Goal: Book appointment/travel/reservation

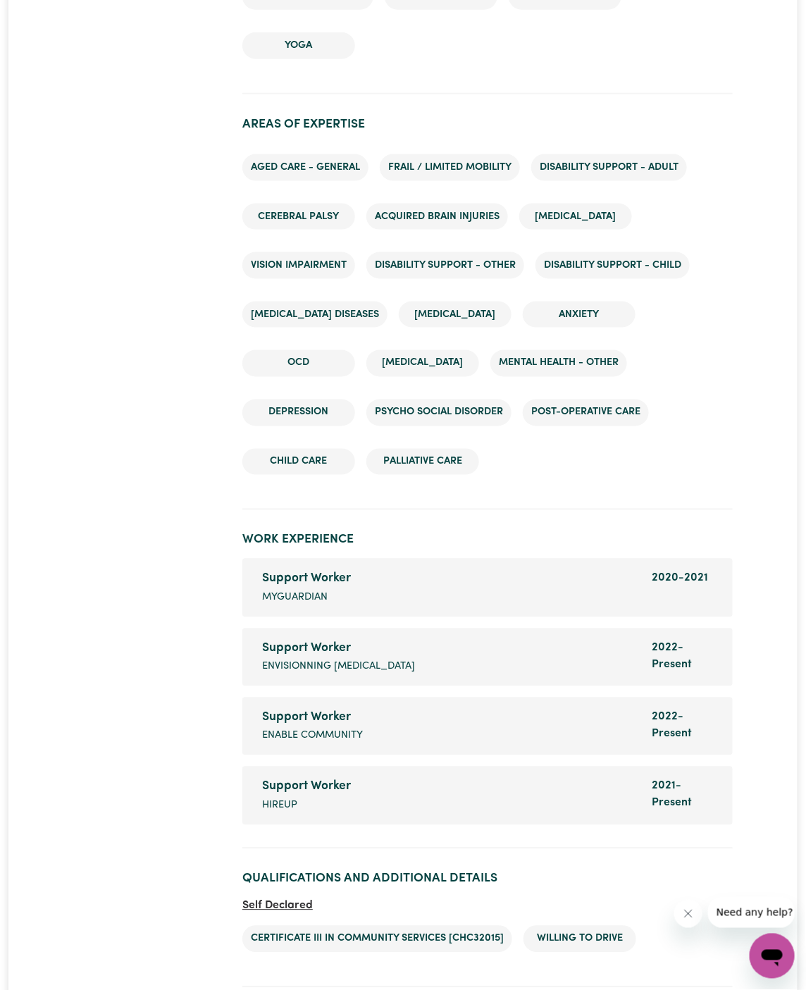
scroll to position [2658, 0]
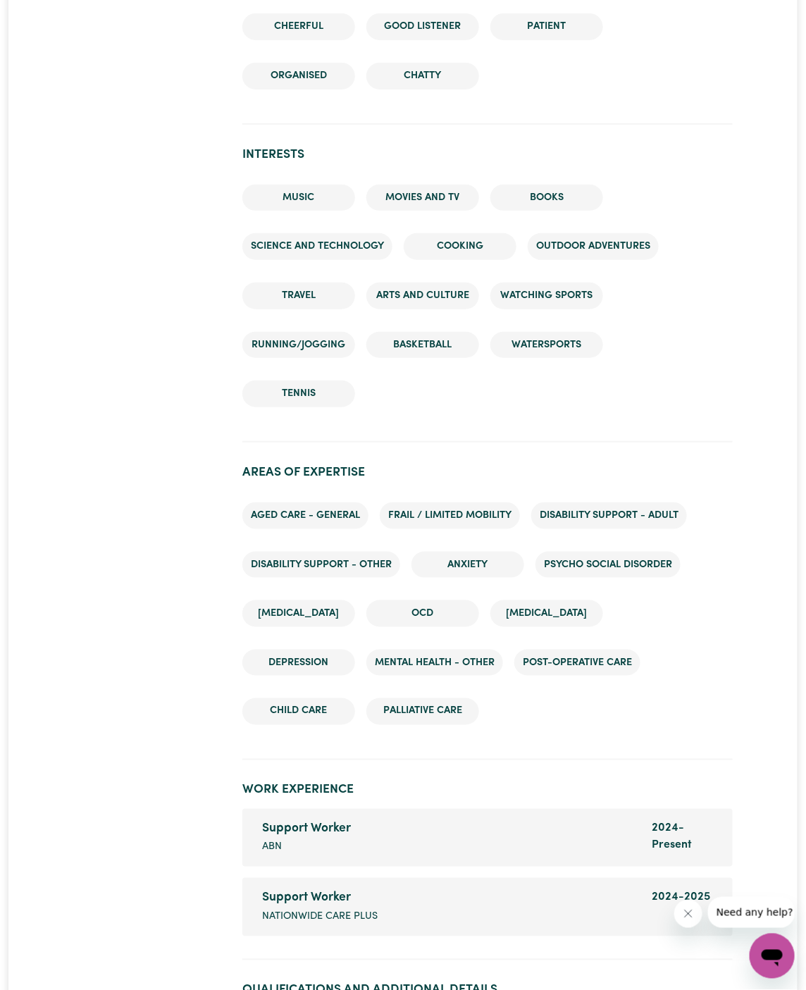
scroll to position [1968, 0]
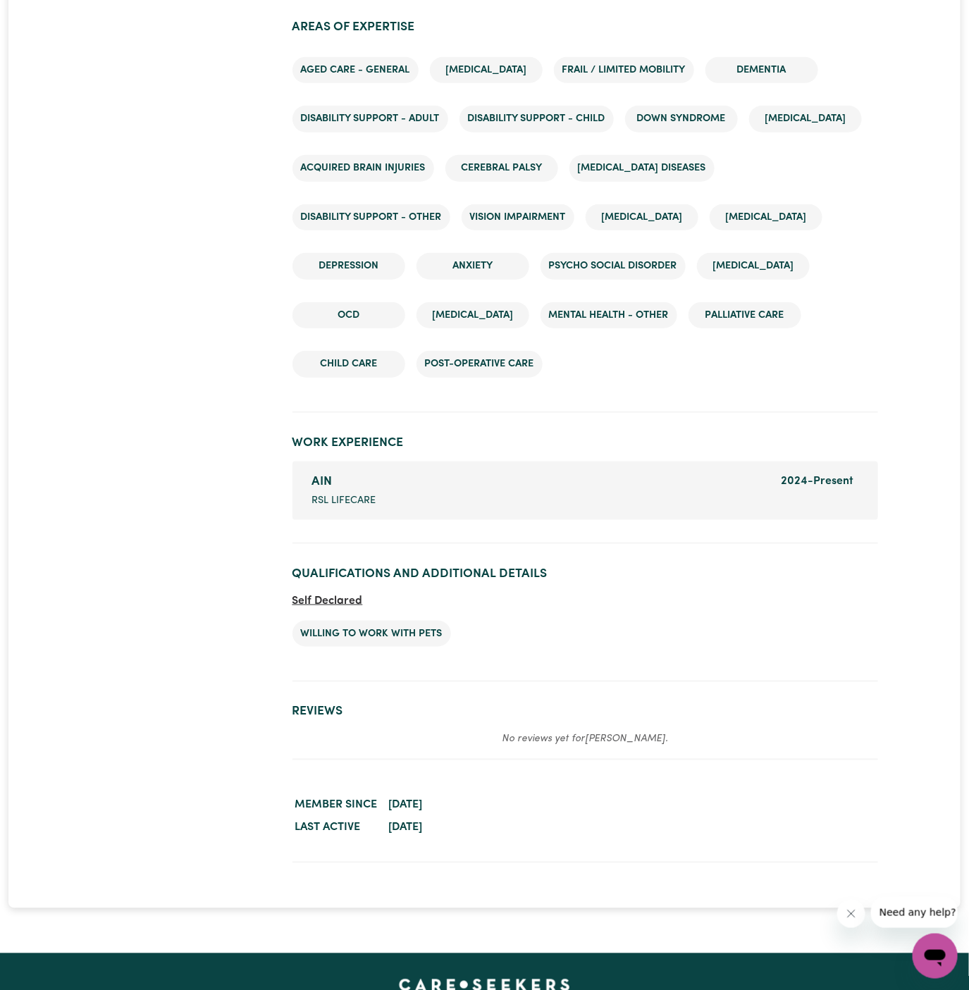
scroll to position [2337, 0]
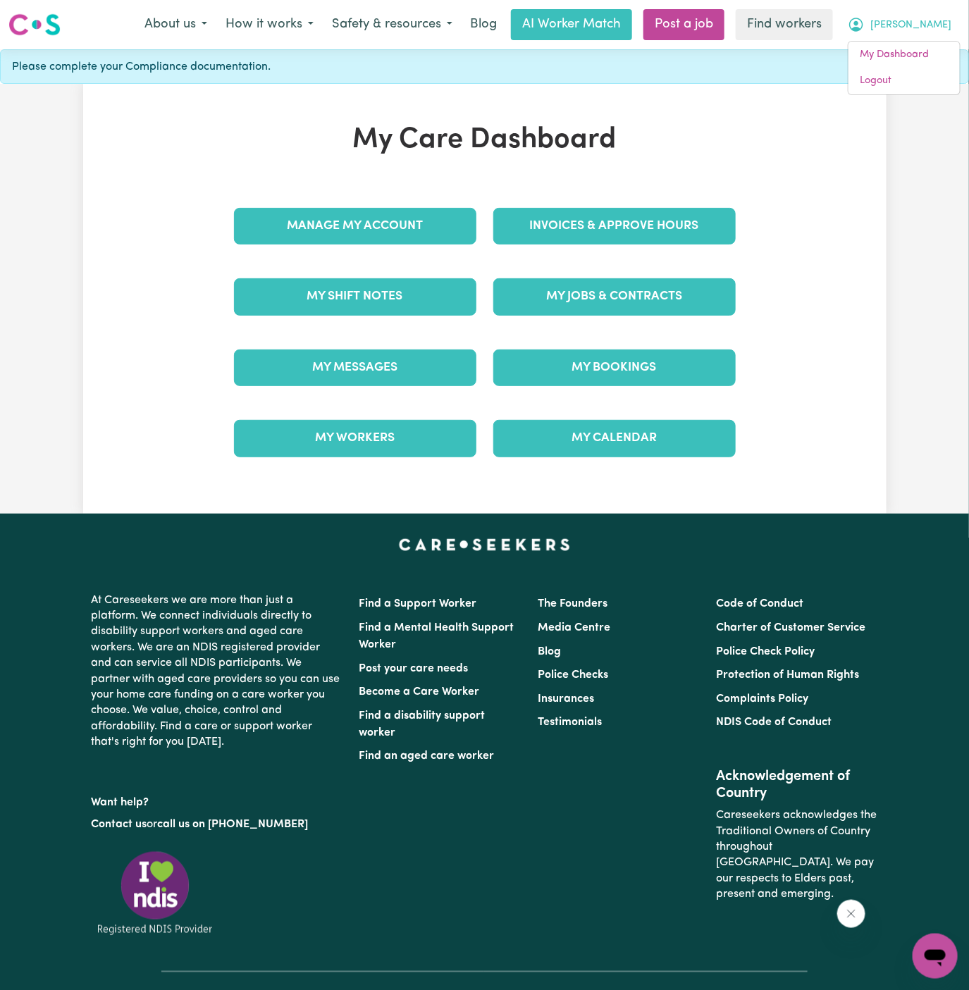
click at [430, 229] on link "Manage My Account" at bounding box center [355, 226] width 242 height 37
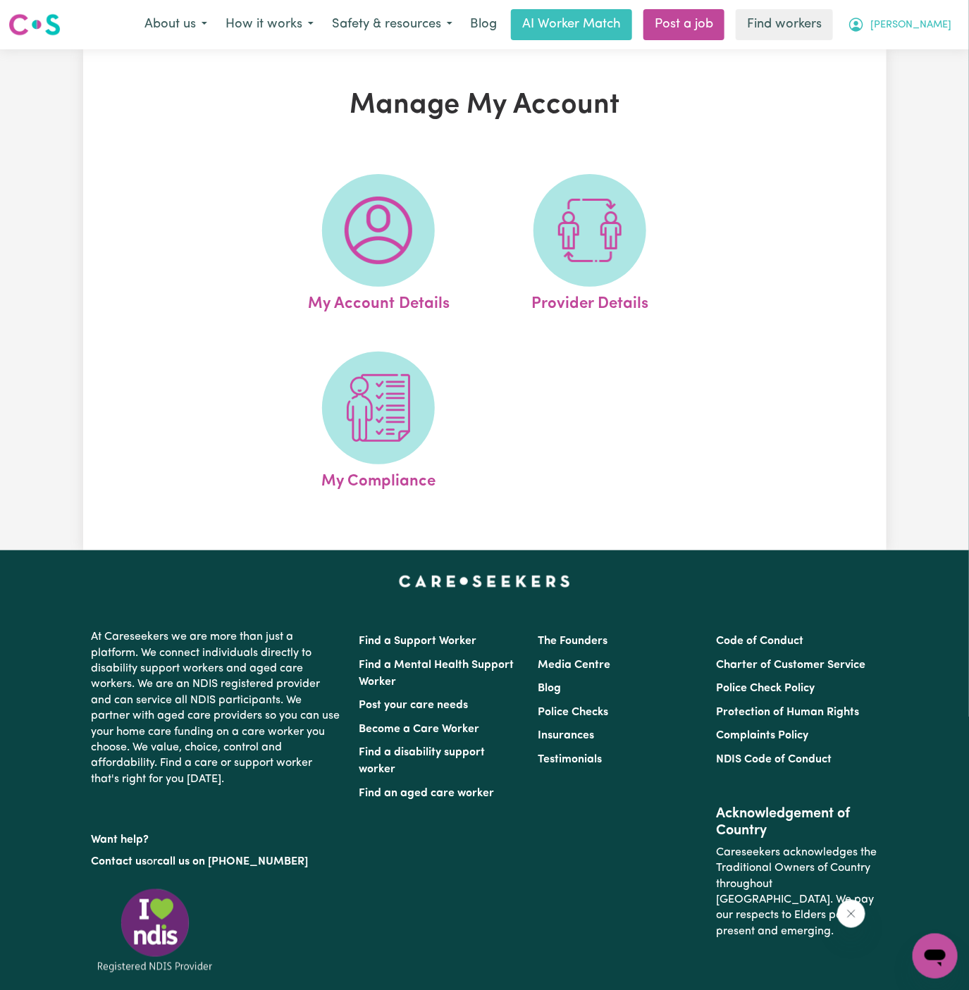
click at [948, 25] on span "[PERSON_NAME]" at bounding box center [910, 26] width 81 height 16
click at [908, 65] on link "My Dashboard" at bounding box center [904, 55] width 111 height 27
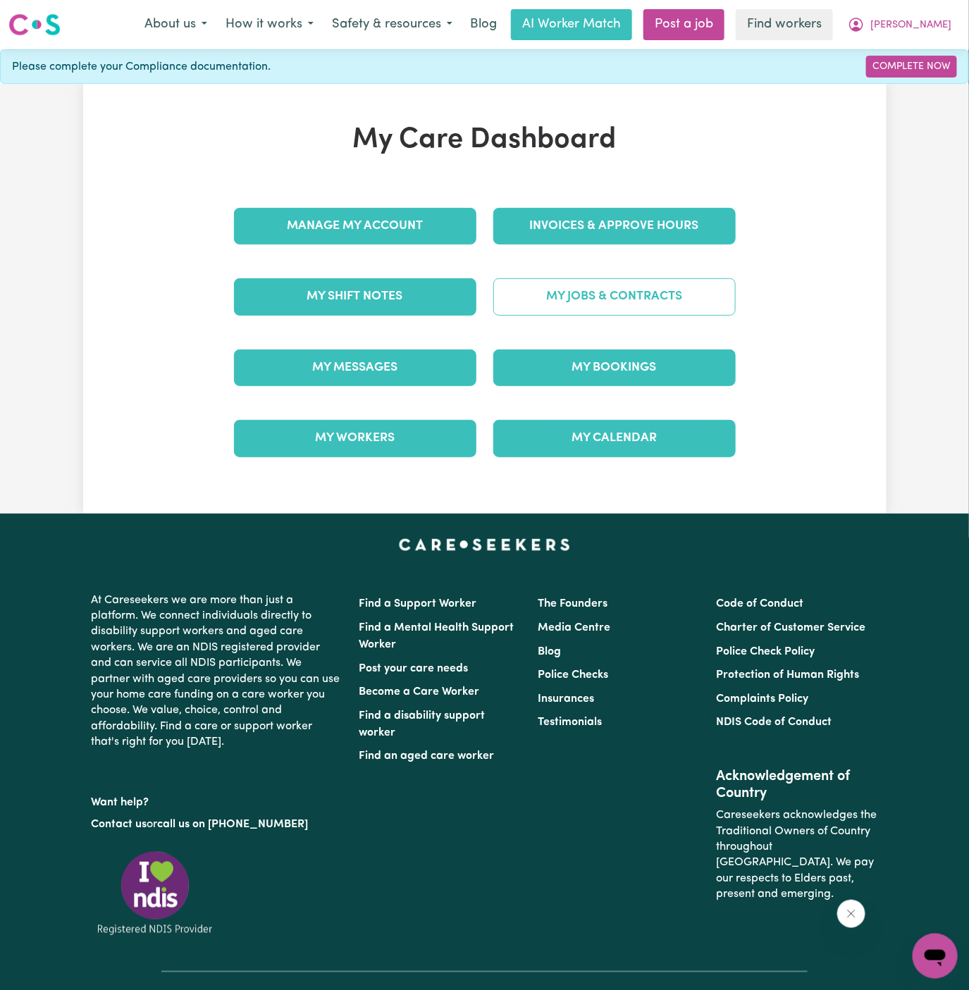
click at [624, 279] on link "My Jobs & Contracts" at bounding box center [614, 296] width 242 height 37
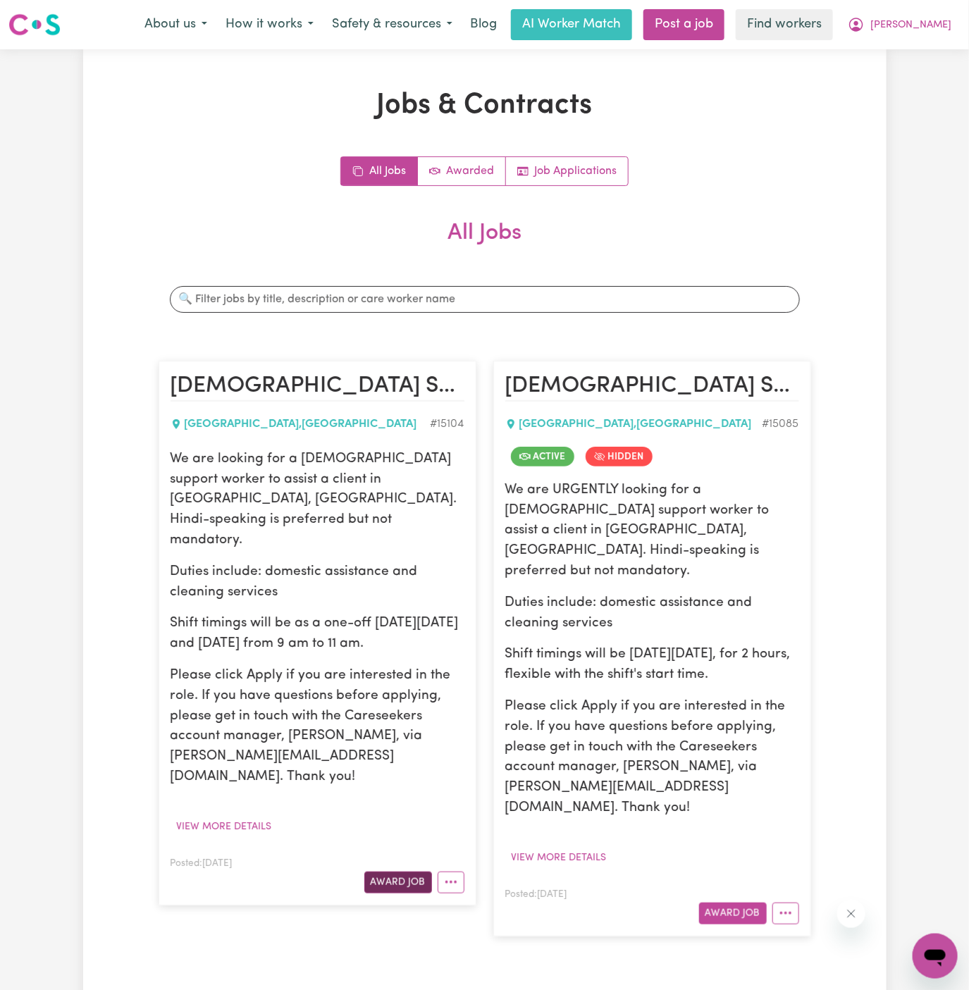
click at [395, 872] on button "Award Job" at bounding box center [398, 883] width 68 height 22
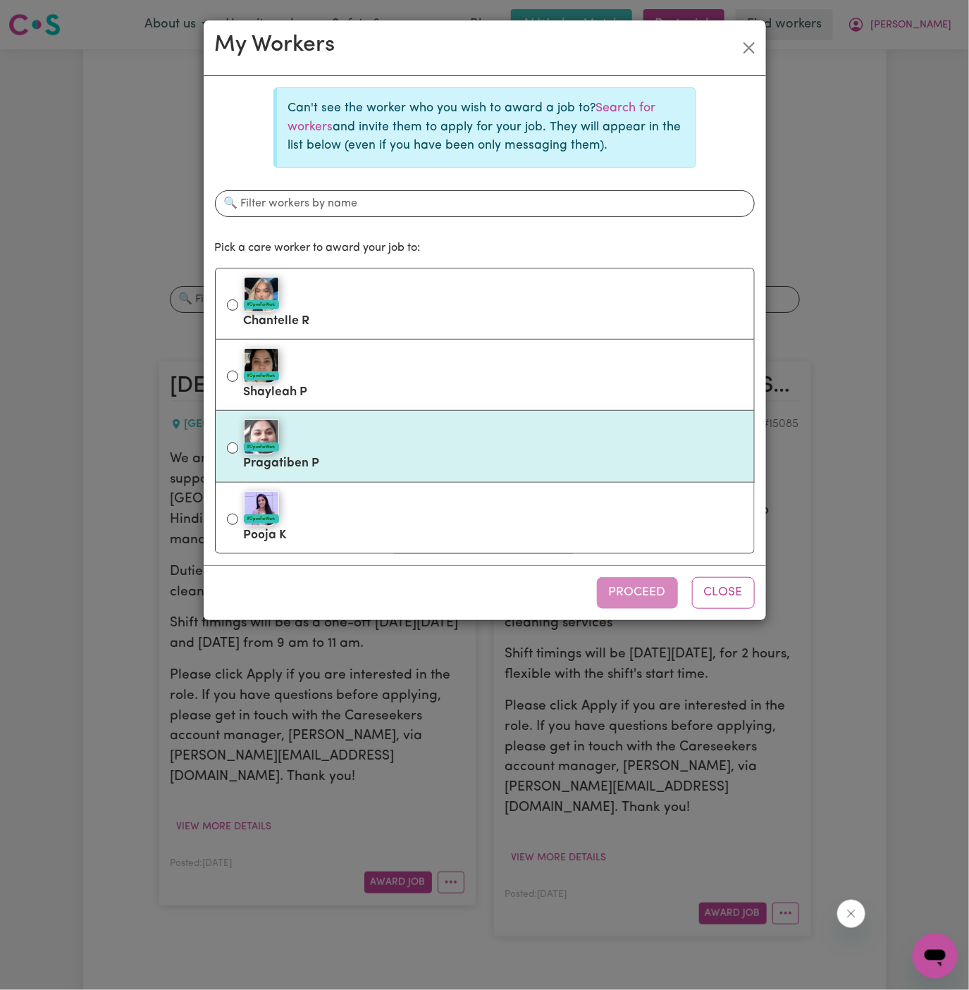
click at [438, 462] on label "#OpenForWork Pragatiben P" at bounding box center [493, 446] width 499 height 59
click at [238, 454] on input "#OpenForWork Pragatiben P" at bounding box center [232, 448] width 11 height 11
radio input "true"
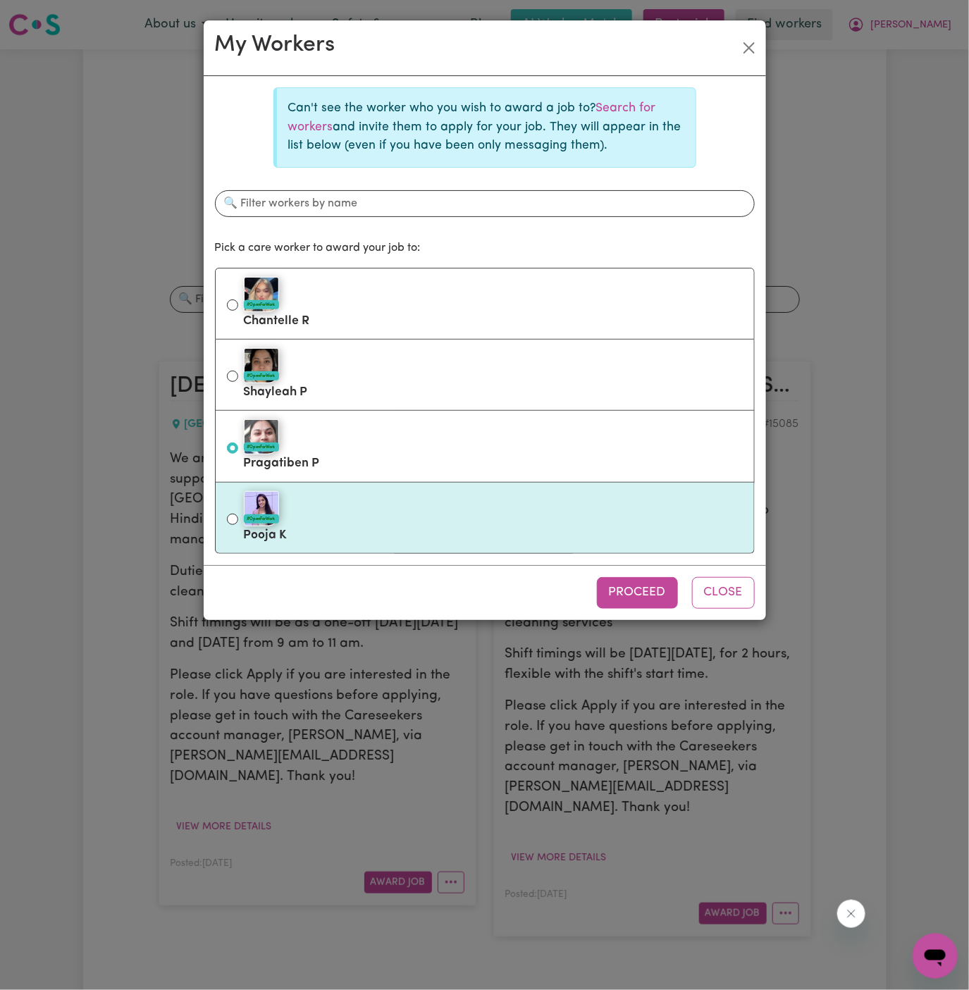
click at [440, 526] on label "#OpenForWork Pooja K" at bounding box center [493, 517] width 499 height 59
click at [238, 525] on input "#OpenForWork Pooja K" at bounding box center [232, 519] width 11 height 11
radio input "true"
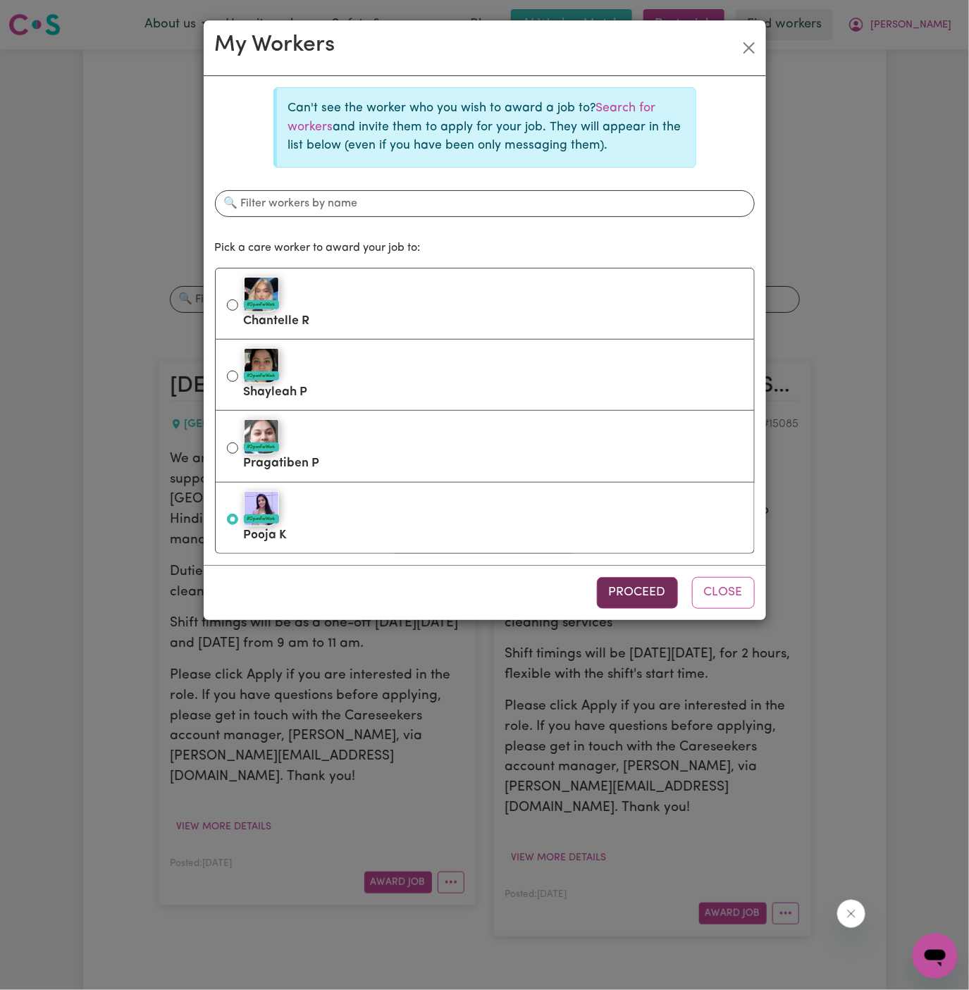
click at [646, 591] on button "Proceed" at bounding box center [637, 592] width 81 height 31
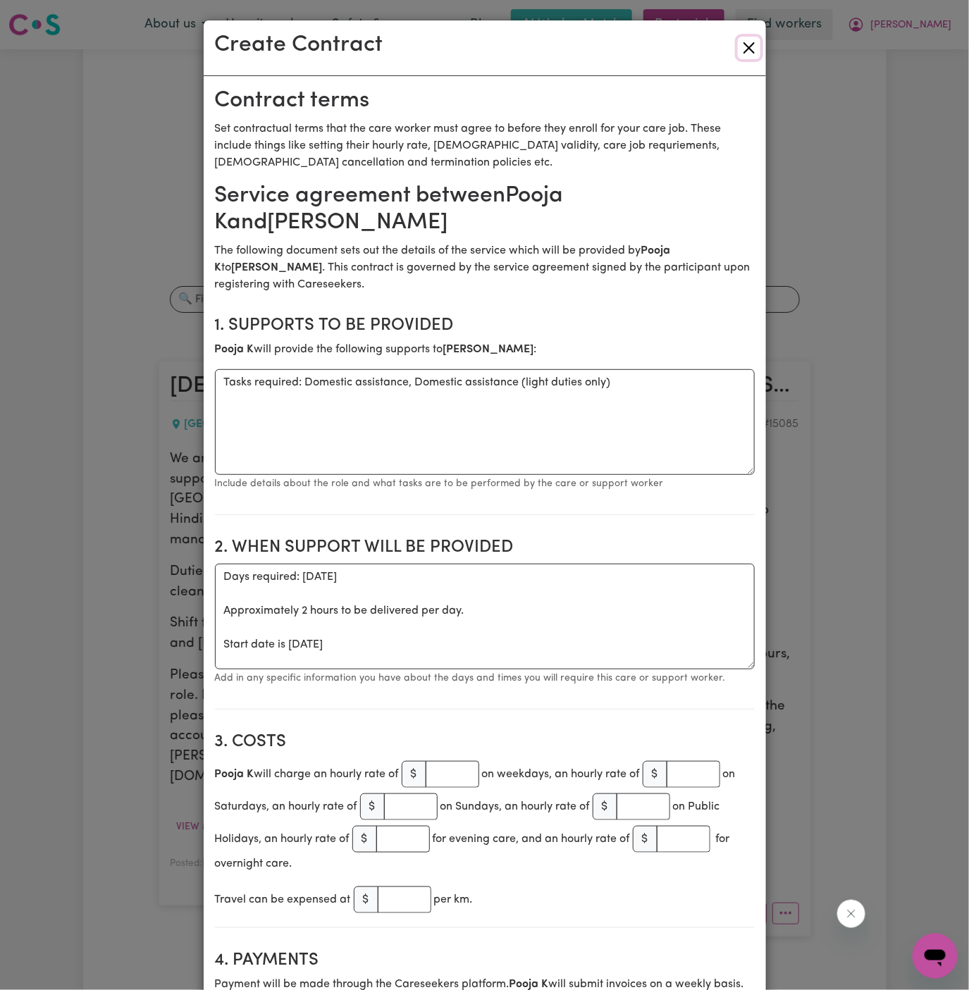
click at [750, 47] on button "Close" at bounding box center [749, 48] width 23 height 23
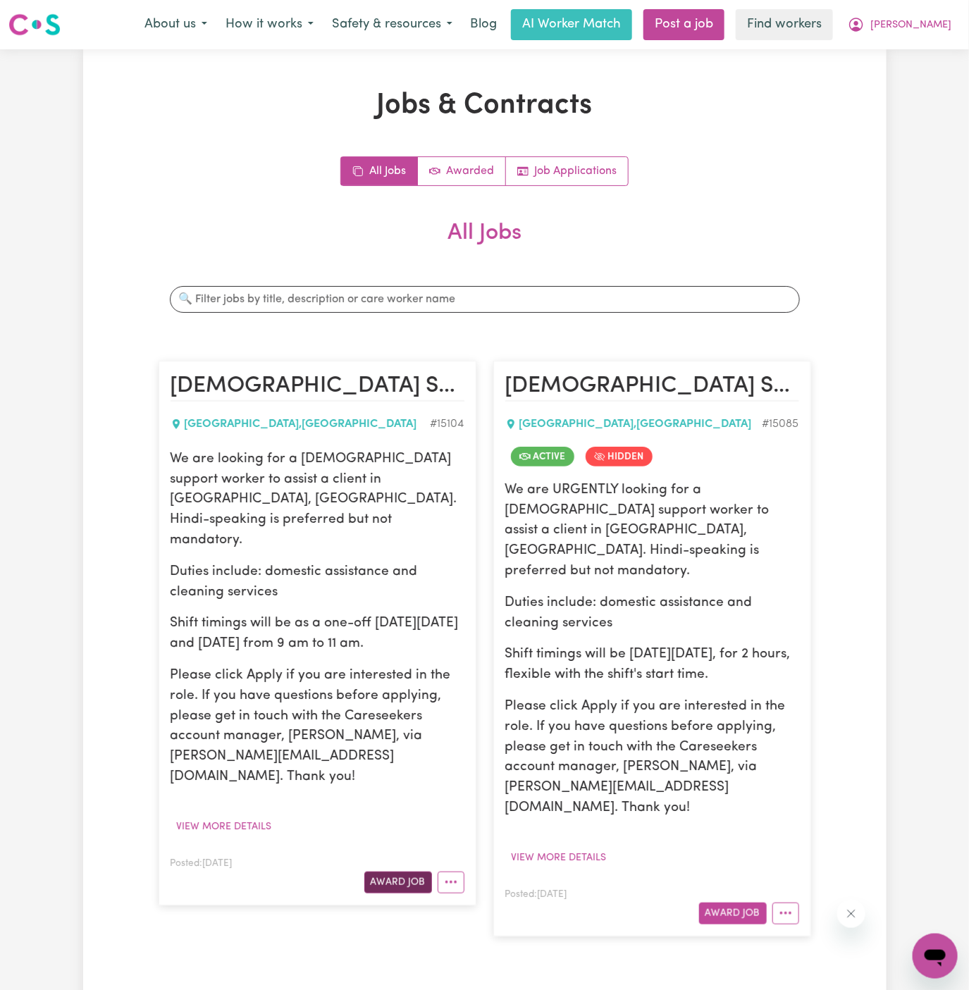
click at [404, 872] on button "Award Job" at bounding box center [398, 883] width 68 height 22
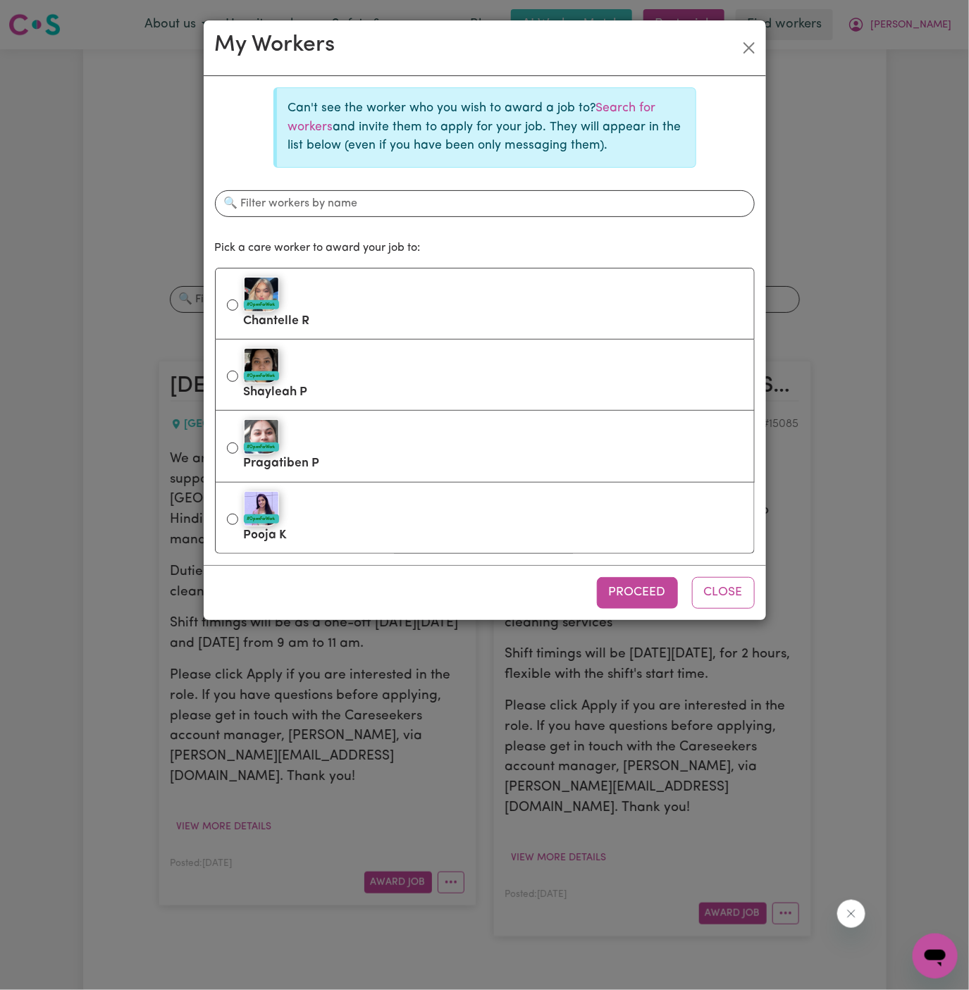
click at [641, 115] on p "Can't see the worker who you wish to award a job to? Search for workers and inv…" at bounding box center [486, 127] width 396 height 56
click at [630, 108] on link "Search for workers" at bounding box center [472, 117] width 368 height 30
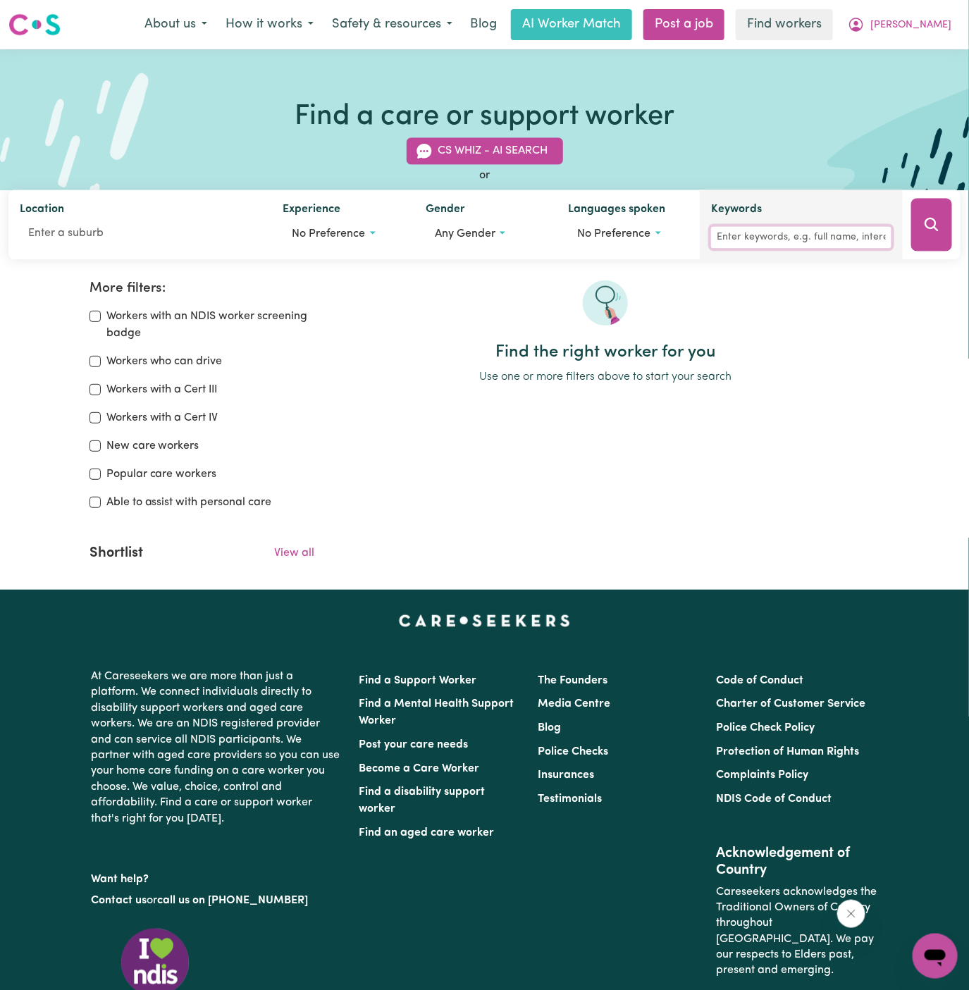
click at [798, 235] on input "Keywords" at bounding box center [801, 238] width 180 height 22
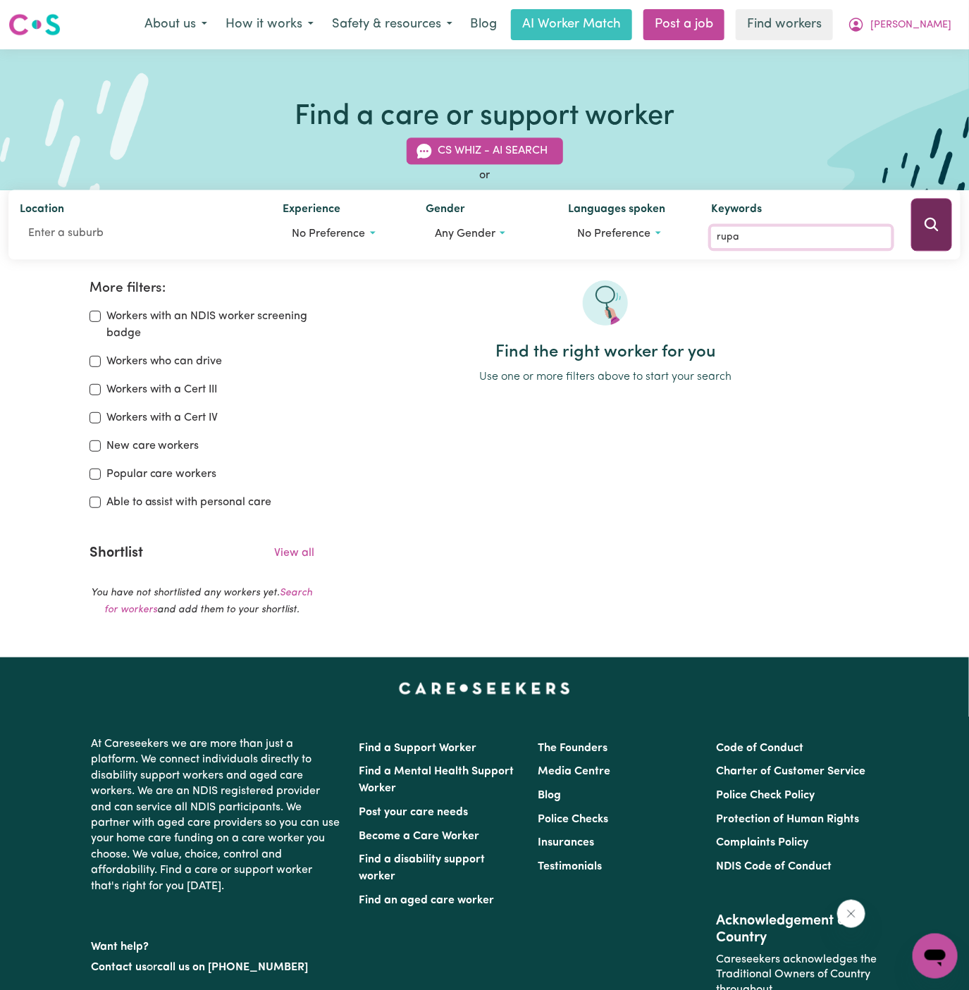
type input "rupa"
click at [934, 214] on button "Search" at bounding box center [931, 225] width 41 height 53
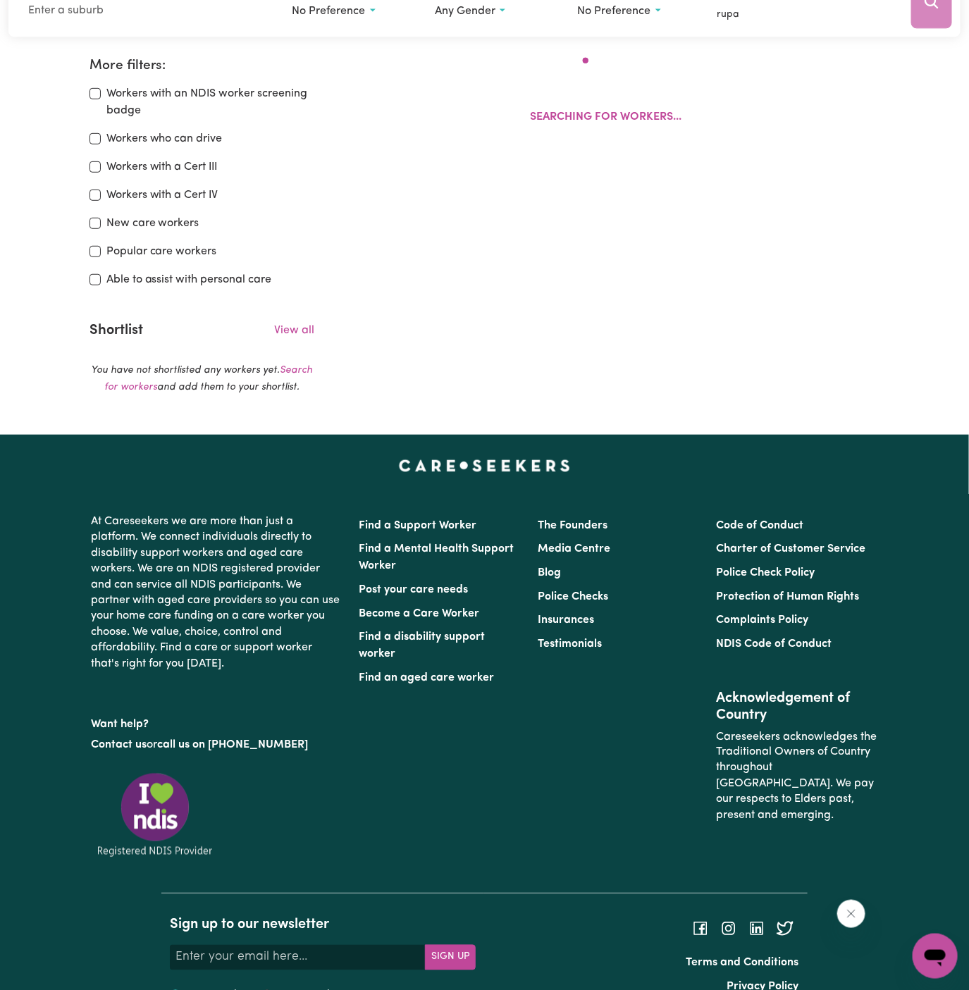
scroll to position [235, 0]
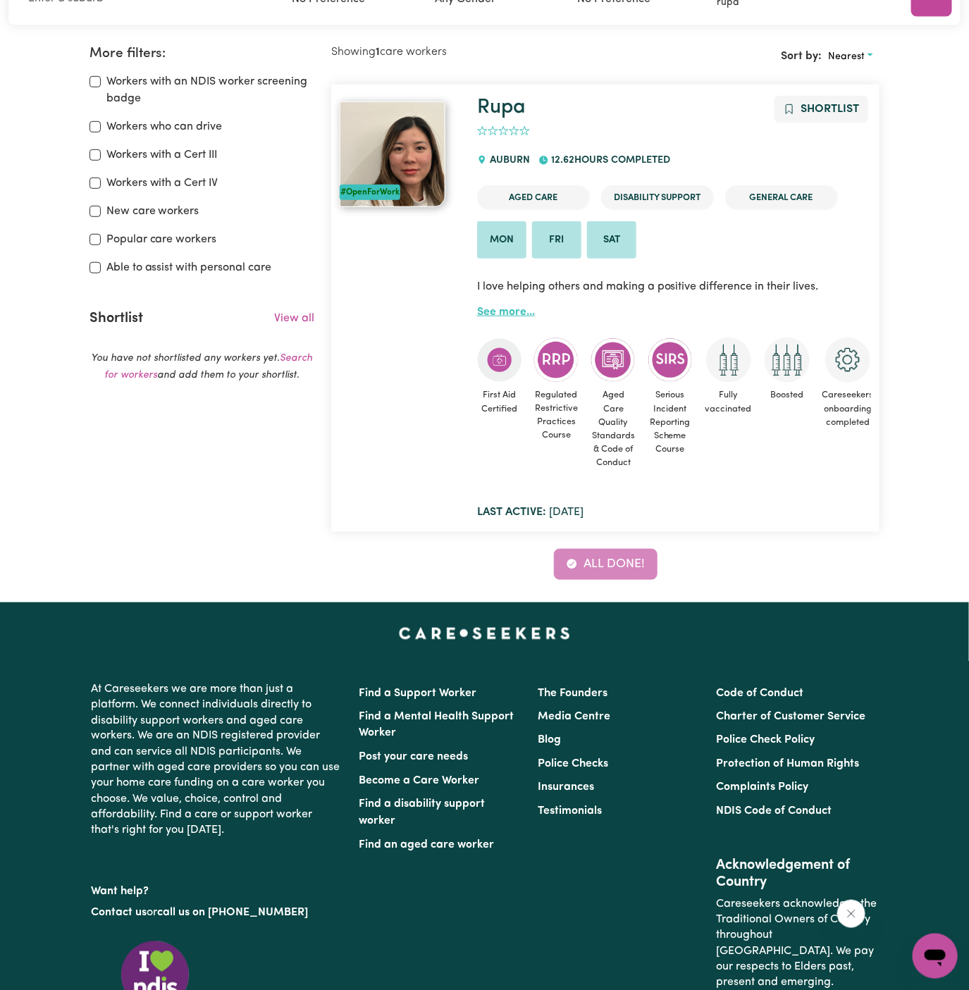
click at [517, 311] on link "See more..." at bounding box center [506, 312] width 58 height 11
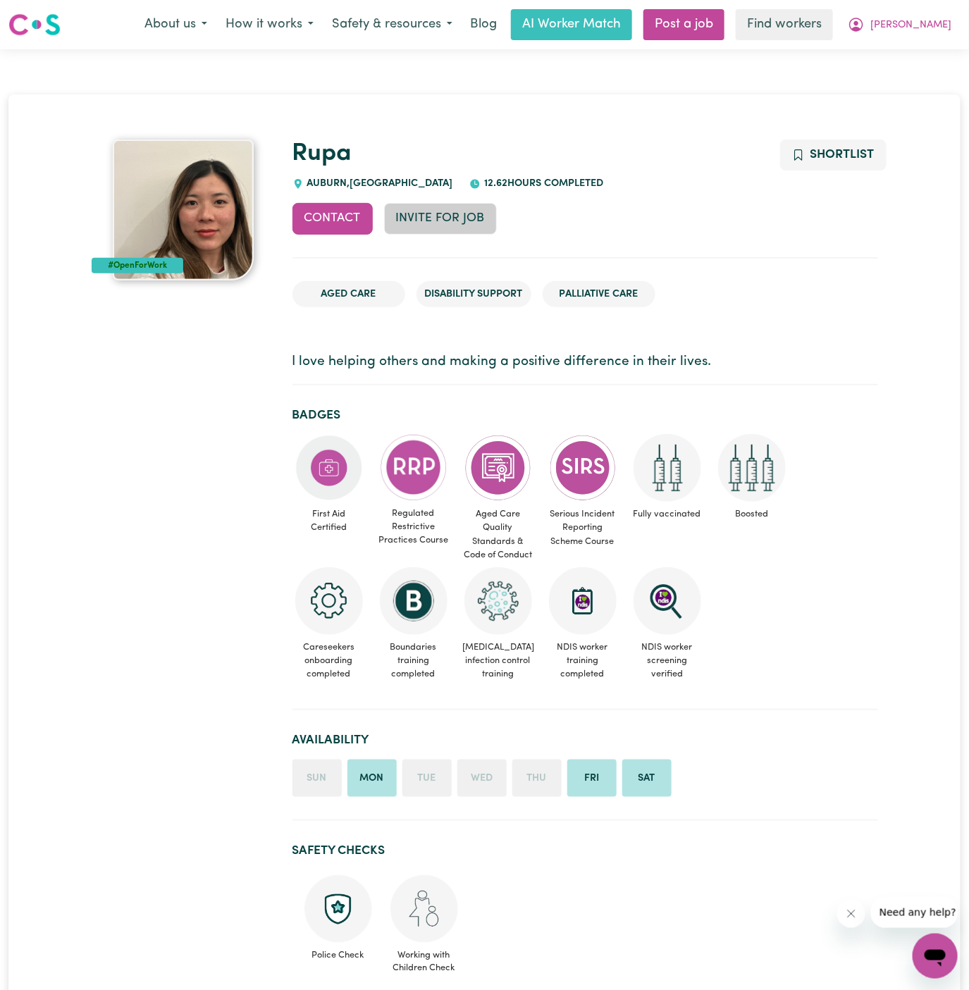
click at [448, 223] on button "Invite for Job" at bounding box center [440, 218] width 113 height 31
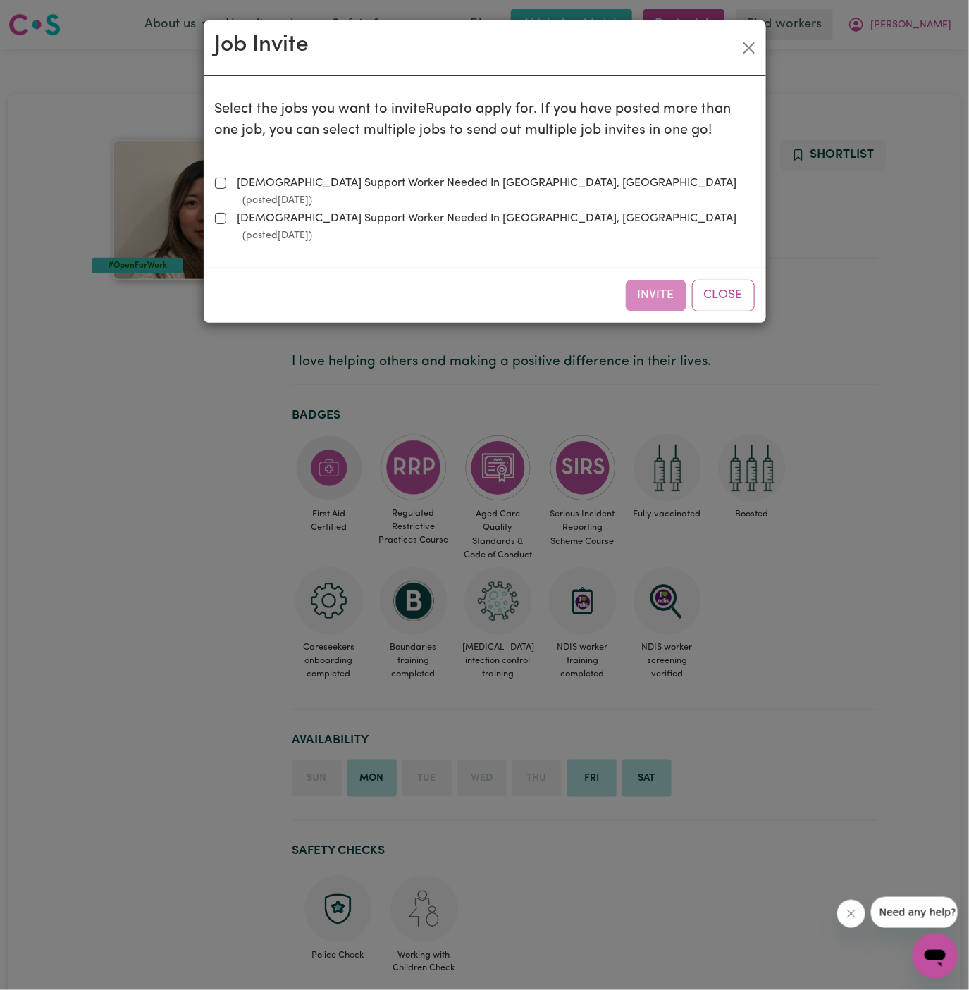
click at [421, 180] on label "Female Support Worker Needed In Granville, NSW (posted Sep 16 2025 )" at bounding box center [493, 192] width 523 height 34
click at [226, 180] on input "Female Support Worker Needed In Granville, NSW (posted Sep 16 2025 )" at bounding box center [220, 183] width 11 height 11
checkbox input "true"
click at [655, 280] on button "Invite" at bounding box center [656, 295] width 61 height 31
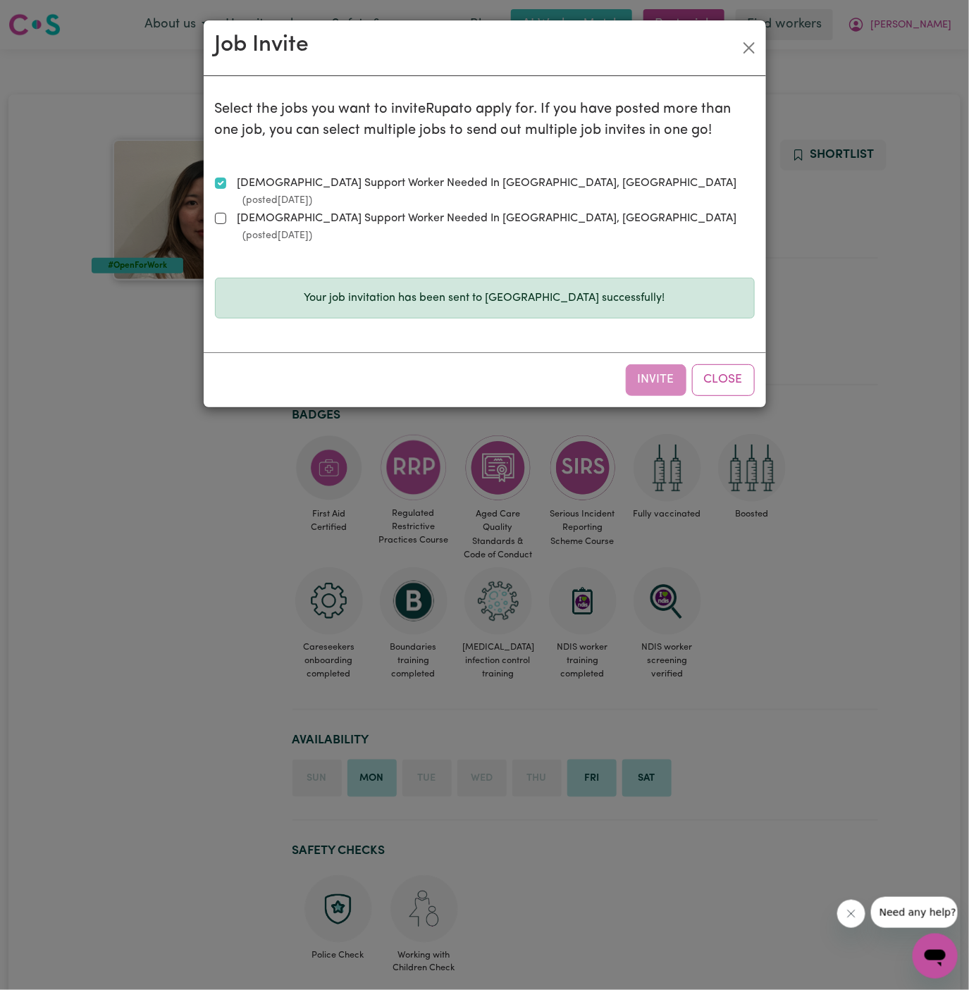
click at [708, 352] on div "Invite Close" at bounding box center [485, 379] width 562 height 54
click at [719, 364] on button "Close" at bounding box center [723, 379] width 63 height 31
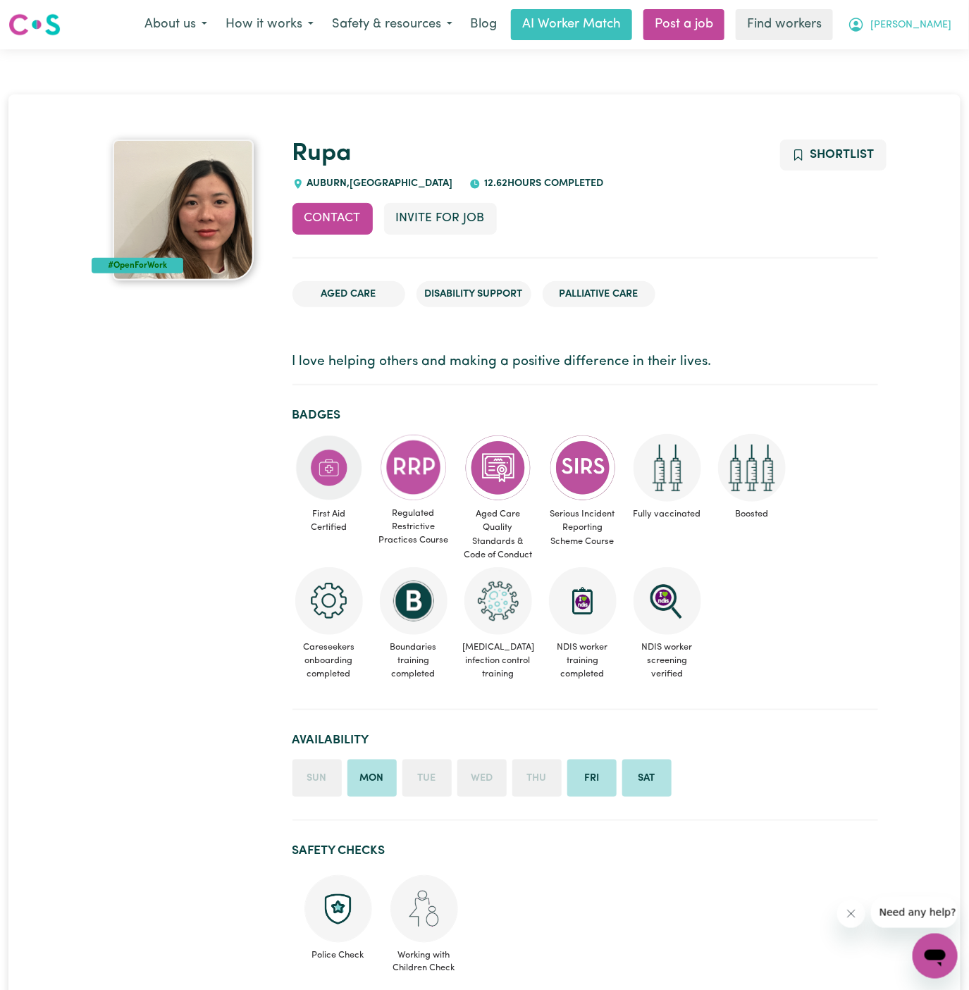
click at [937, 23] on span "Janki" at bounding box center [910, 26] width 81 height 16
click at [915, 49] on link "My Dashboard" at bounding box center [904, 55] width 111 height 27
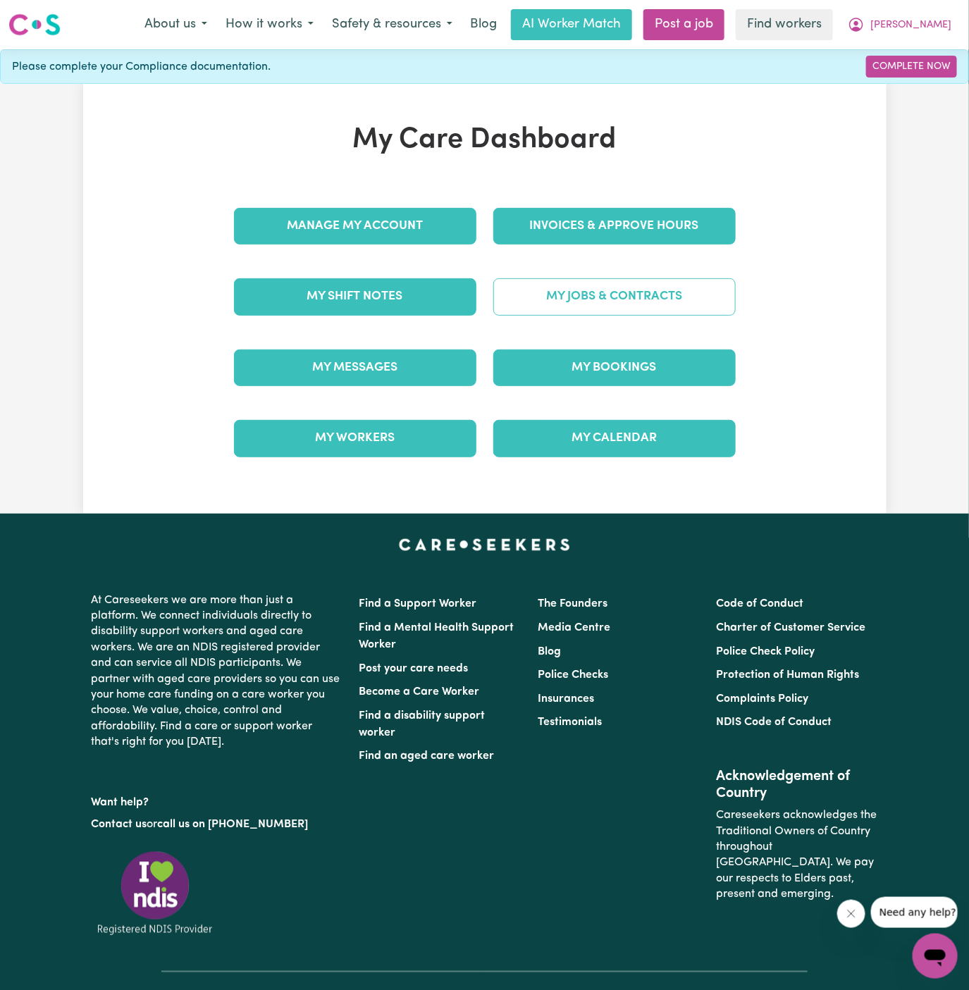
click at [669, 275] on div "My Jobs & Contracts" at bounding box center [614, 296] width 259 height 70
click at [634, 300] on link "My Jobs & Contracts" at bounding box center [614, 296] width 242 height 37
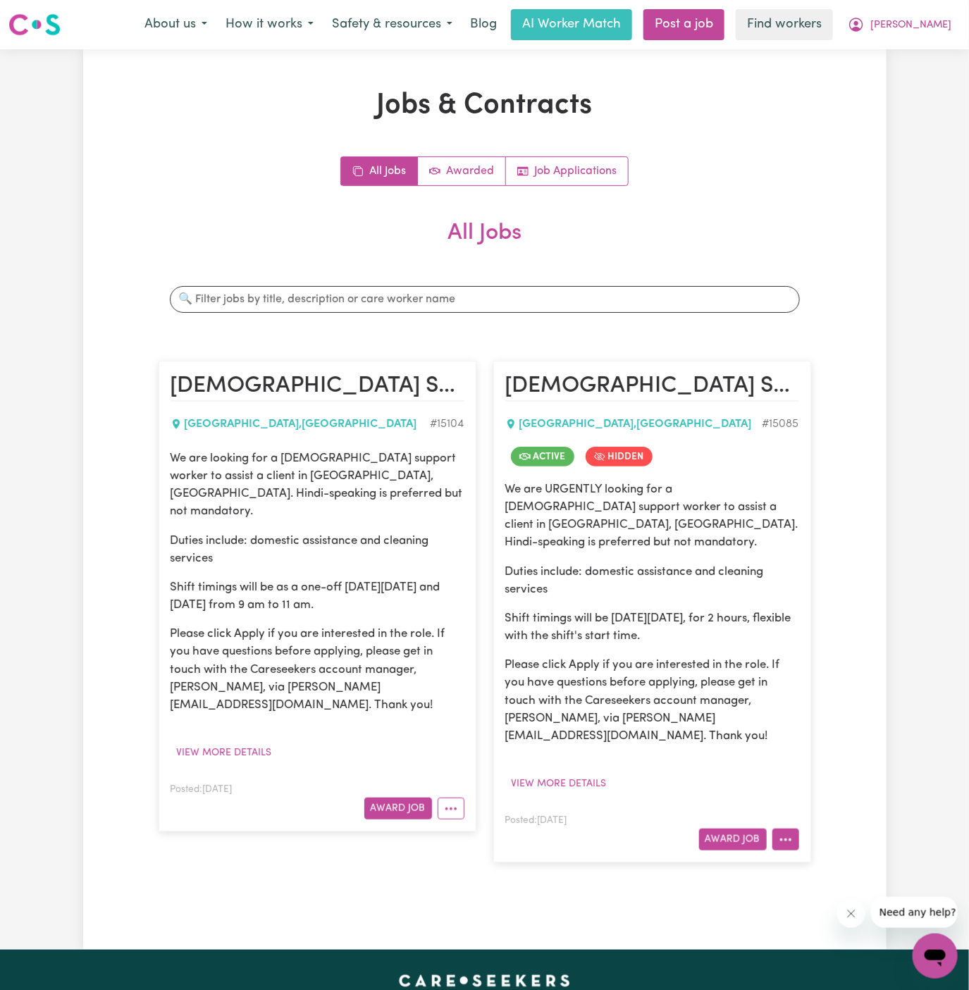
click at [788, 833] on icon "More options" at bounding box center [786, 840] width 14 height 14
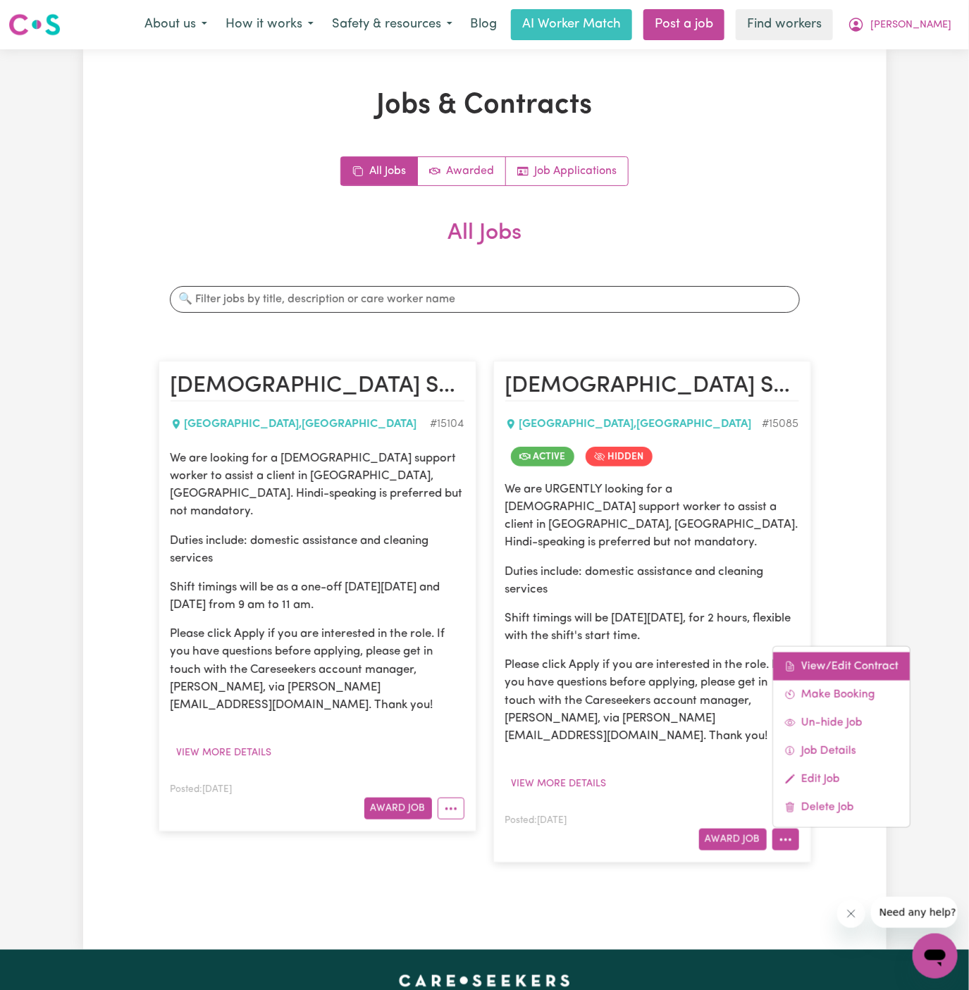
click at [815, 653] on link "View/Edit Contract" at bounding box center [841, 667] width 137 height 28
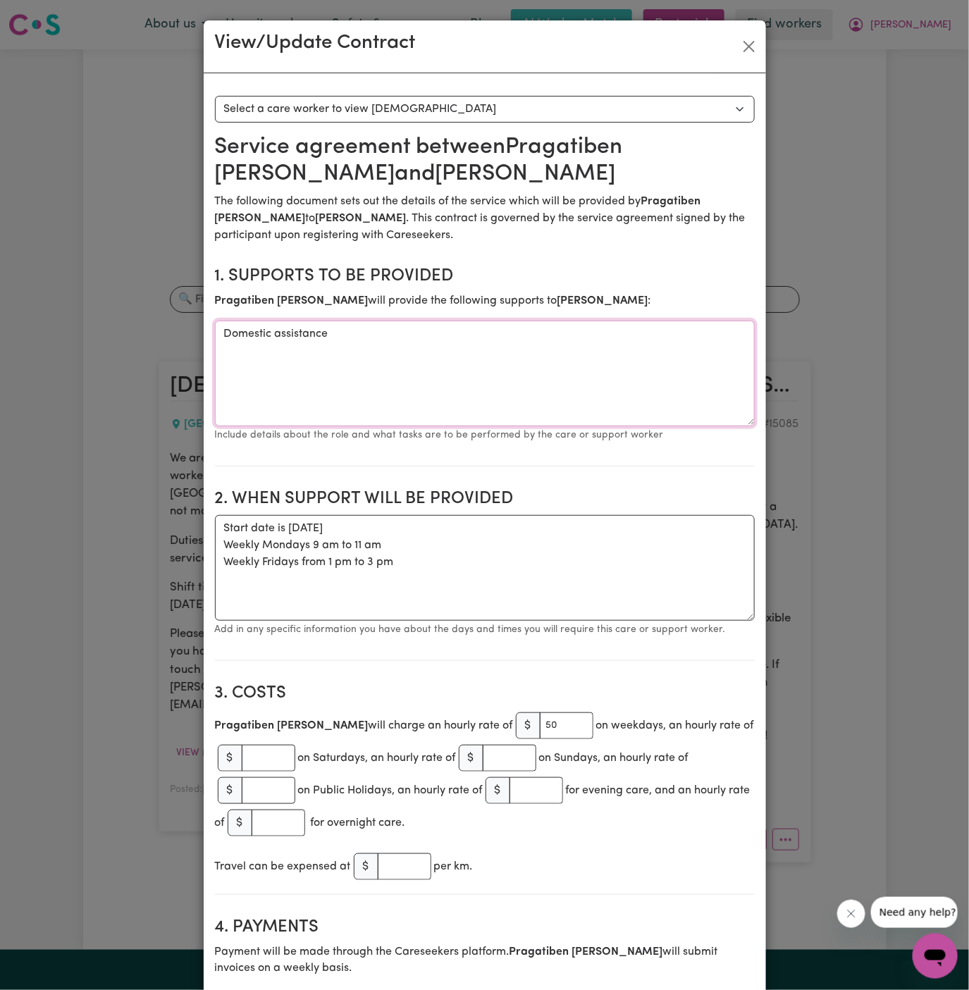
click at [329, 354] on textarea "Domestic assistance" at bounding box center [485, 374] width 540 height 106
click at [359, 552] on textarea "Start date is Monday, 15 September 2025 Weekly Mondays 9 am to 11 am Weekly Fri…" at bounding box center [485, 568] width 540 height 106
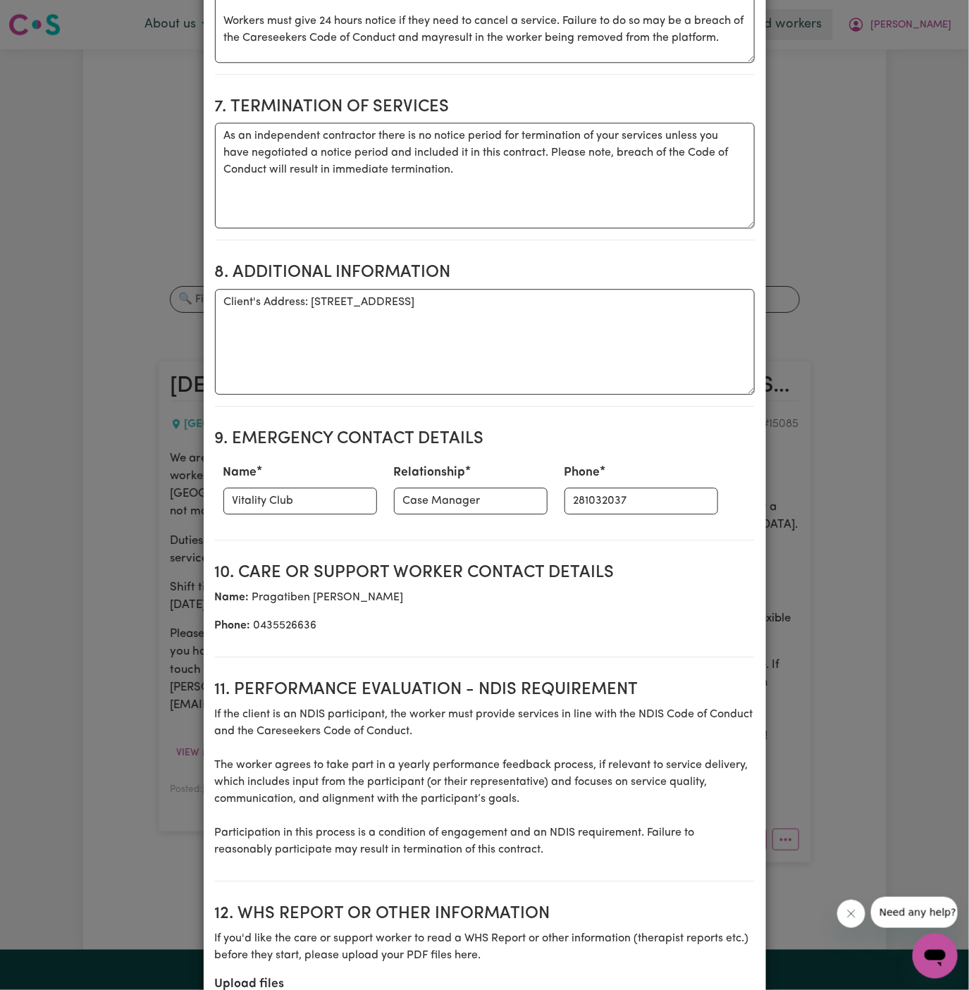
scroll to position [1400, 0]
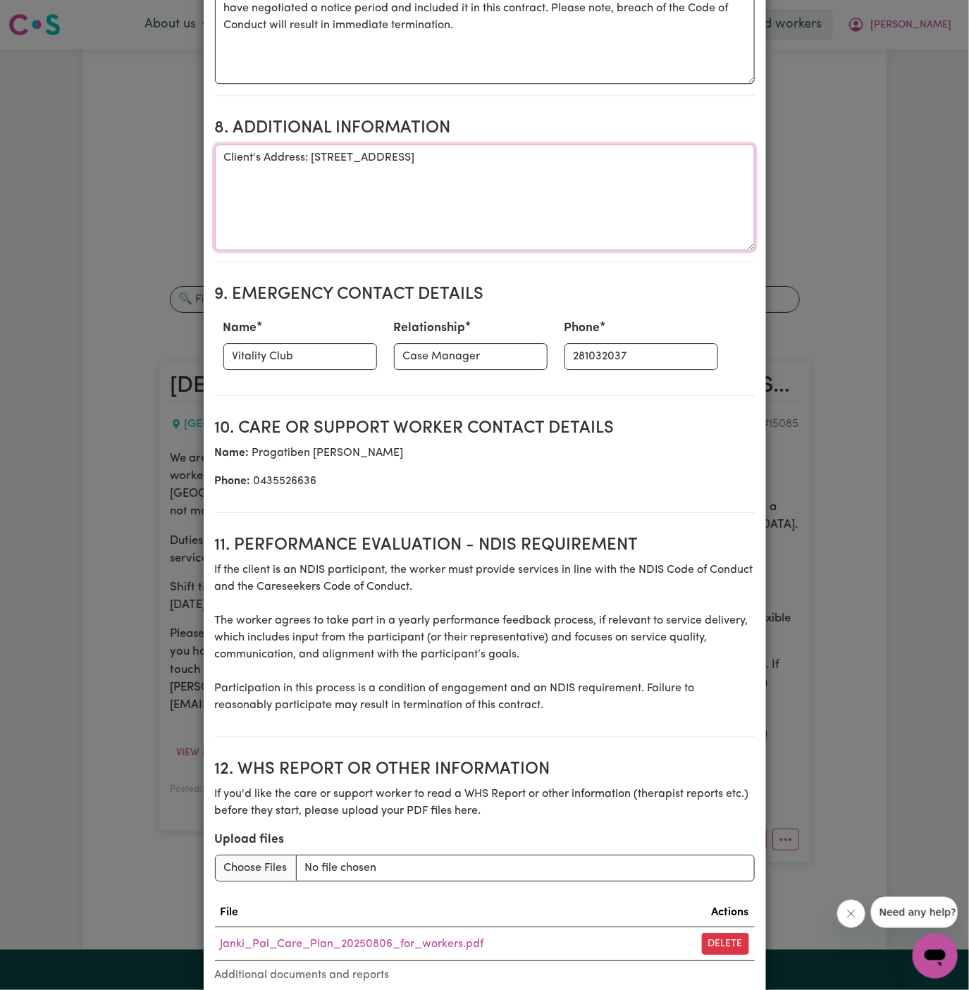
click at [341, 163] on textarea "Client's Address: 1/35 Blaxcell Street, Granville, NSW 2142" at bounding box center [485, 197] width 540 height 106
click at [571, 344] on input "281032037" at bounding box center [642, 356] width 154 height 27
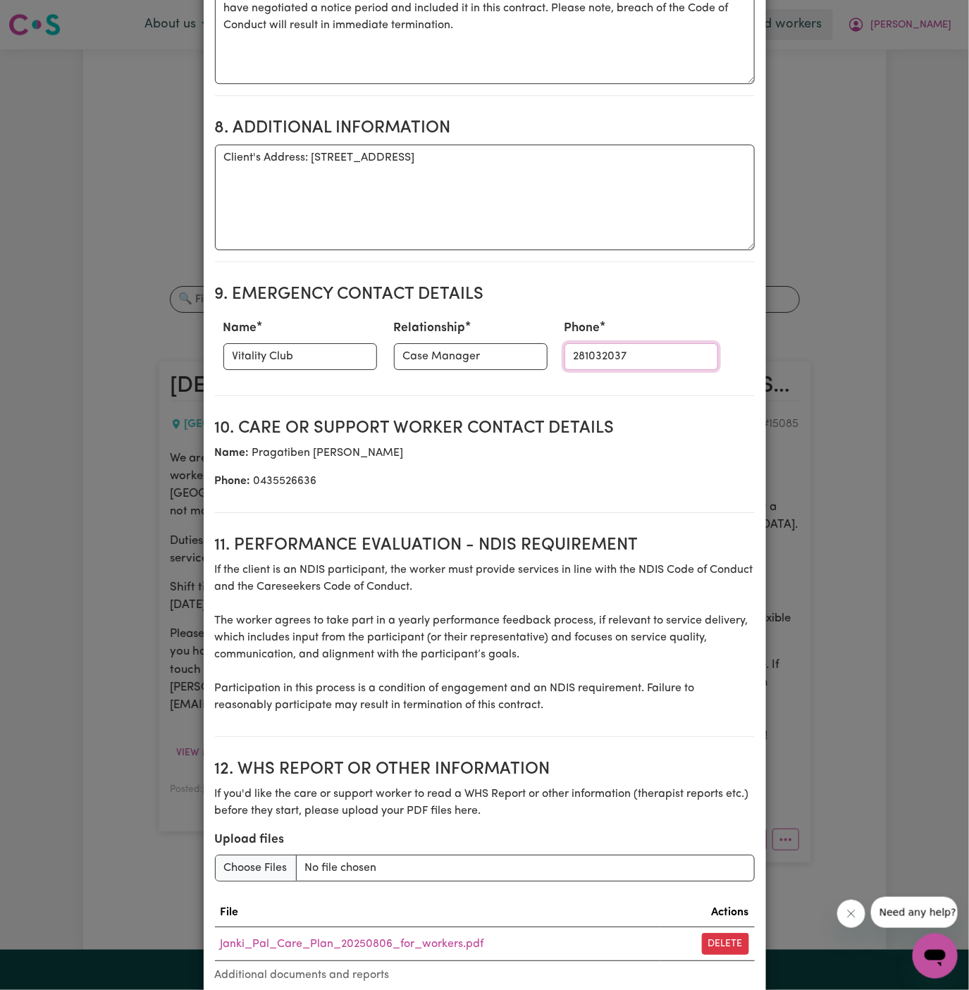
click at [571, 344] on input "281032037" at bounding box center [642, 356] width 154 height 27
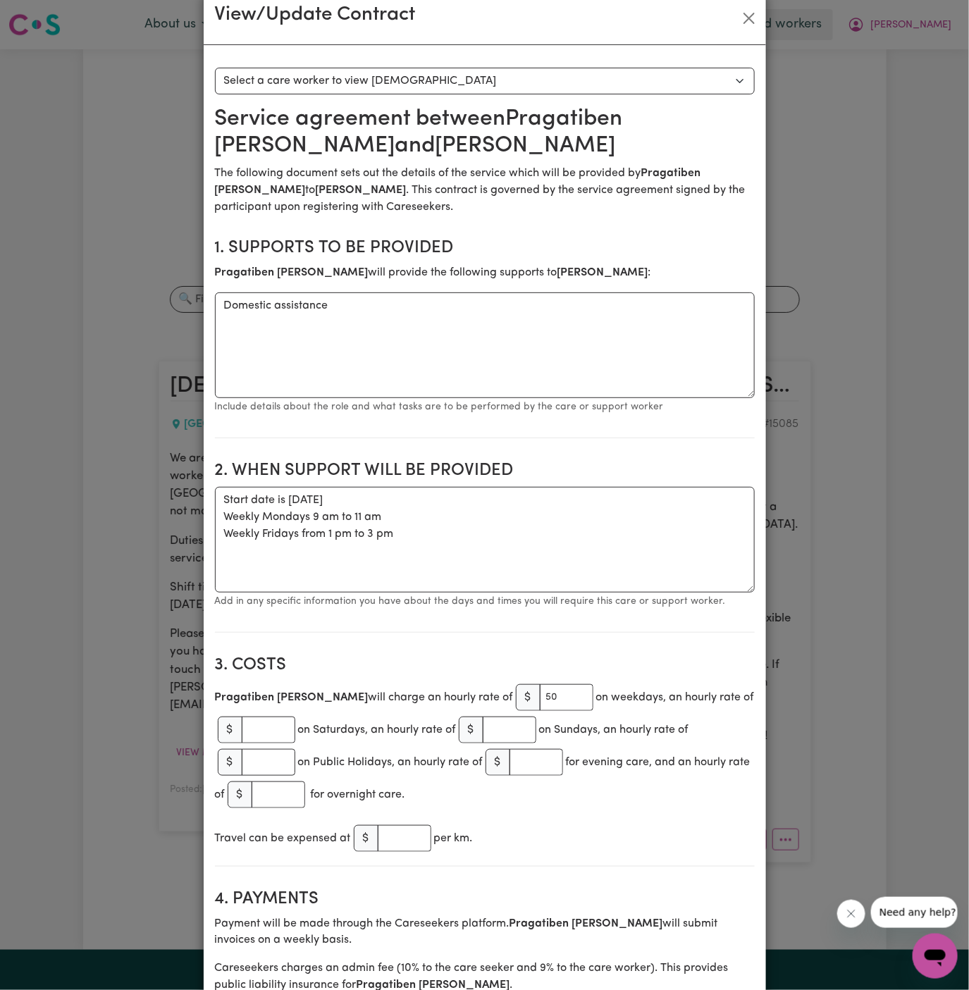
scroll to position [0, 0]
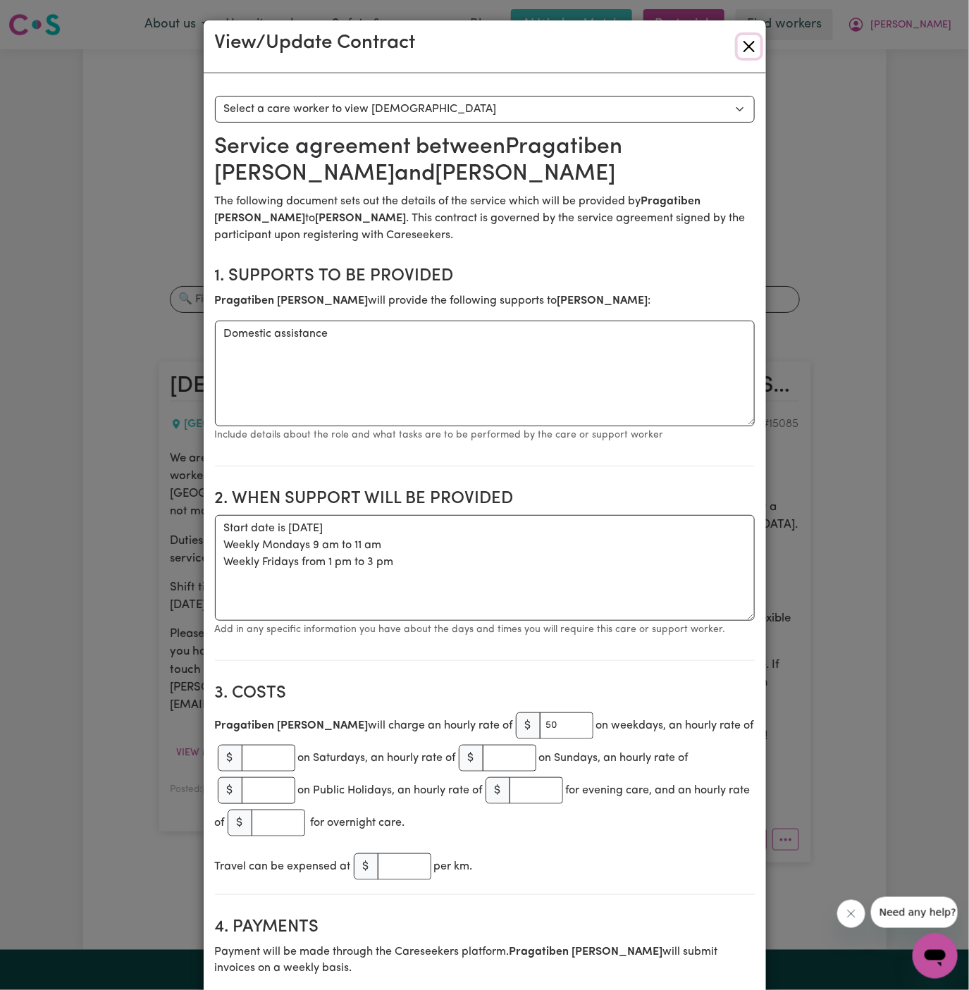
click at [746, 46] on button "Close" at bounding box center [749, 46] width 23 height 23
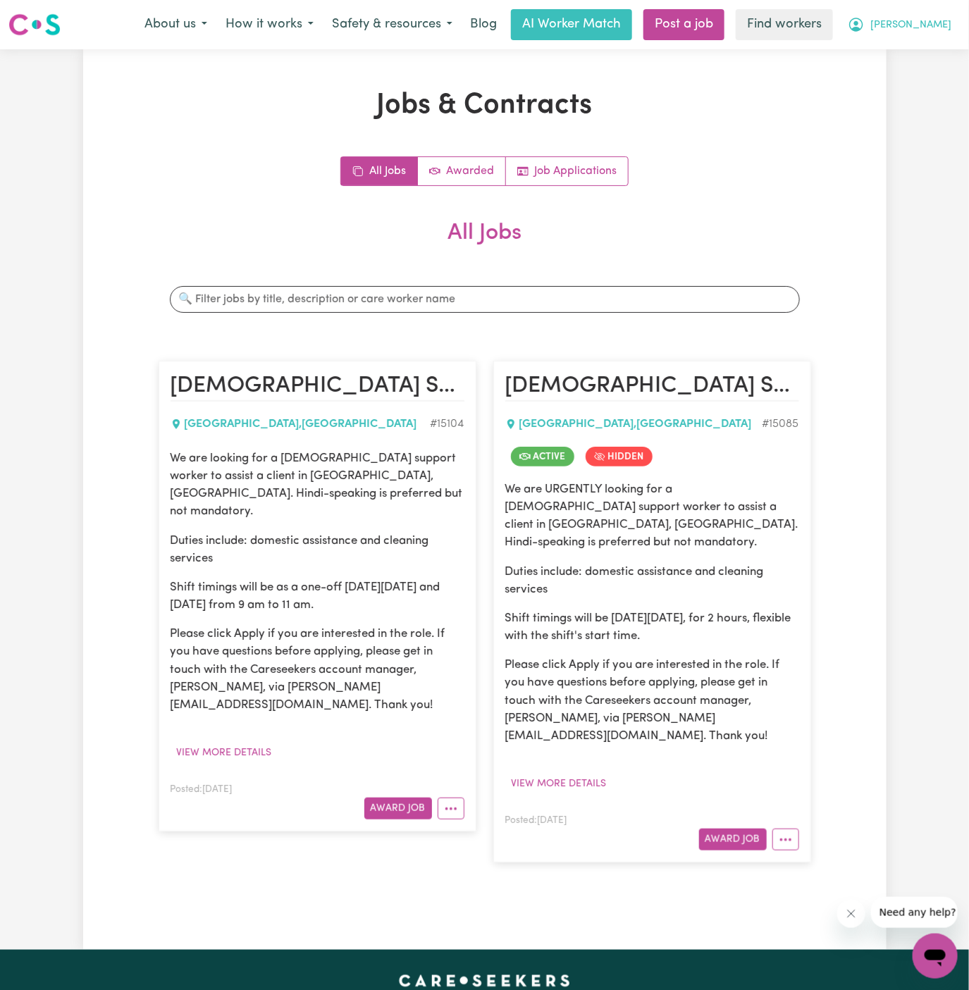
click at [936, 25] on span "Janki" at bounding box center [910, 26] width 81 height 16
click at [921, 80] on link "Logout" at bounding box center [904, 81] width 111 height 27
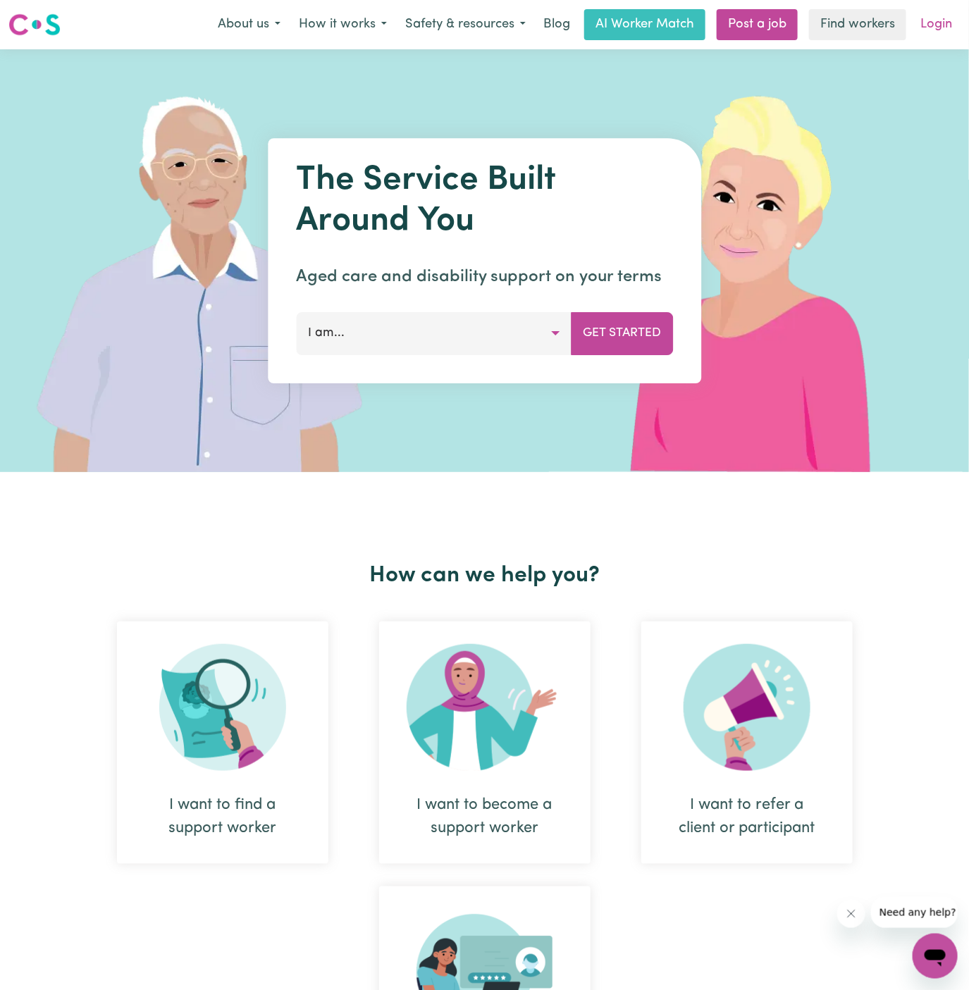
click at [923, 21] on link "Login" at bounding box center [936, 24] width 49 height 31
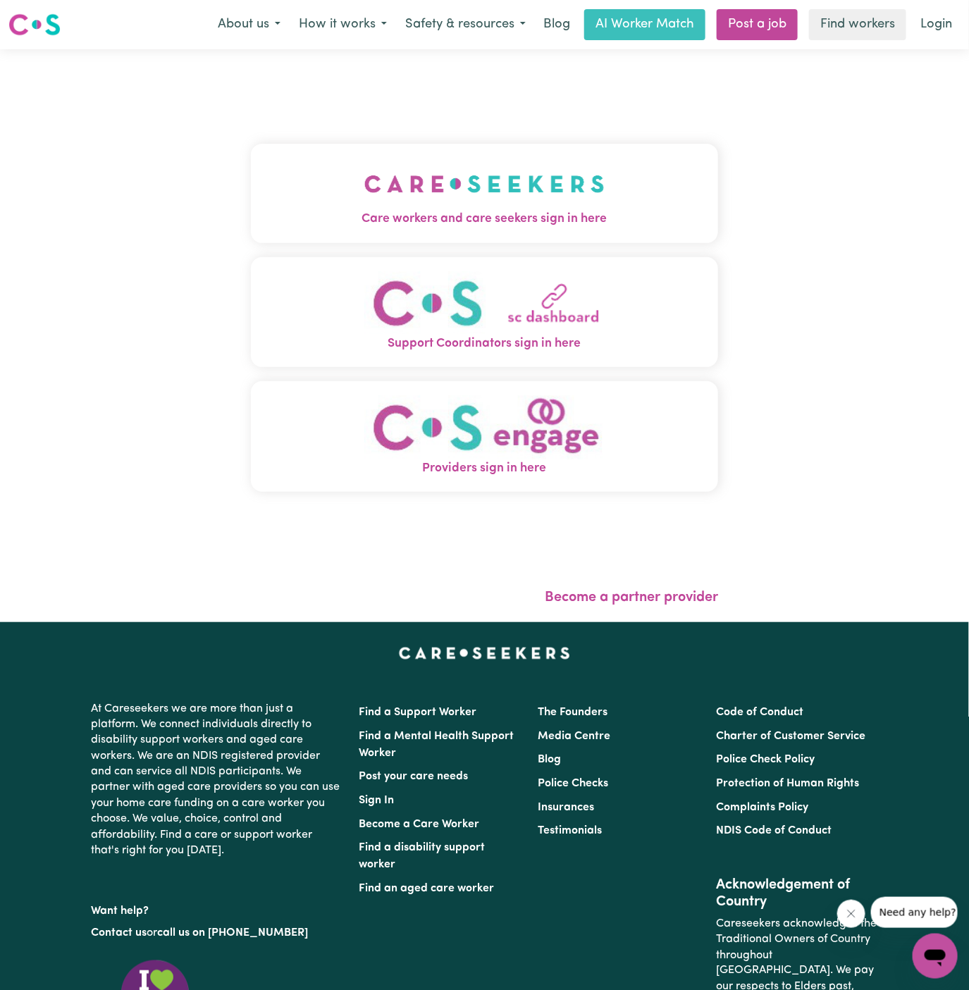
click at [504, 165] on img "Care workers and care seekers sign in here" at bounding box center [484, 184] width 240 height 52
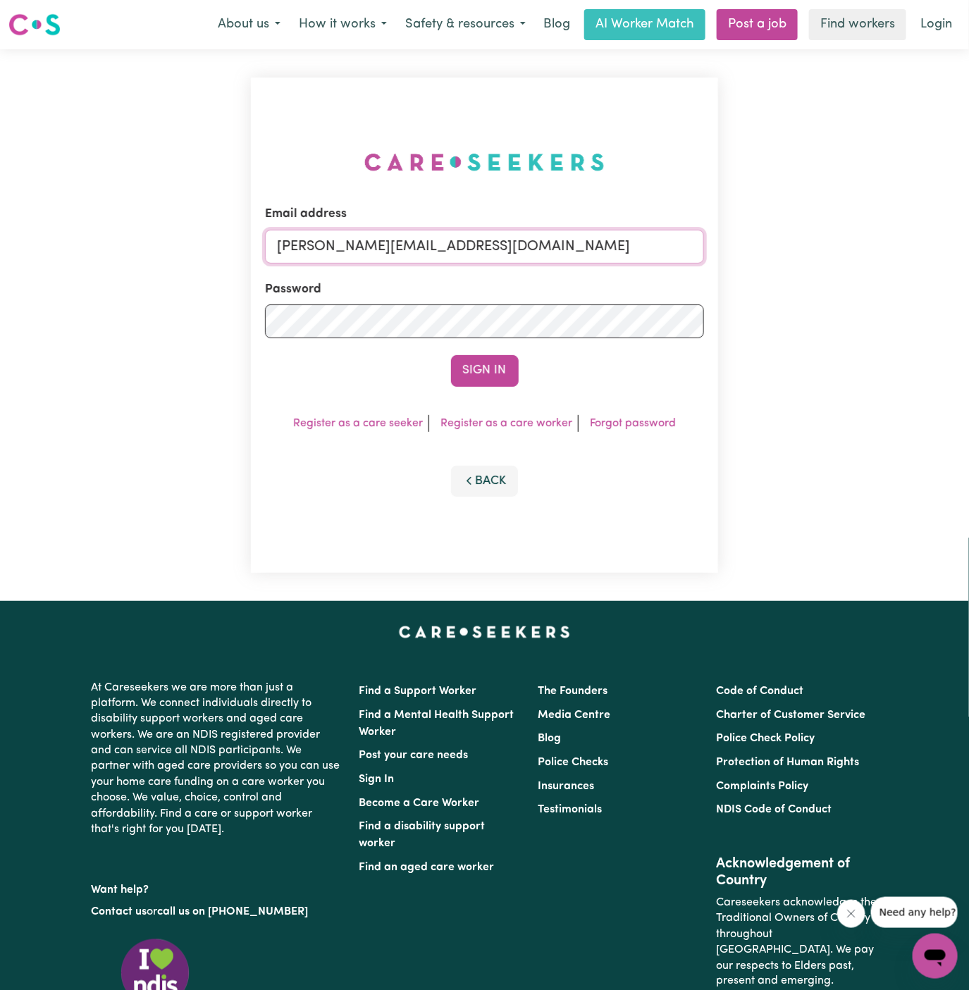
click at [497, 255] on input "dyan@careseekers.com.au" at bounding box center [485, 247] width 440 height 34
drag, startPoint x: 350, startPoint y: 247, endPoint x: 827, endPoint y: 281, distance: 477.7
click at [827, 281] on div "Email address superuser~BarbaraMakomaskaYSHCP@careseekers.com.au Password Sign …" at bounding box center [484, 325] width 969 height 552
type input "superuser~AnneLoechelCF@careseekers.com.au"
click at [451, 355] on button "Sign In" at bounding box center [485, 370] width 68 height 31
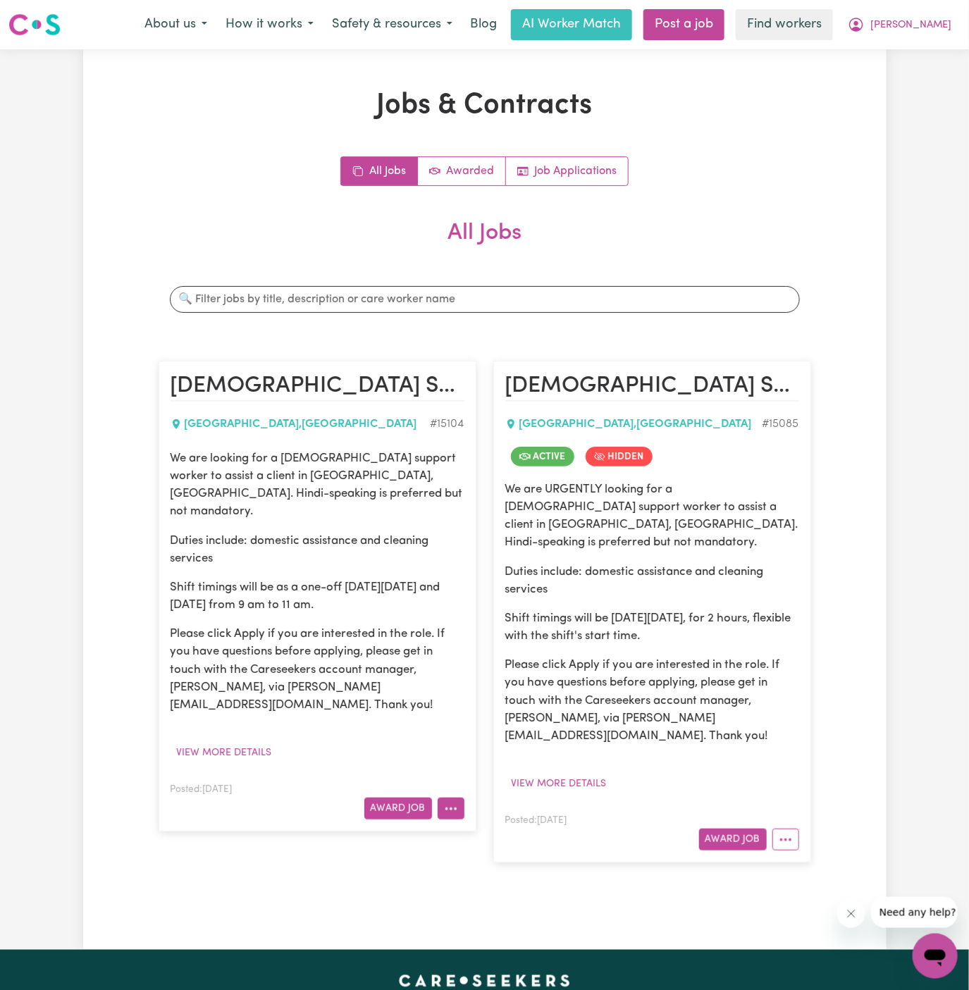
click at [456, 802] on icon "More options" at bounding box center [451, 809] width 14 height 14
click at [412, 798] on button "Award Job" at bounding box center [398, 809] width 68 height 22
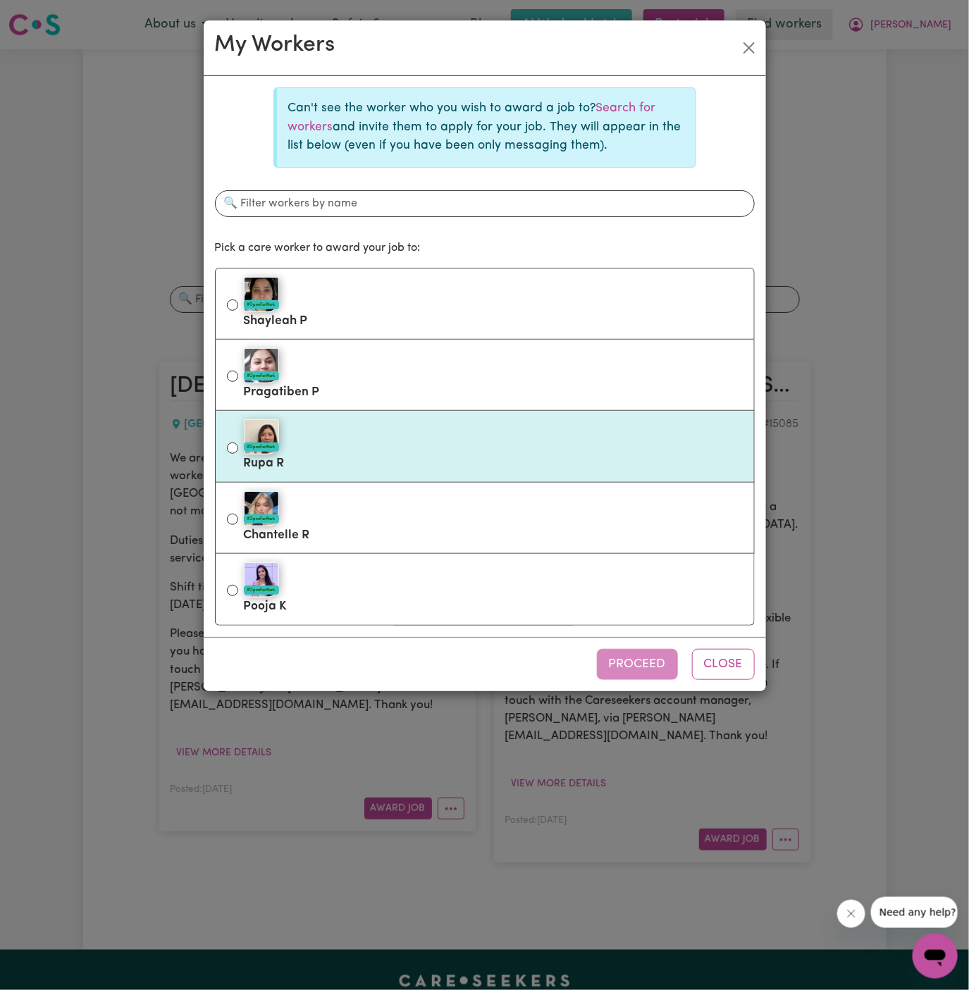
click at [416, 423] on div "#OpenForWork" at bounding box center [493, 436] width 499 height 35
click at [238, 443] on input "#OpenForWork Rupa R" at bounding box center [232, 448] width 11 height 11
radio input "true"
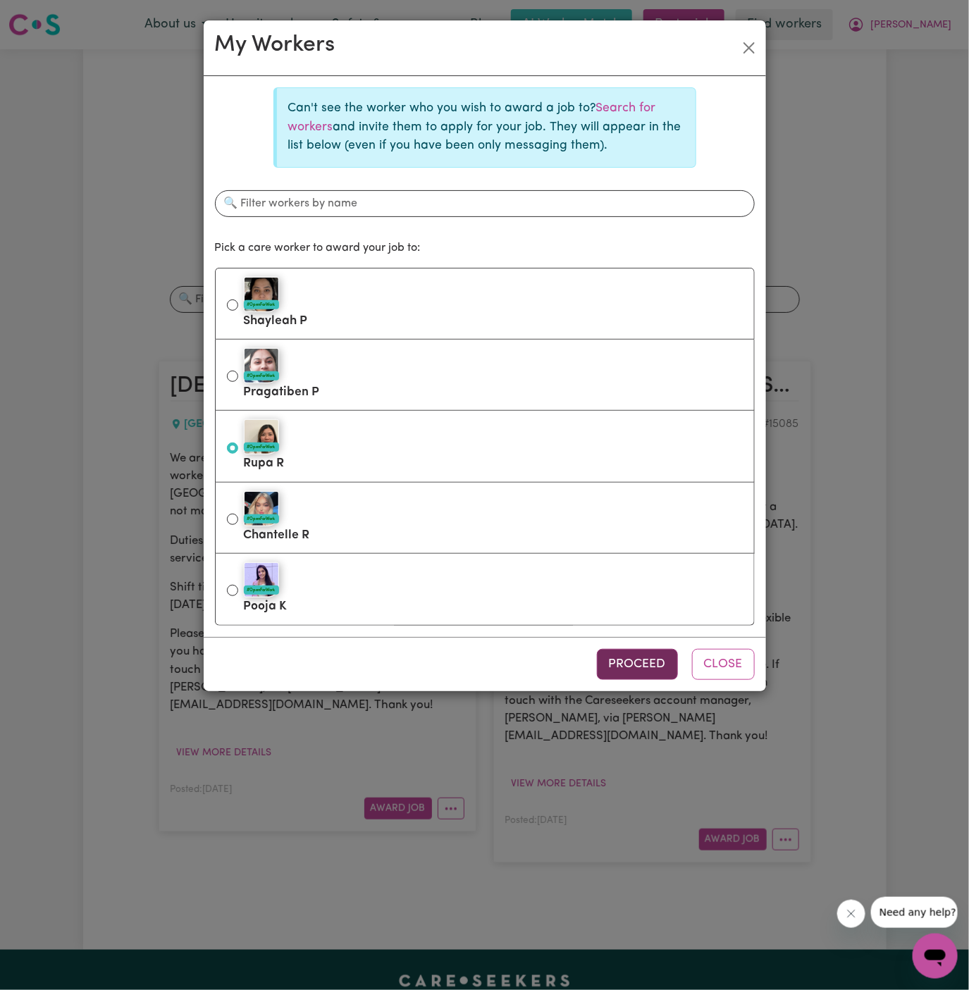
click at [634, 665] on button "Proceed" at bounding box center [637, 664] width 81 height 31
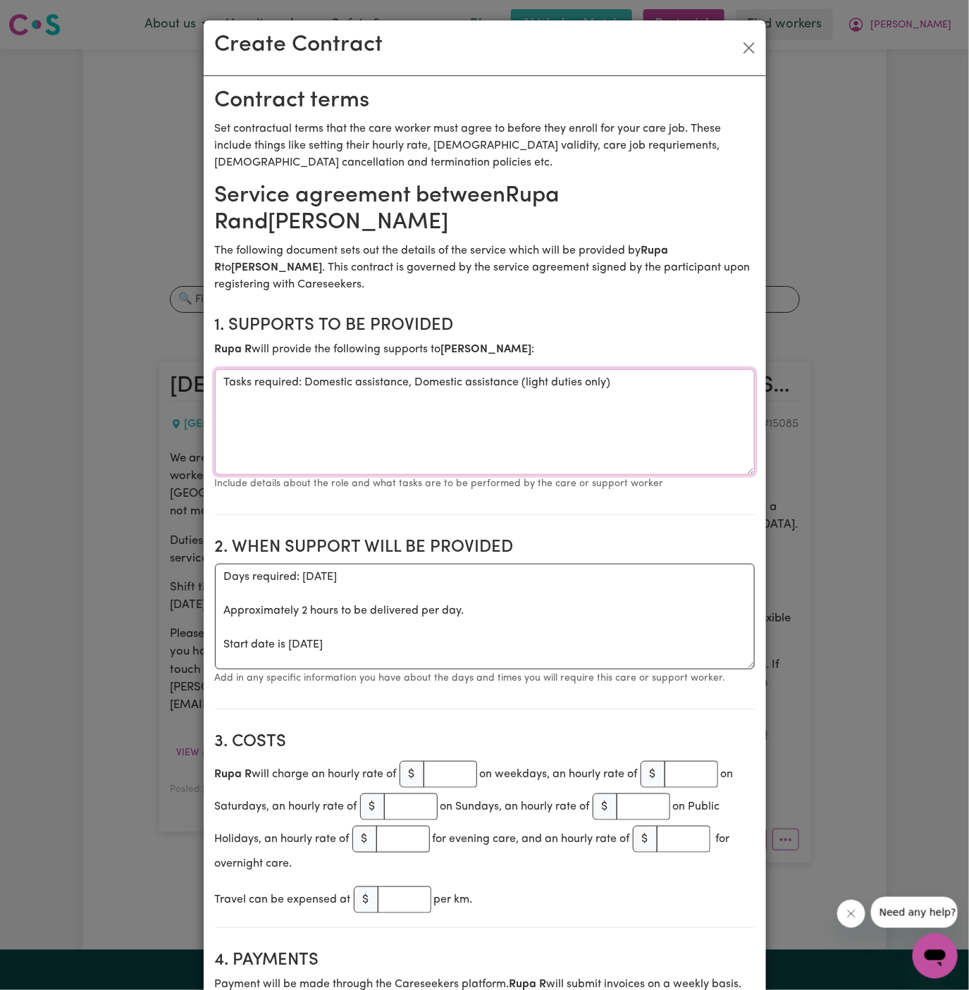
click at [321, 369] on textarea "Tasks required: Domestic assistance, Domestic assistance (light duties only)" at bounding box center [485, 422] width 540 height 106
paste textarea "Domestic assistance"
type textarea "Domestic assistance"
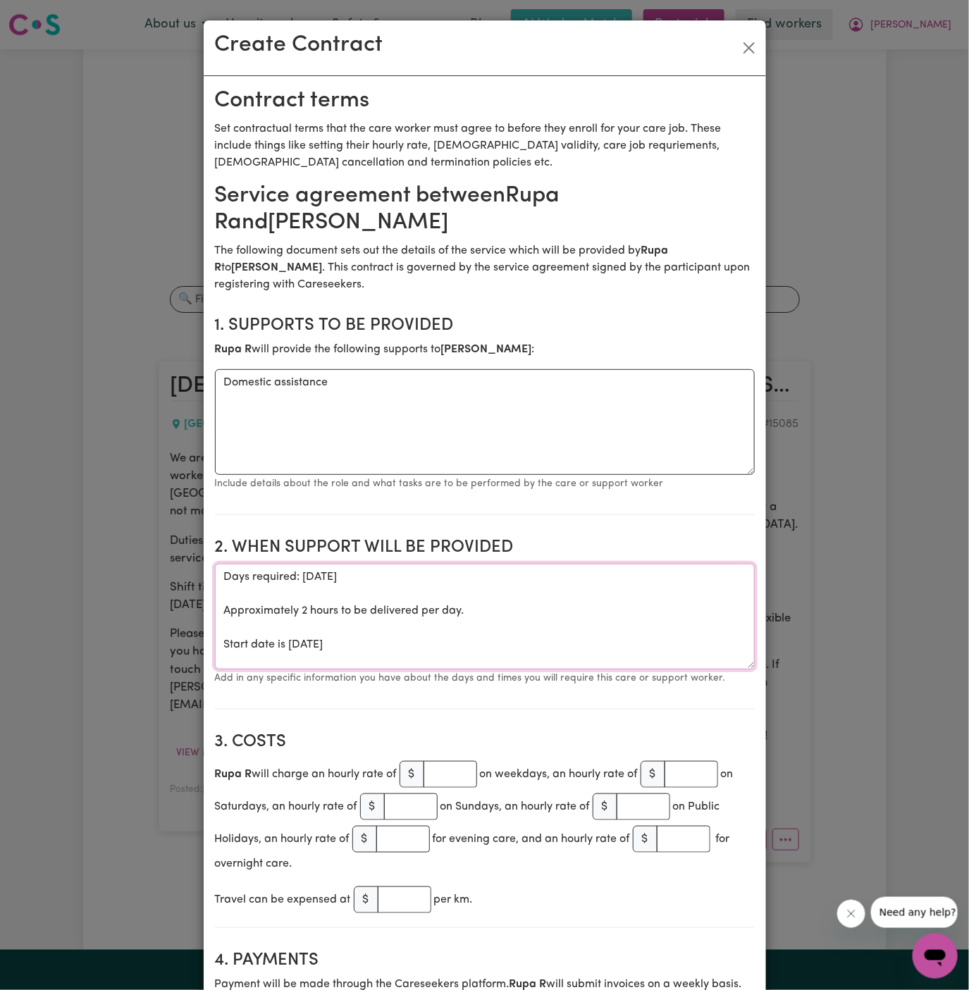
click at [470, 618] on textarea "Days required: monday Approximately 2 hours to be delivered per day. Start date…" at bounding box center [485, 617] width 540 height 106
drag, startPoint x: 471, startPoint y: 622, endPoint x: 216, endPoint y: 548, distance: 265.6
click at [216, 564] on textarea "Days required: monday Approximately 2 hours to be delivered per day. Start date…" at bounding box center [485, 617] width 540 height 106
paste textarea "one-off on Monday, 22/09 and 29/09 from 9 am to 11 am."
drag, startPoint x: 271, startPoint y: 549, endPoint x: 211, endPoint y: 550, distance: 59.9
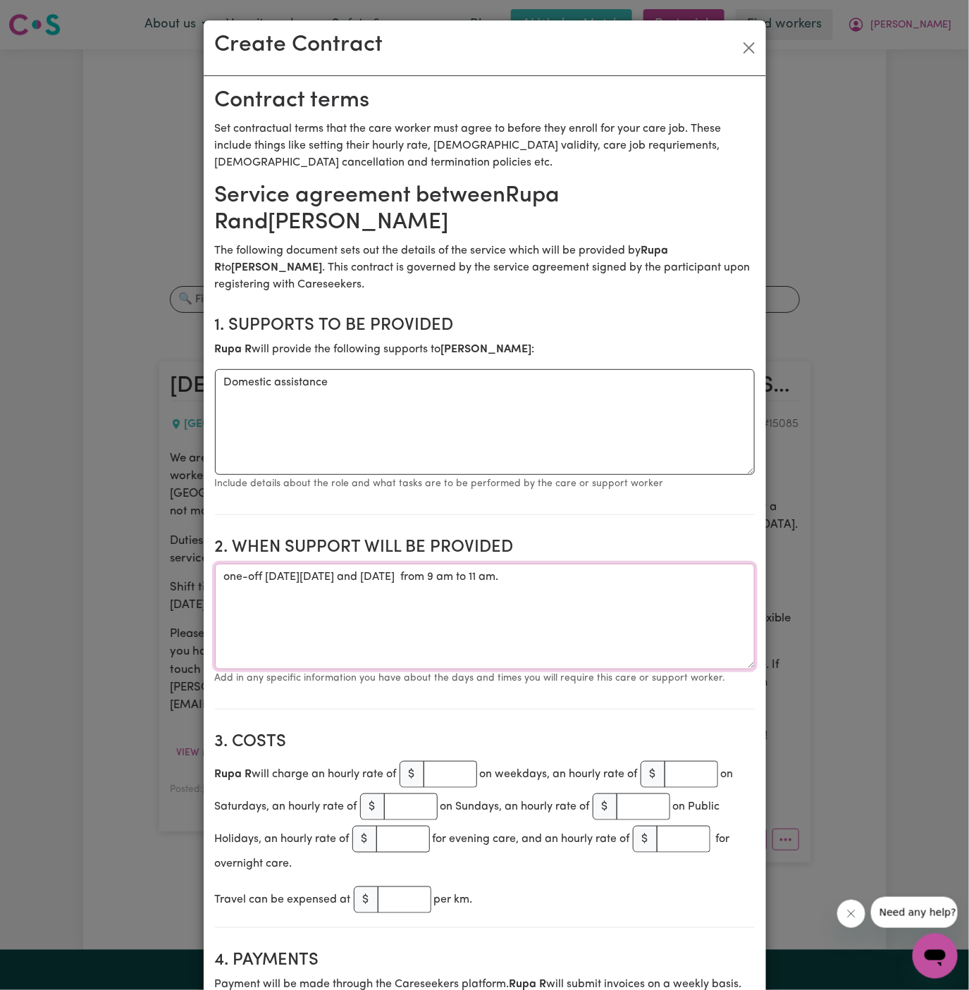
click at [271, 564] on textarea "ONE OFF on Monday, 22/09 and 29/09 from 9 am to 11 am." at bounding box center [485, 617] width 540 height 106
click at [531, 564] on textarea "ONE OFF on Monday, 22/09 and 29/09 from 9 am to 11 am." at bounding box center [485, 617] width 540 height 106
click at [548, 538] on h2 "2. When support will be provided" at bounding box center [485, 548] width 540 height 20
click at [548, 564] on textarea "ONE OFF on Monday, 22/09 and 29/09 from 9 am to 11 am." at bounding box center [485, 617] width 540 height 106
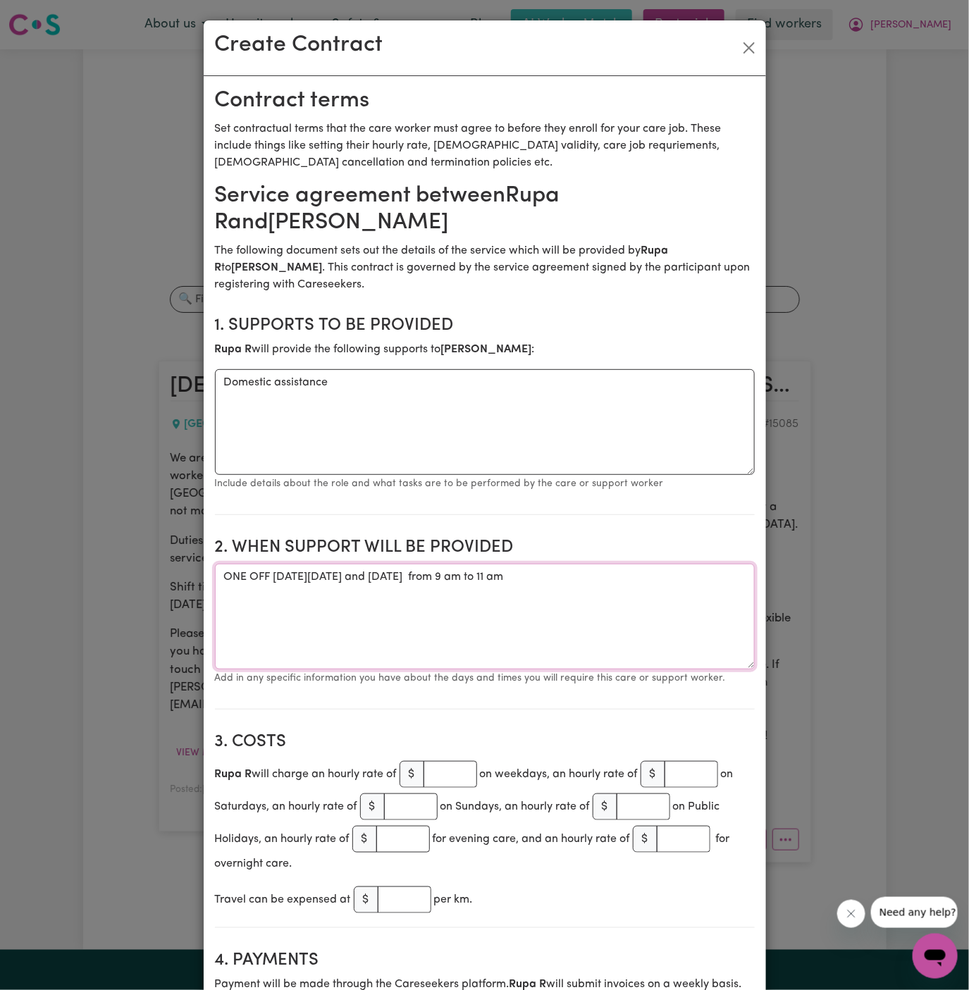
type textarea "ONE OFF on Monday, 22/09 and 29/09 from 9 am to 11 am"
click at [438, 761] on input "number" at bounding box center [451, 774] width 54 height 27
type input "50"
click at [464, 673] on small "Add in any specific information you have about the days and times you will requ…" at bounding box center [470, 678] width 511 height 11
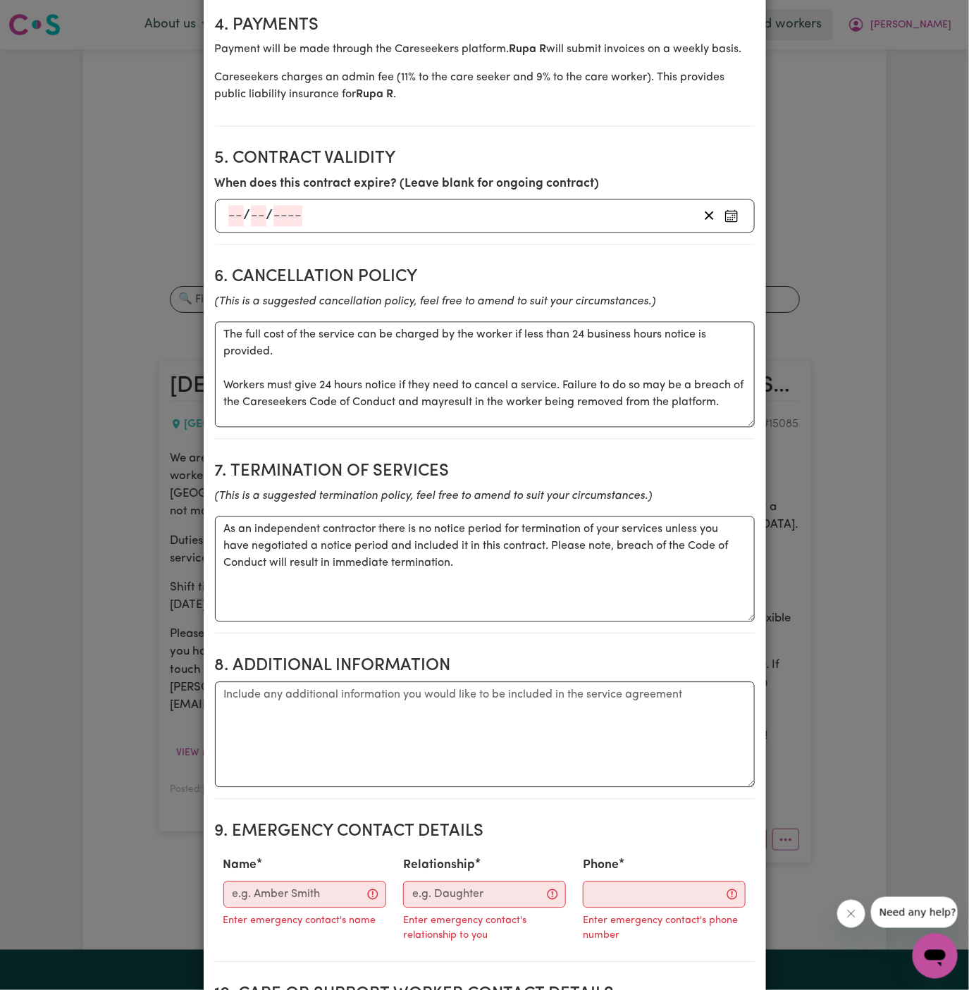
scroll to position [962, 0]
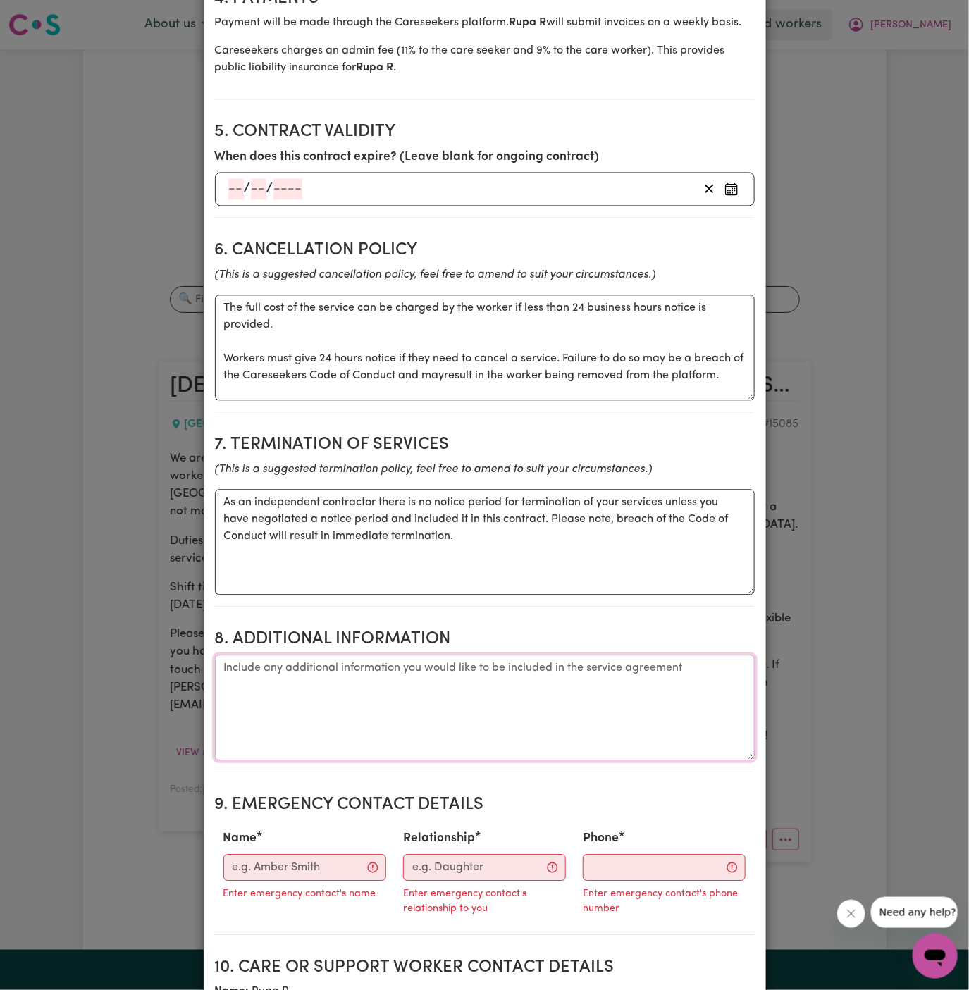
click at [464, 655] on textarea "Additional information" at bounding box center [485, 708] width 540 height 106
click at [359, 689] on textarea "Additional information" at bounding box center [485, 708] width 540 height 106
paste textarea "Client's Address: 1/35 Blaxcell Street, Granville, NSW 2142"
type textarea "Client's Address: 1/35 Blaxcell Street, Granville, NSW 2142"
click at [297, 855] on input "Name" at bounding box center [304, 868] width 163 height 27
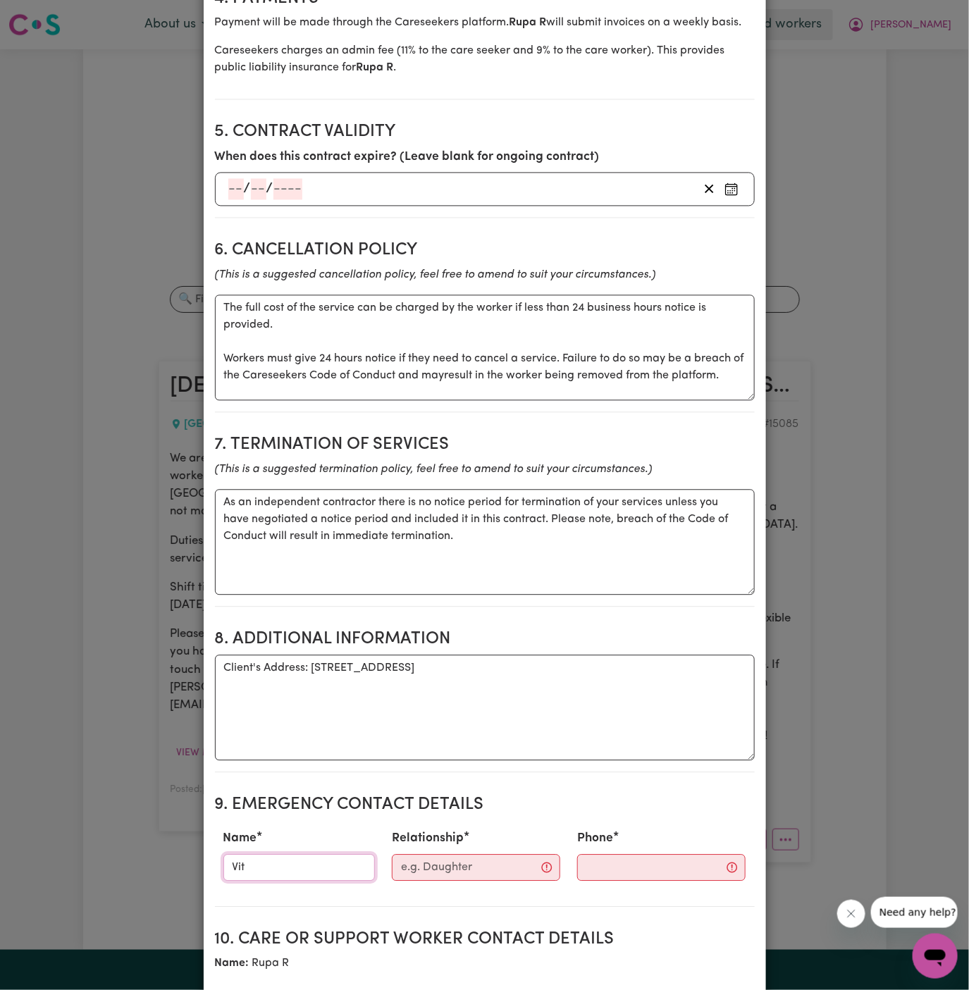
type input "Vitality Club"
click at [440, 825] on div "Relationship" at bounding box center [475, 856] width 185 height 62
click at [450, 855] on input "Relationship" at bounding box center [476, 868] width 168 height 27
type input "Case Manager"
click at [605, 855] on input "Phone" at bounding box center [650, 868] width 171 height 27
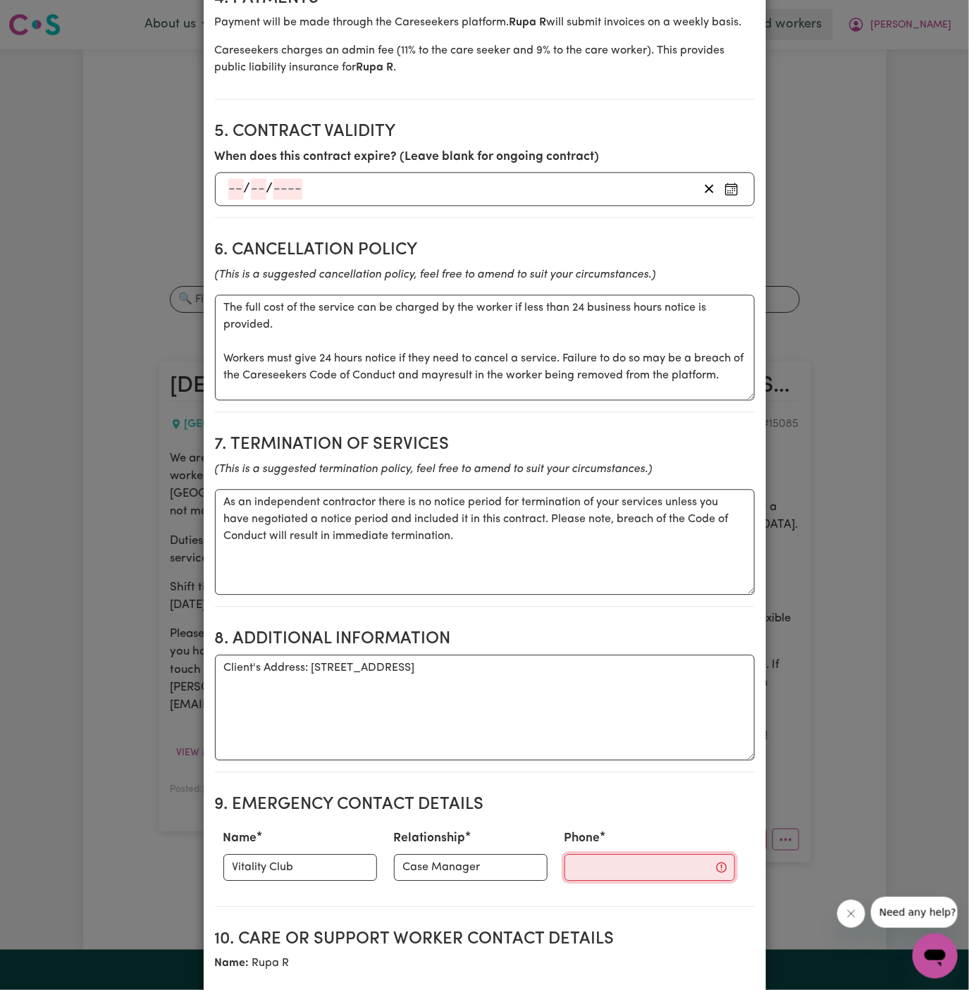
paste input "281032037"
type input "281032037"
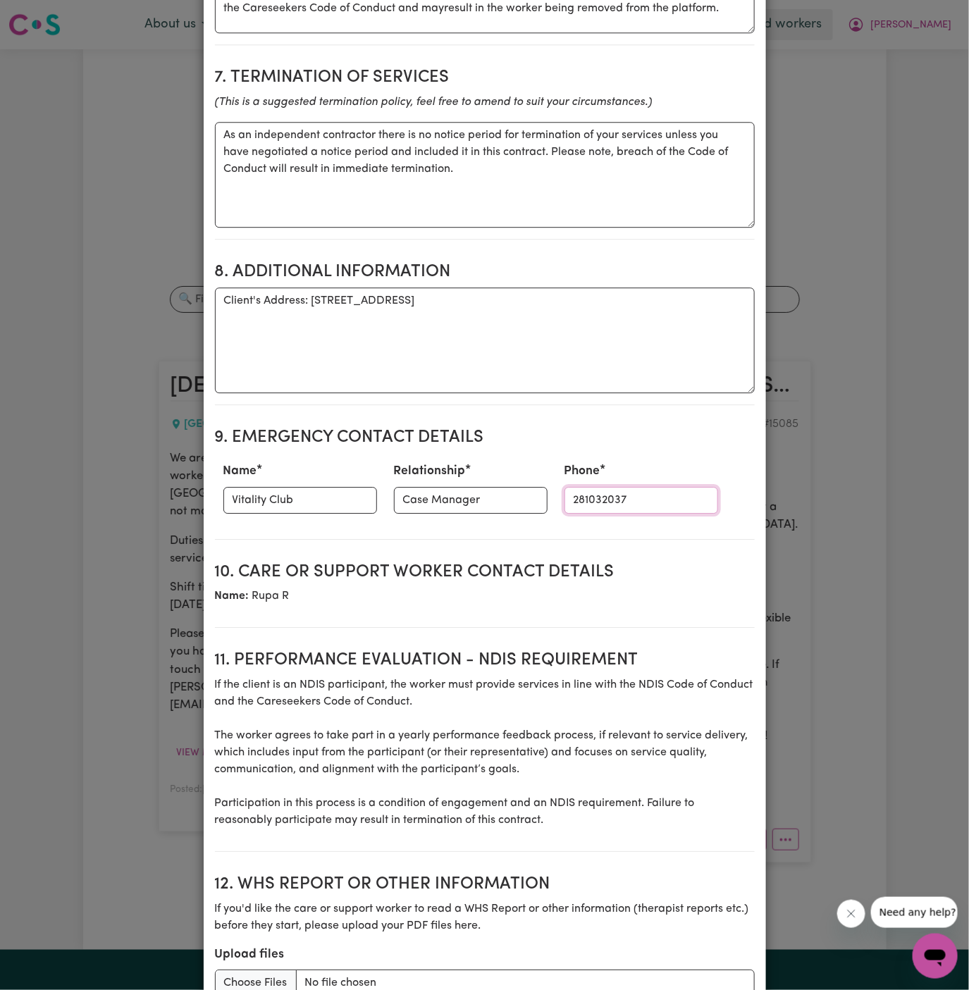
scroll to position [1438, 0]
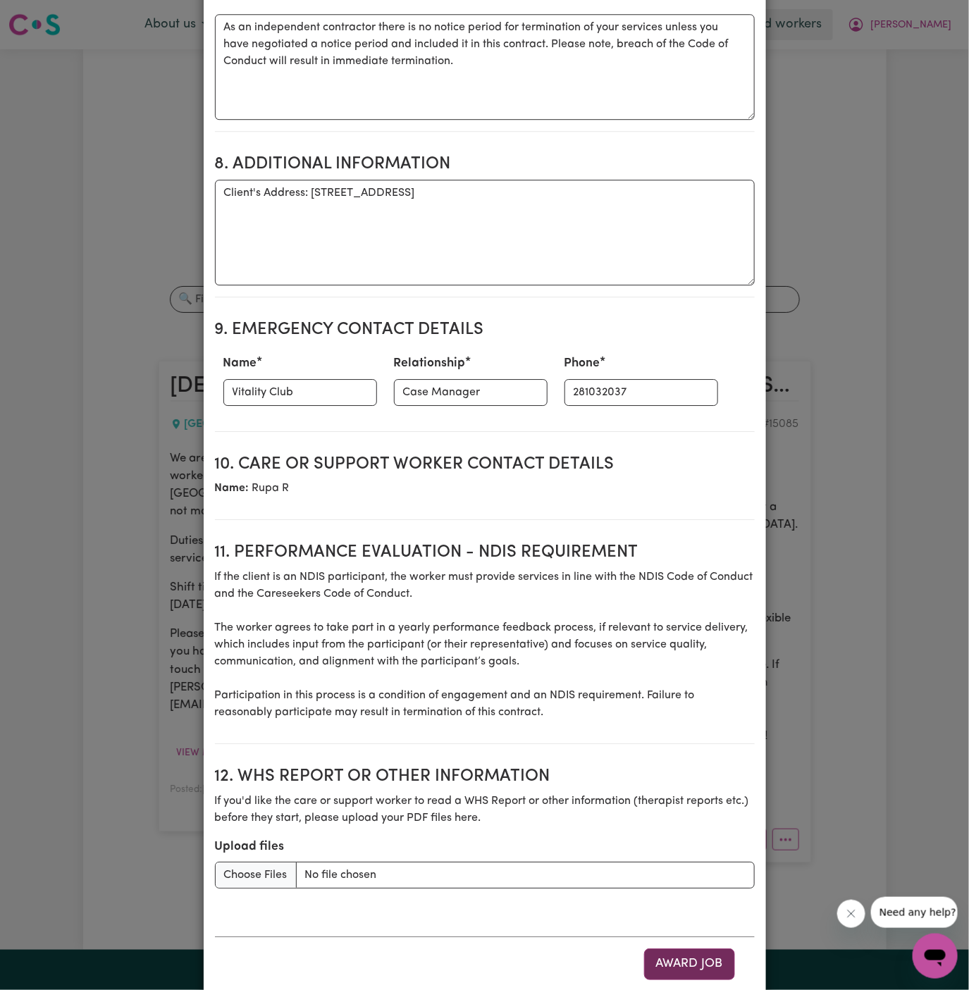
click at [701, 949] on button "Award Job" at bounding box center [689, 964] width 91 height 31
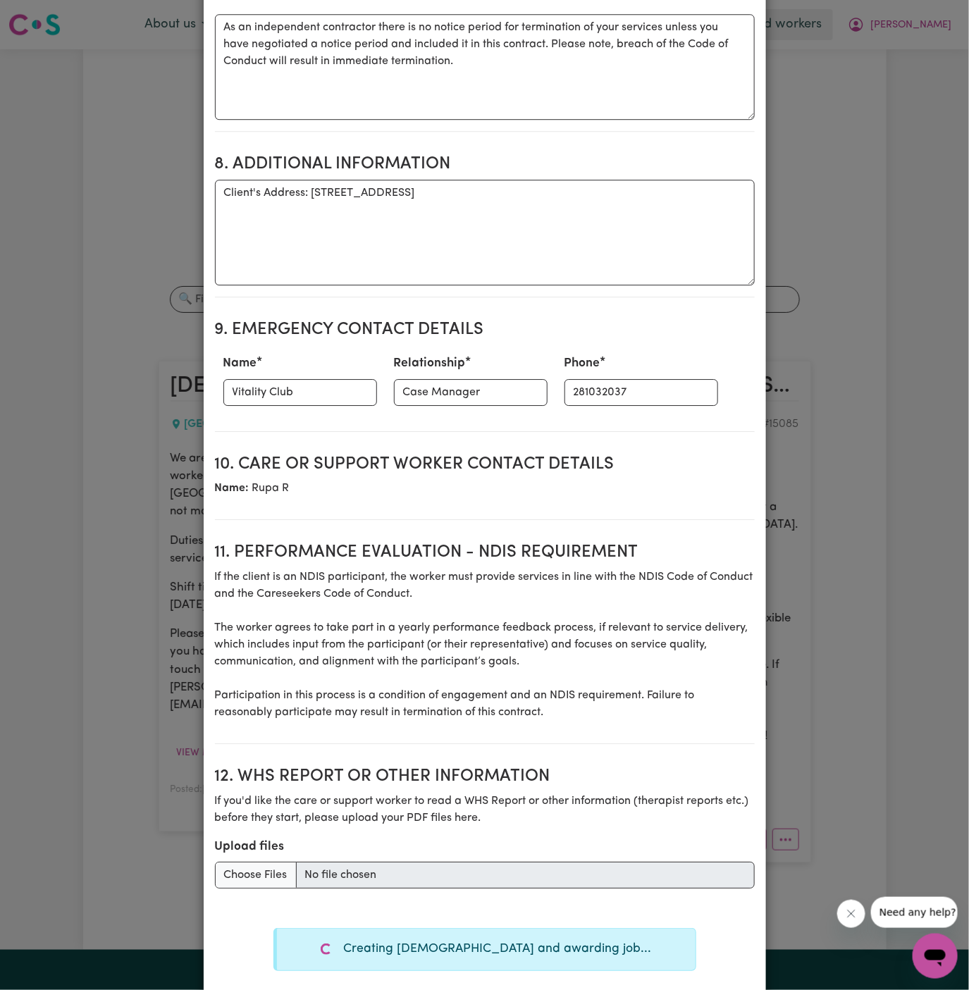
type textarea "Tasks required: Domestic assistance, Domestic assistance (light duties only)"
type textarea "Days required: monday Approximately 2 hours to be delivered per day. Start date…"
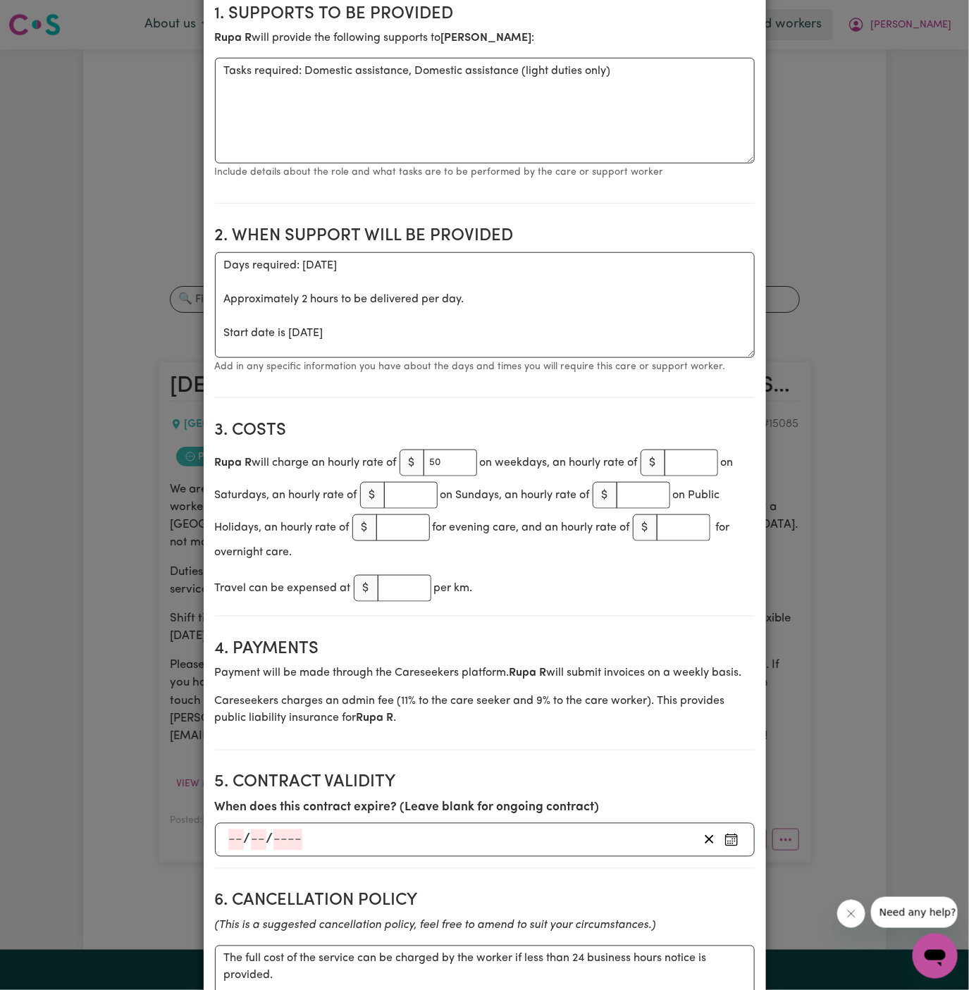
scroll to position [15, 0]
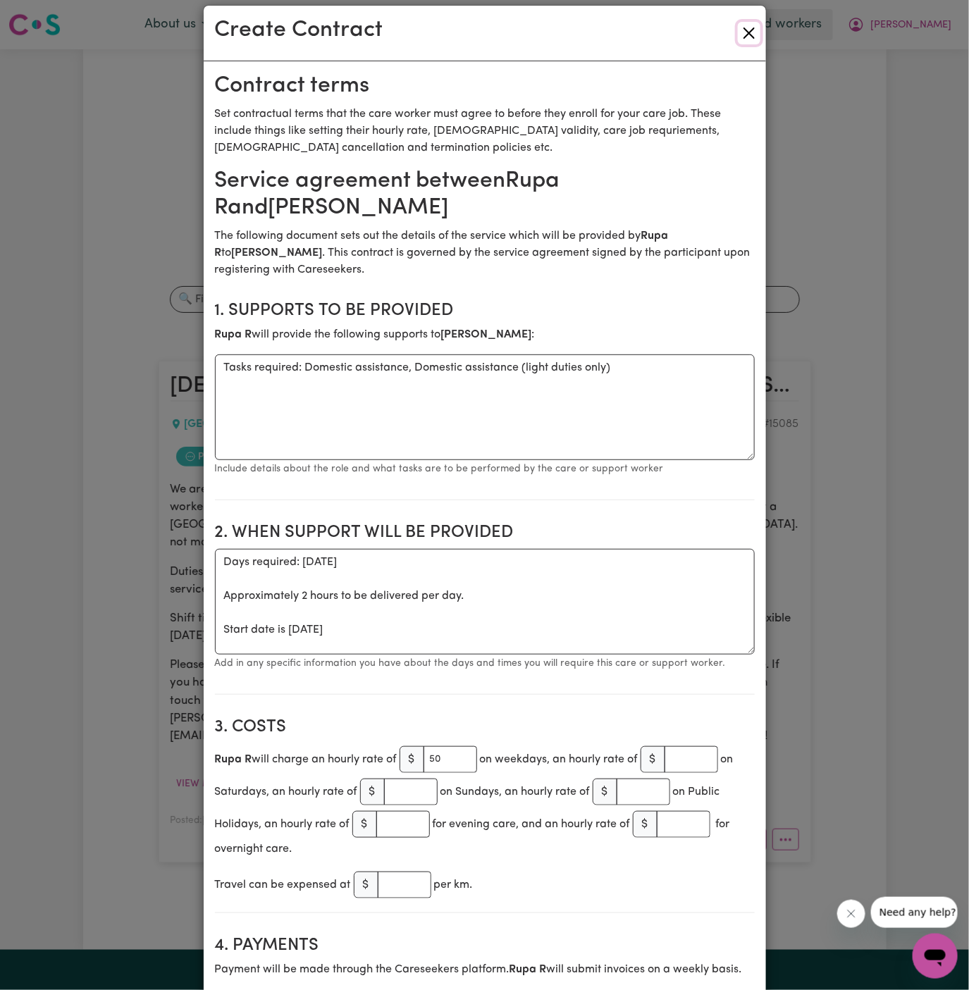
click at [751, 33] on button "Close" at bounding box center [749, 33] width 23 height 23
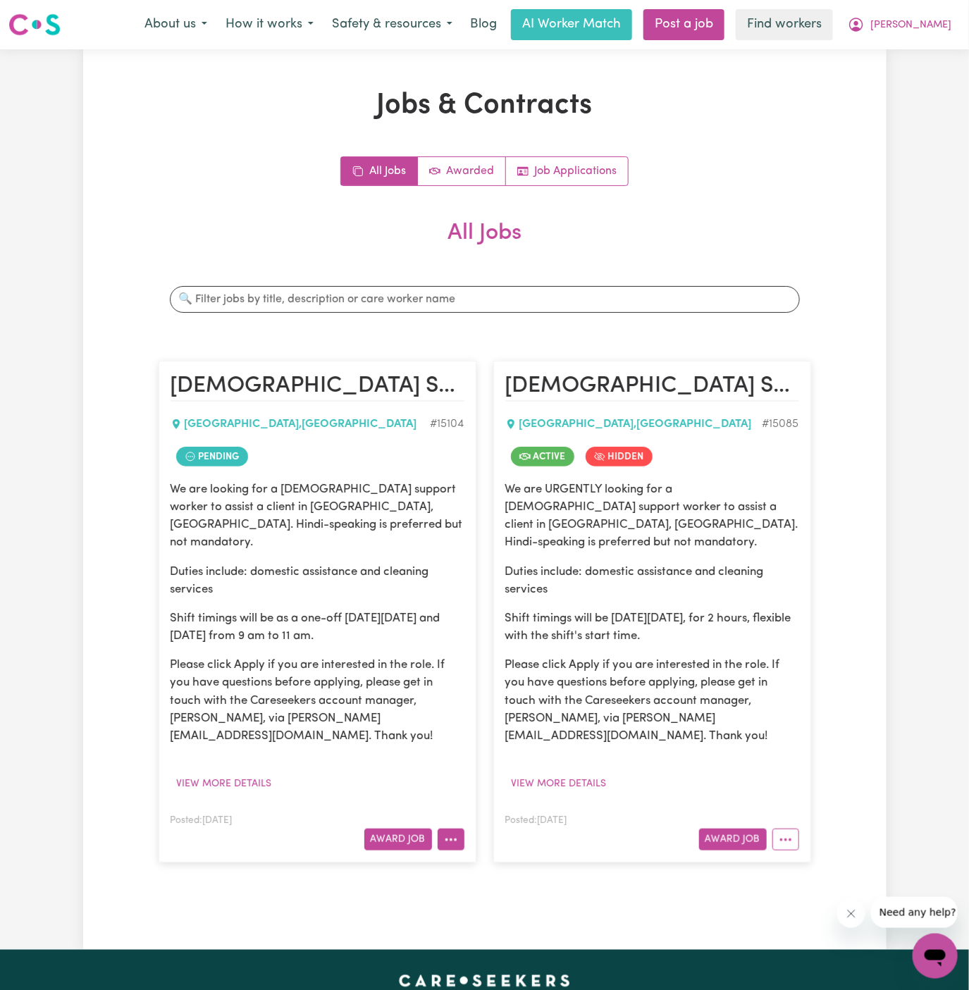
click at [453, 829] on button "More options" at bounding box center [451, 840] width 27 height 22
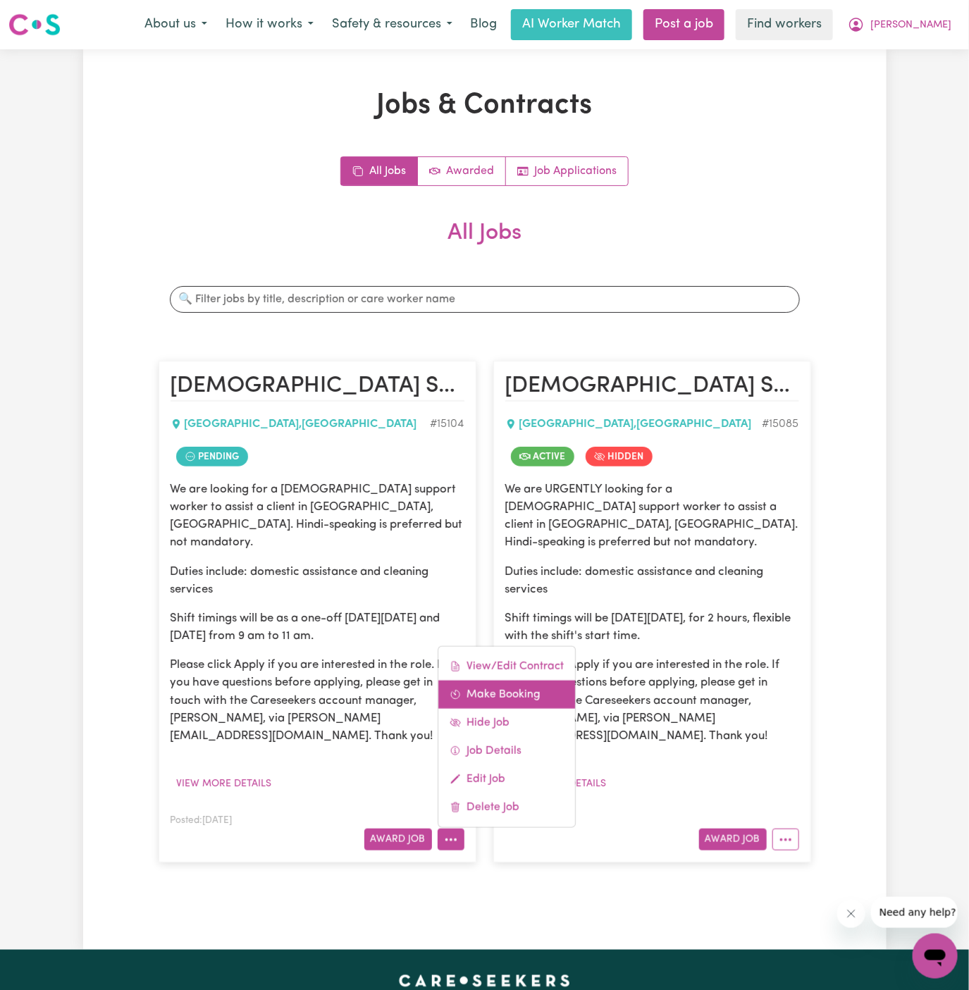
click at [513, 681] on link "Make Booking" at bounding box center [506, 695] width 137 height 28
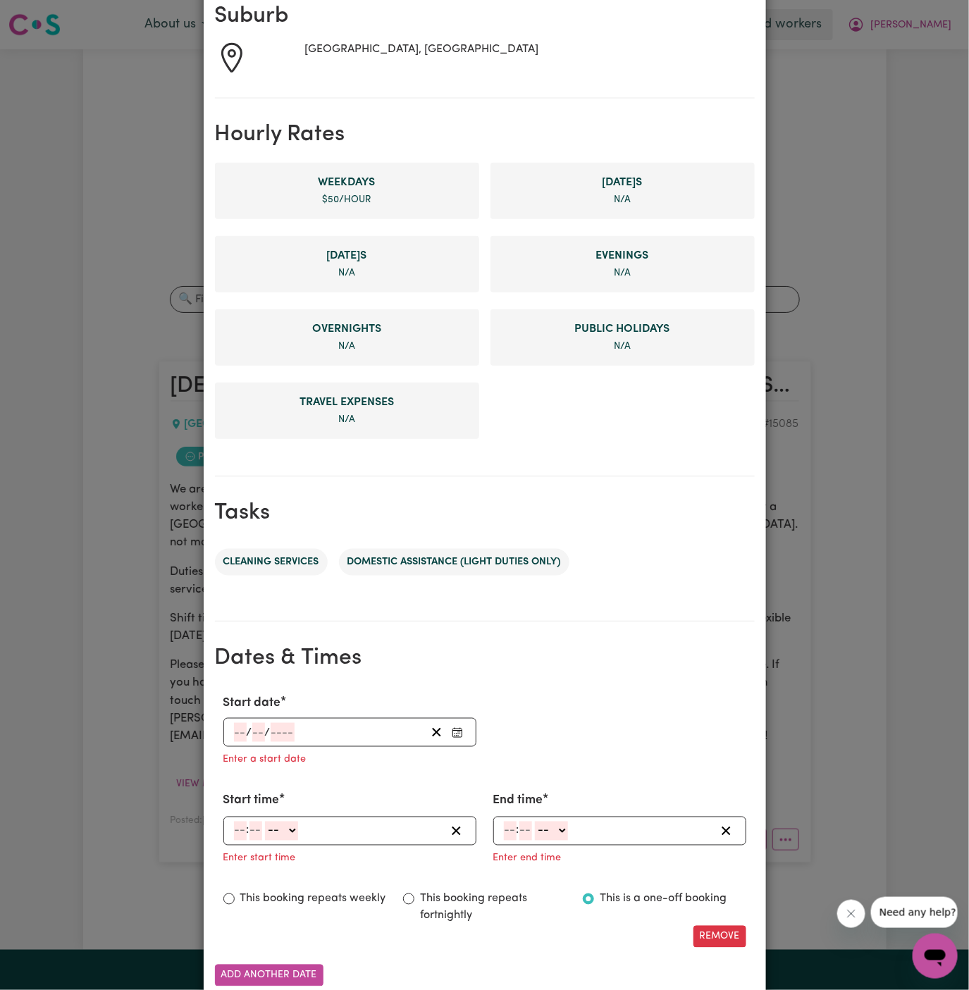
scroll to position [323, 0]
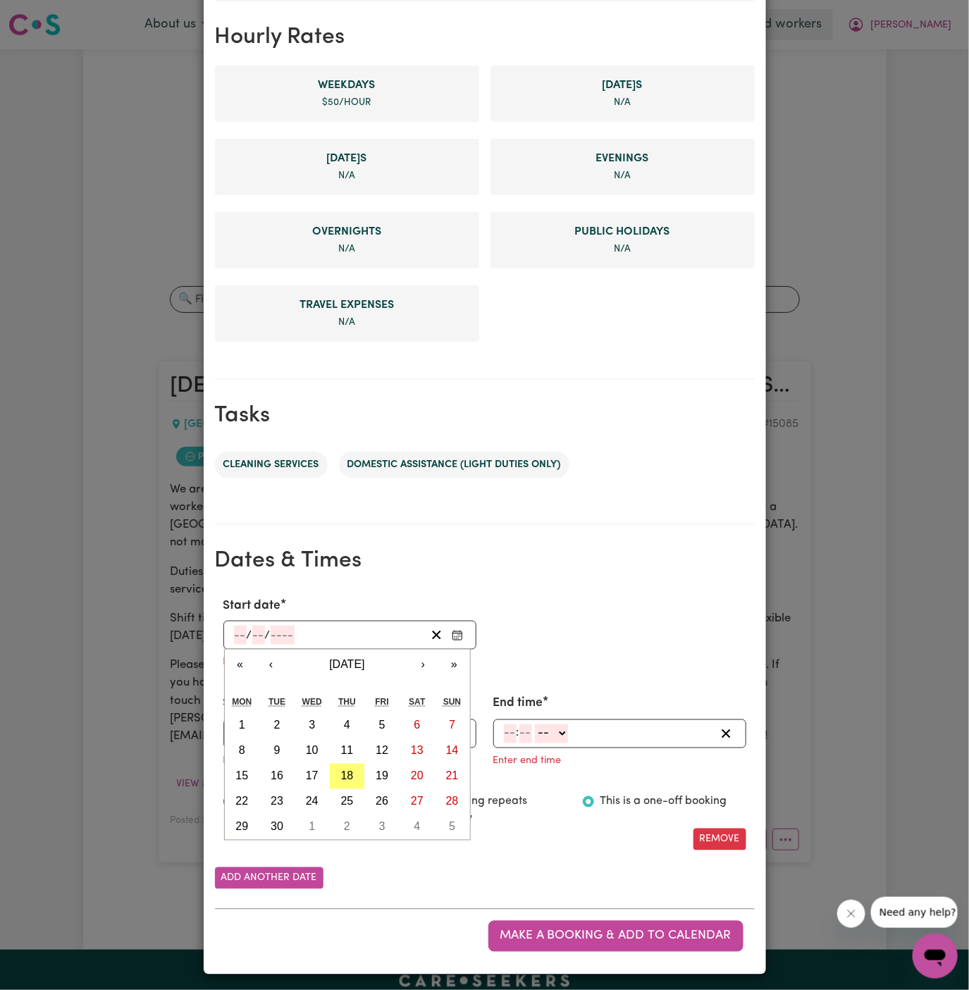
click at [234, 632] on input "number" at bounding box center [240, 635] width 13 height 19
click at [250, 794] on button "22" at bounding box center [242, 801] width 35 height 25
type input "2025-09-22"
type input "22"
type input "9"
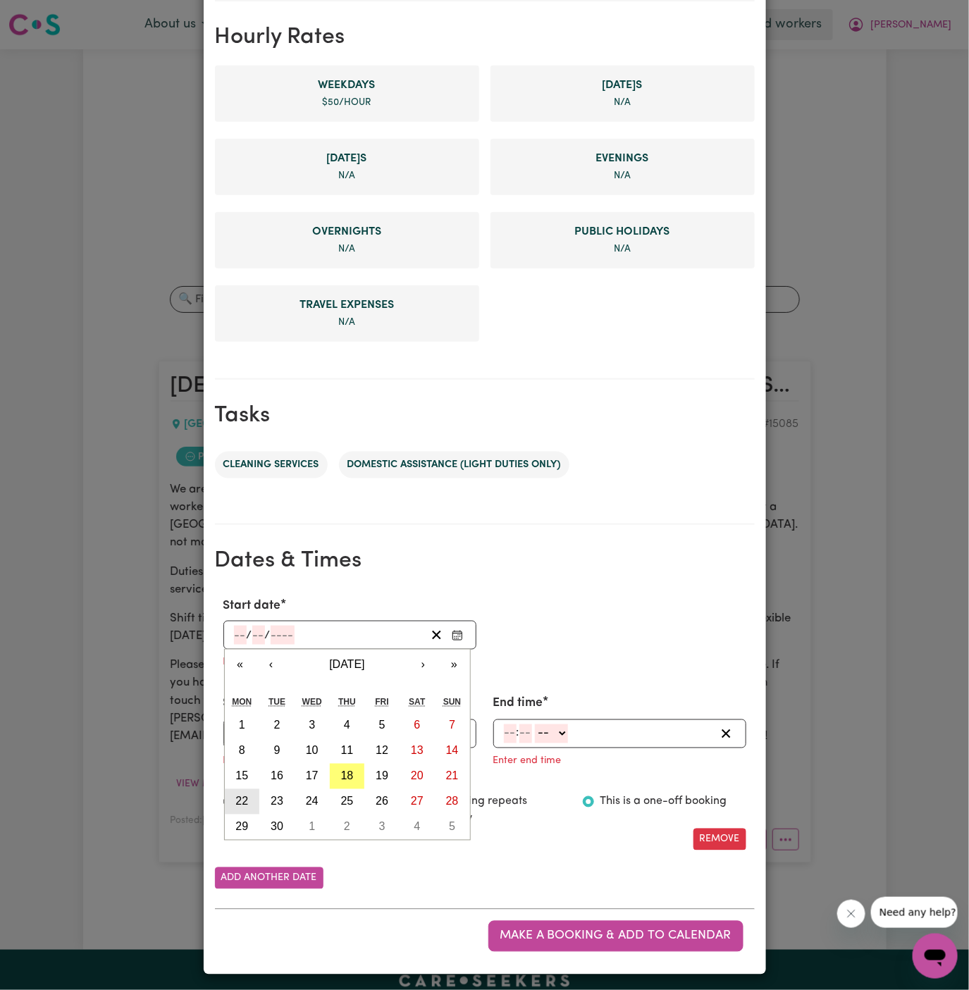
type input "2025"
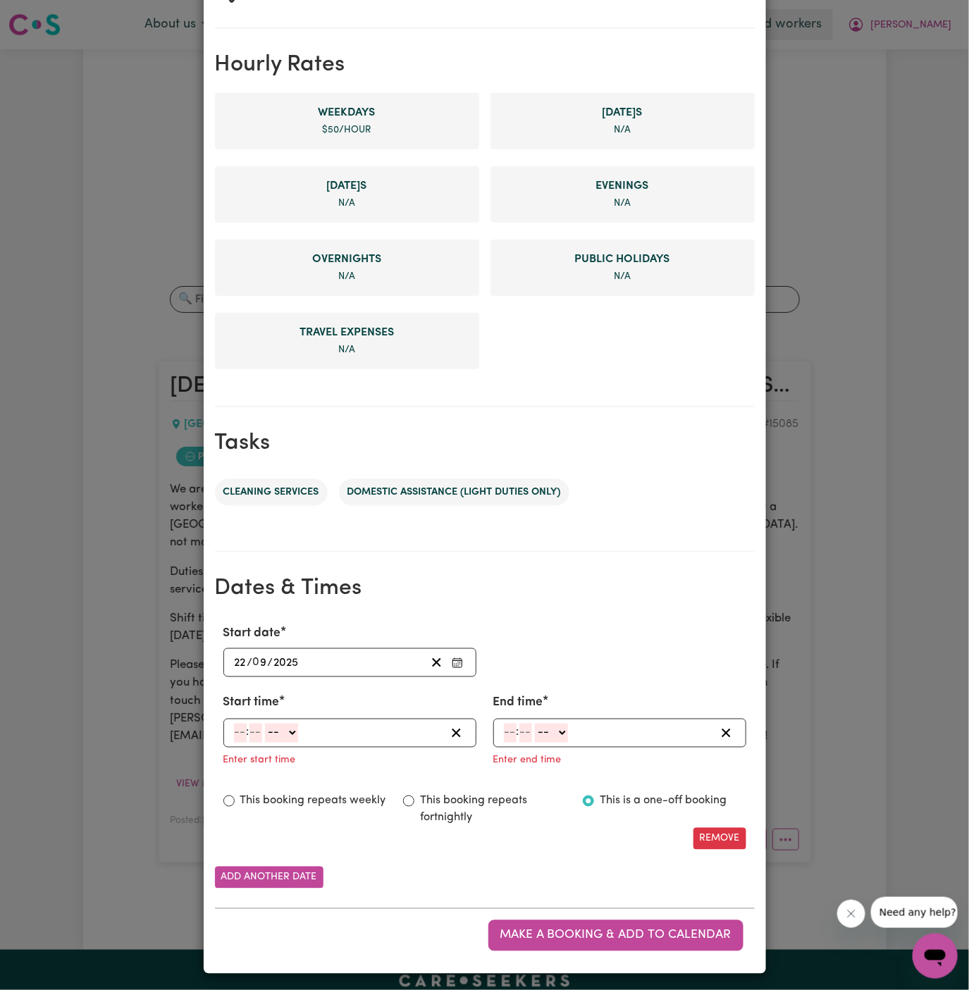
click at [240, 724] on input "number" at bounding box center [240, 733] width 13 height 19
type input "9"
type input "00"
click at [286, 726] on select "-- AM PM" at bounding box center [279, 733] width 33 height 19
select select "am"
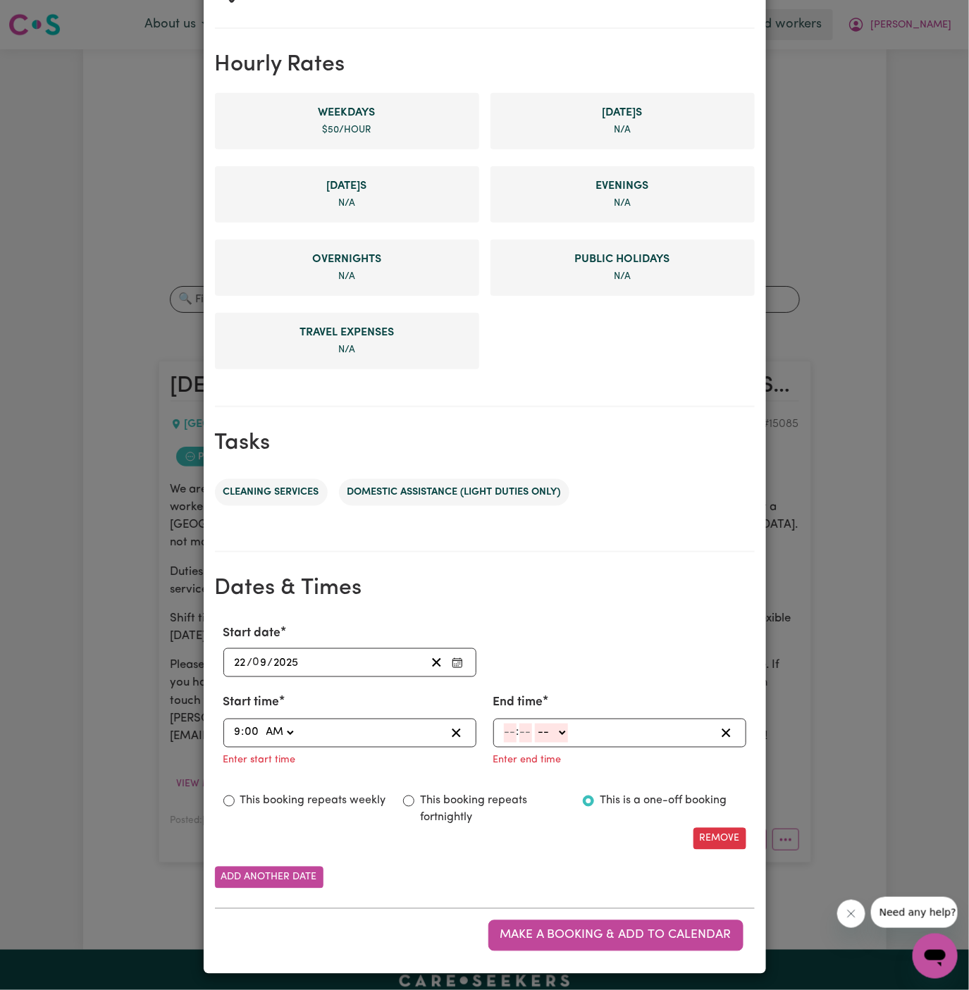
click at [263, 724] on select "-- AM PM" at bounding box center [279, 733] width 33 height 19
type input "09:00"
type input "0"
click at [505, 726] on input "number" at bounding box center [510, 733] width 13 height 19
type input "11"
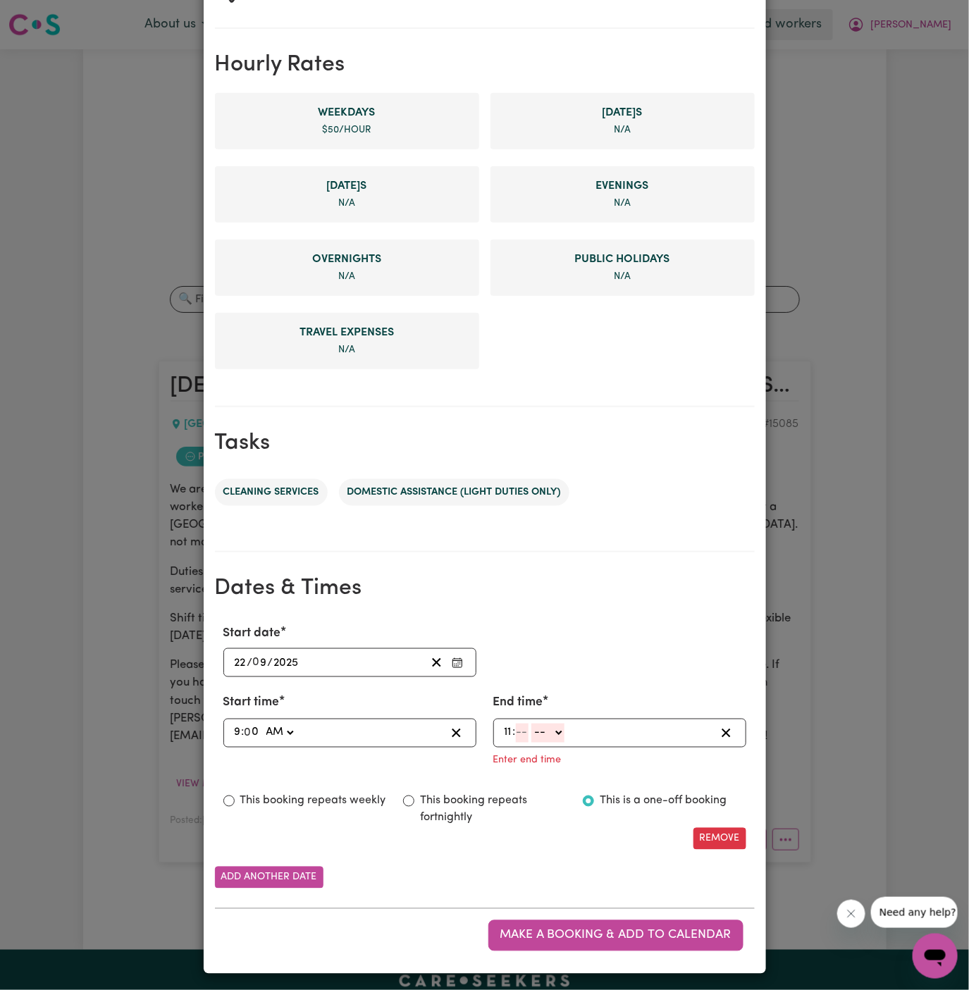
click at [529, 729] on span at bounding box center [530, 733] width 3 height 13
click at [524, 729] on input "number" at bounding box center [522, 733] width 13 height 19
type input "00"
click at [543, 730] on select "-- AM PM" at bounding box center [550, 733] width 33 height 19
select select "am"
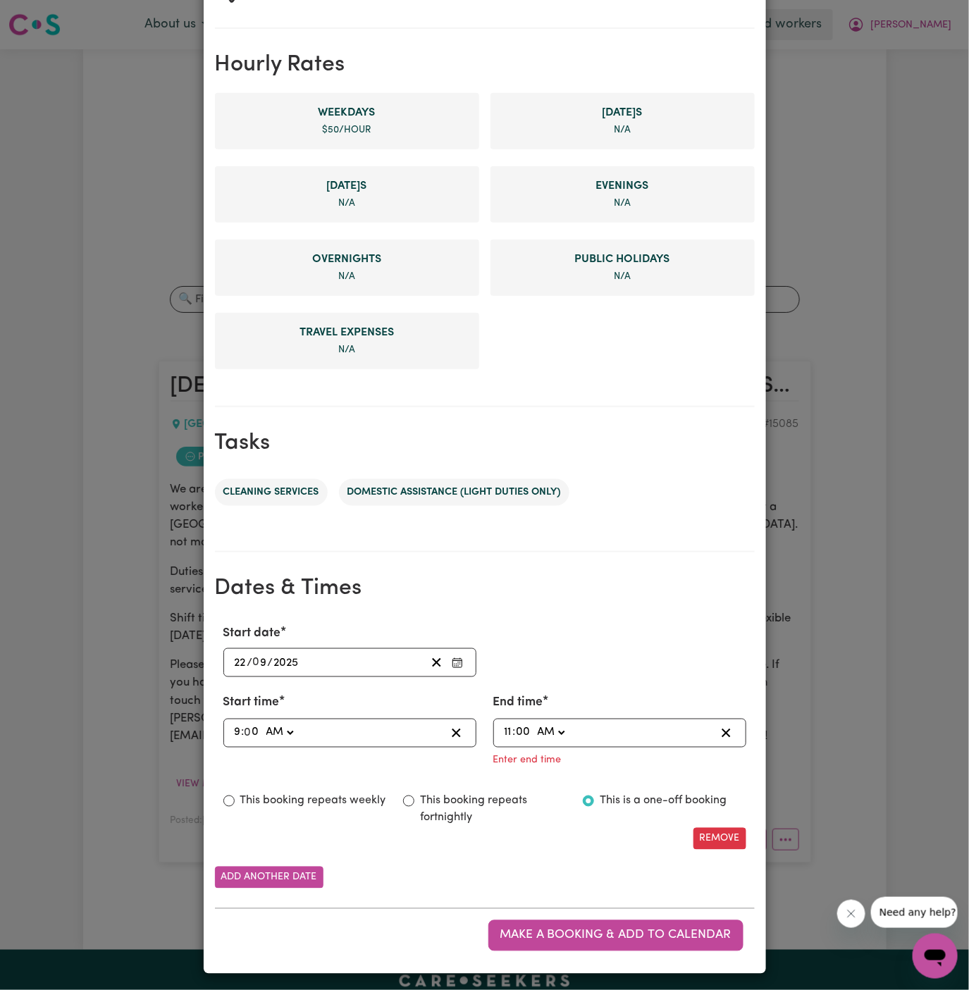
click at [534, 743] on select "-- AM PM" at bounding box center [550, 733] width 33 height 19
type input "11:00"
type input "0"
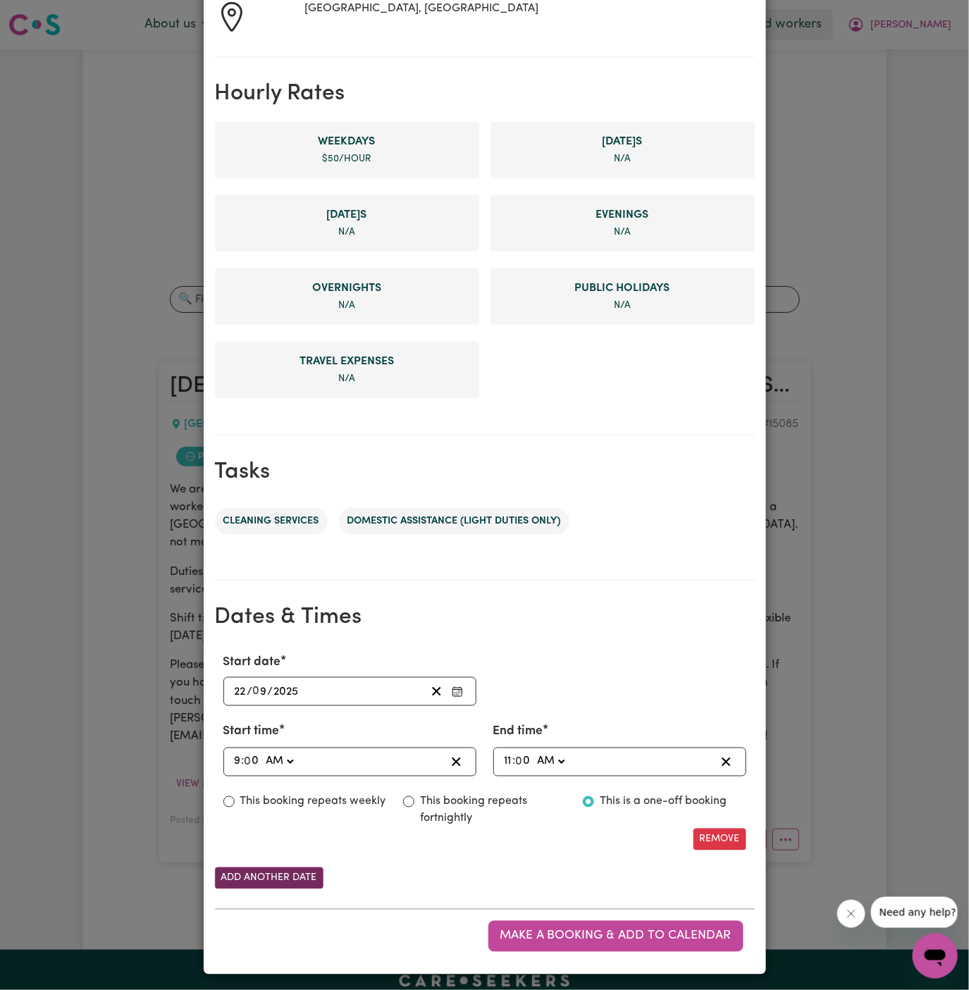
click at [296, 882] on button "Add another date" at bounding box center [269, 879] width 109 height 22
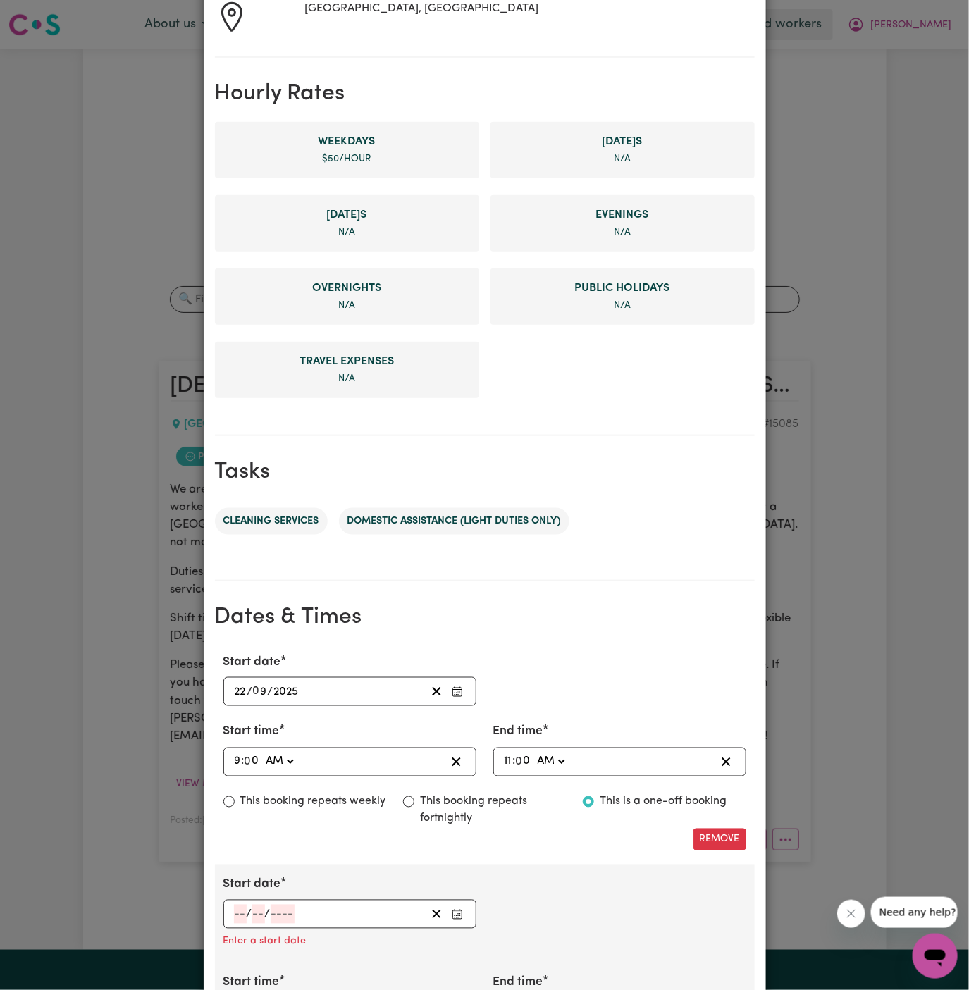
scroll to position [447, 0]
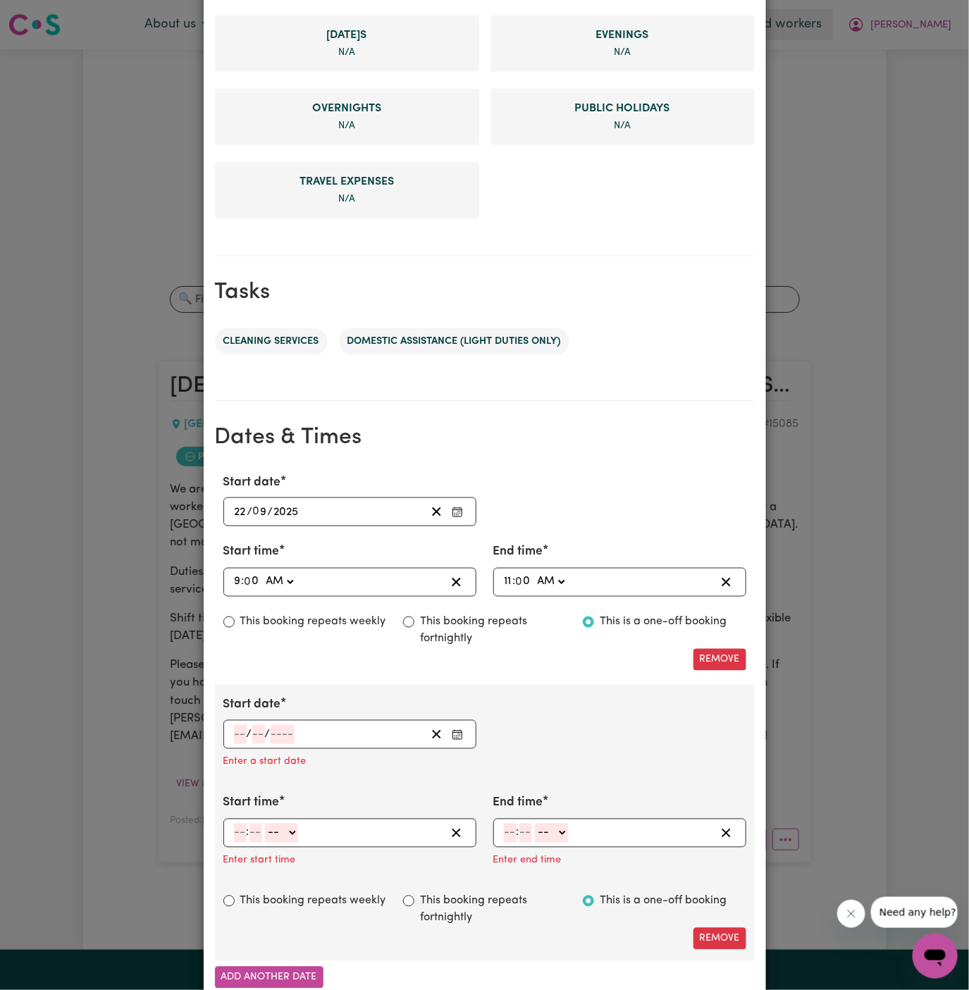
click at [241, 734] on input "number" at bounding box center [240, 734] width 13 height 19
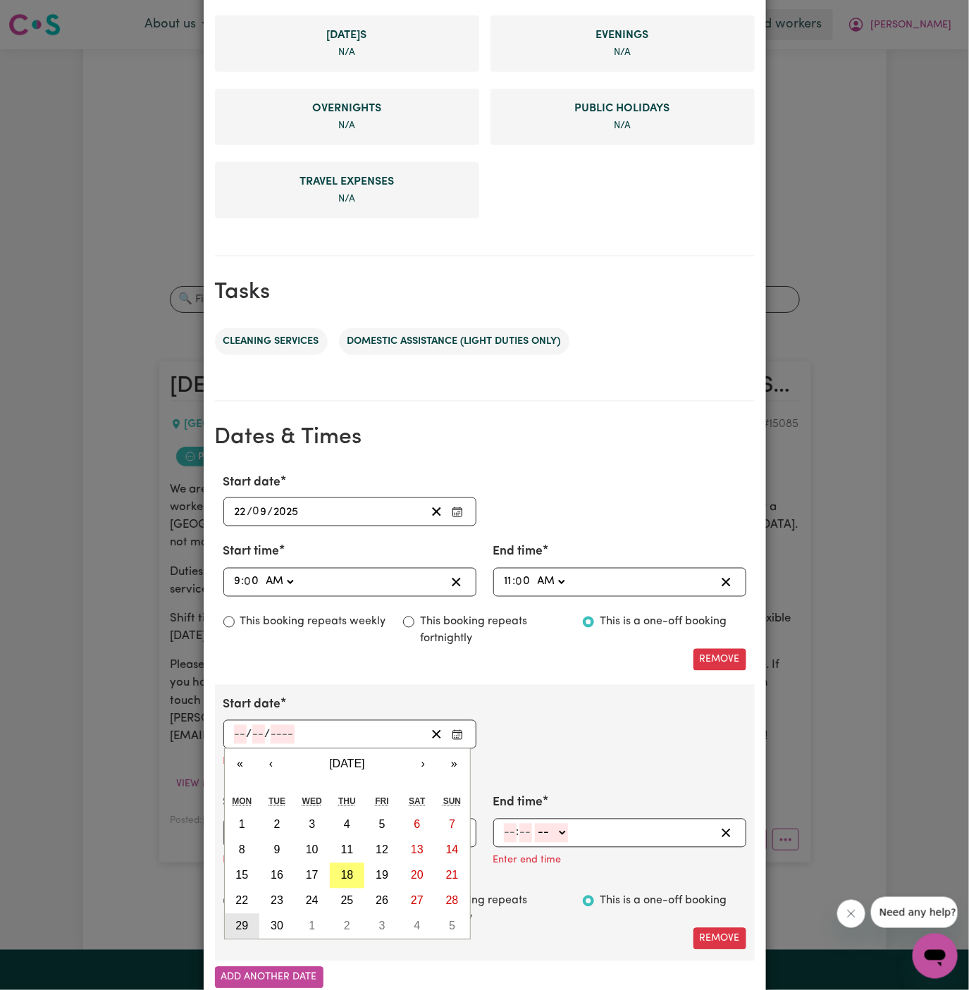
click at [245, 923] on abbr "29" at bounding box center [241, 926] width 13 height 12
type input "2025-09-29"
type input "29"
type input "9"
type input "2025"
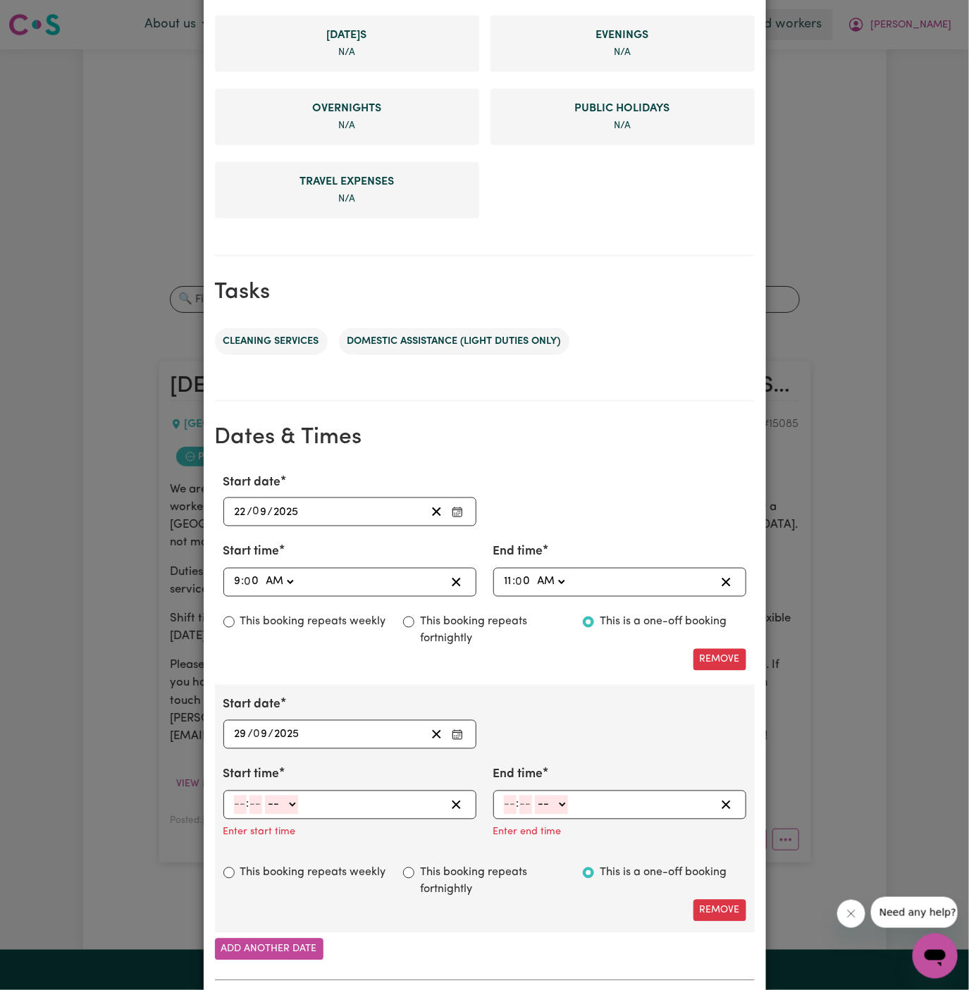
click at [235, 796] on input "number" at bounding box center [240, 805] width 13 height 19
type input "9"
type input "00"
click at [280, 796] on select "-- AM PM" at bounding box center [279, 805] width 33 height 19
click at [263, 796] on select "-- AM PM" at bounding box center [279, 805] width 33 height 19
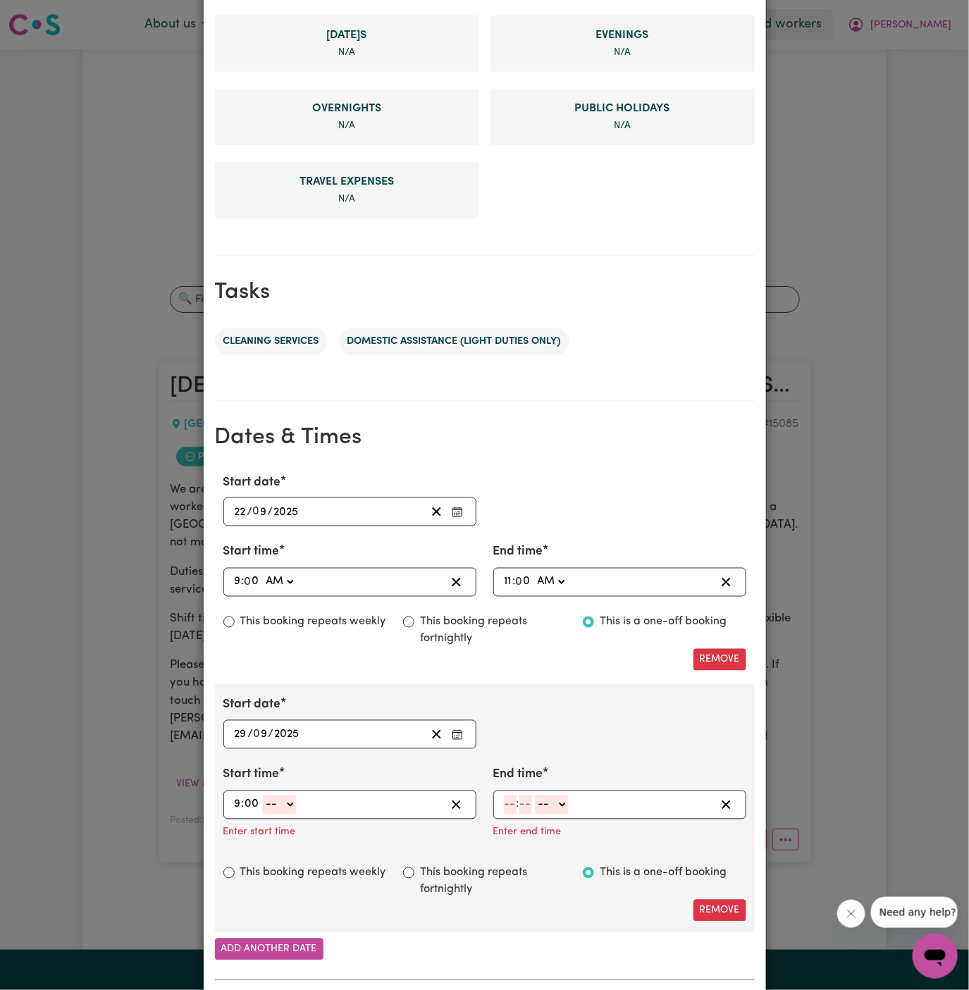
click at [290, 801] on select "-- AM PM" at bounding box center [279, 805] width 33 height 19
select select "am"
click at [263, 796] on select "-- AM PM" at bounding box center [279, 805] width 33 height 19
type input "09:00"
type input "0"
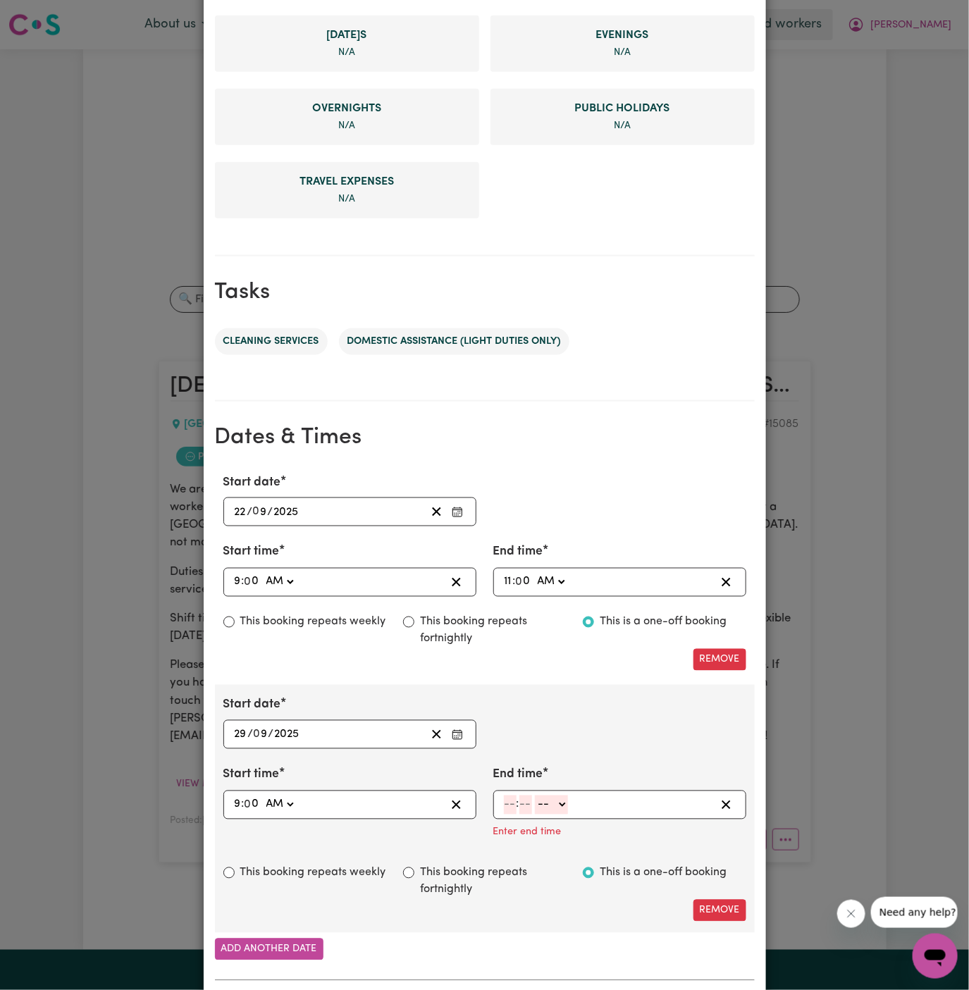
click at [512, 800] on input "number" at bounding box center [510, 805] width 13 height 19
type input "11"
type input "00"
click at [546, 803] on select "-- AM PM" at bounding box center [550, 805] width 33 height 19
select select "am"
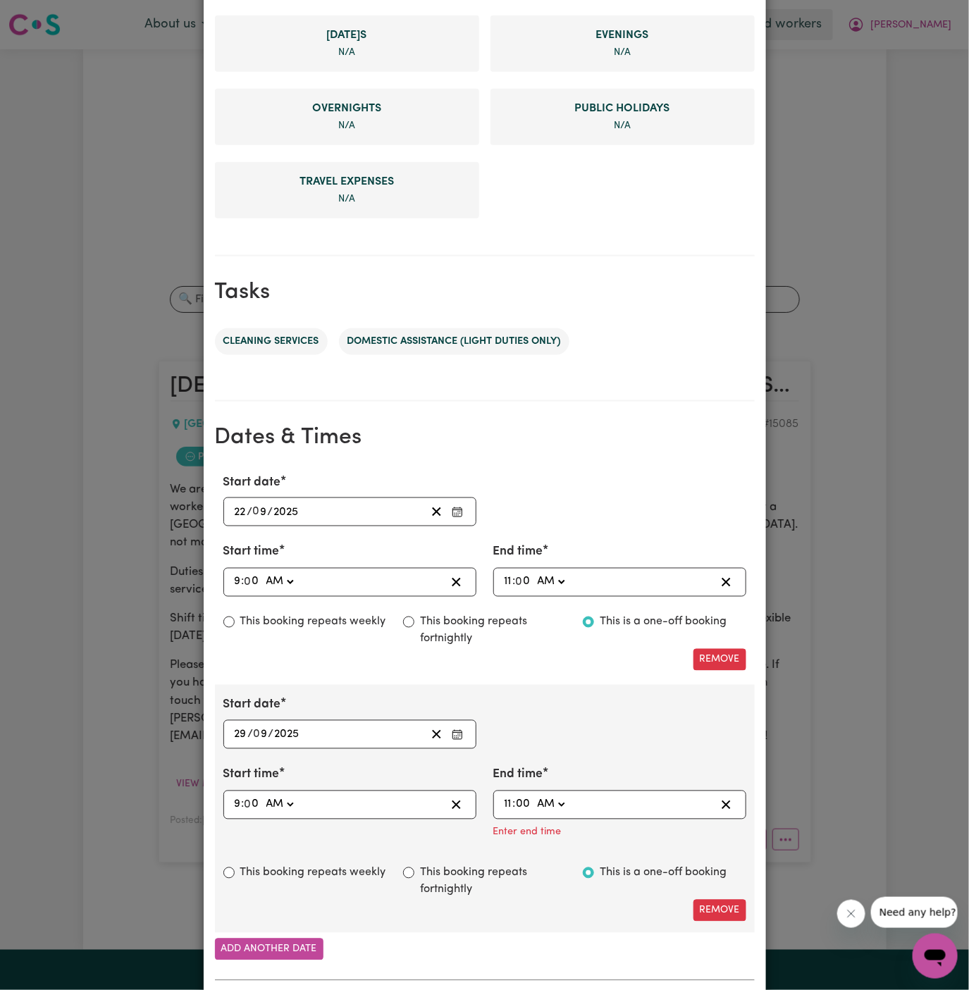
click at [534, 796] on select "-- AM PM" at bounding box center [550, 805] width 33 height 19
type input "11:00"
type input "0"
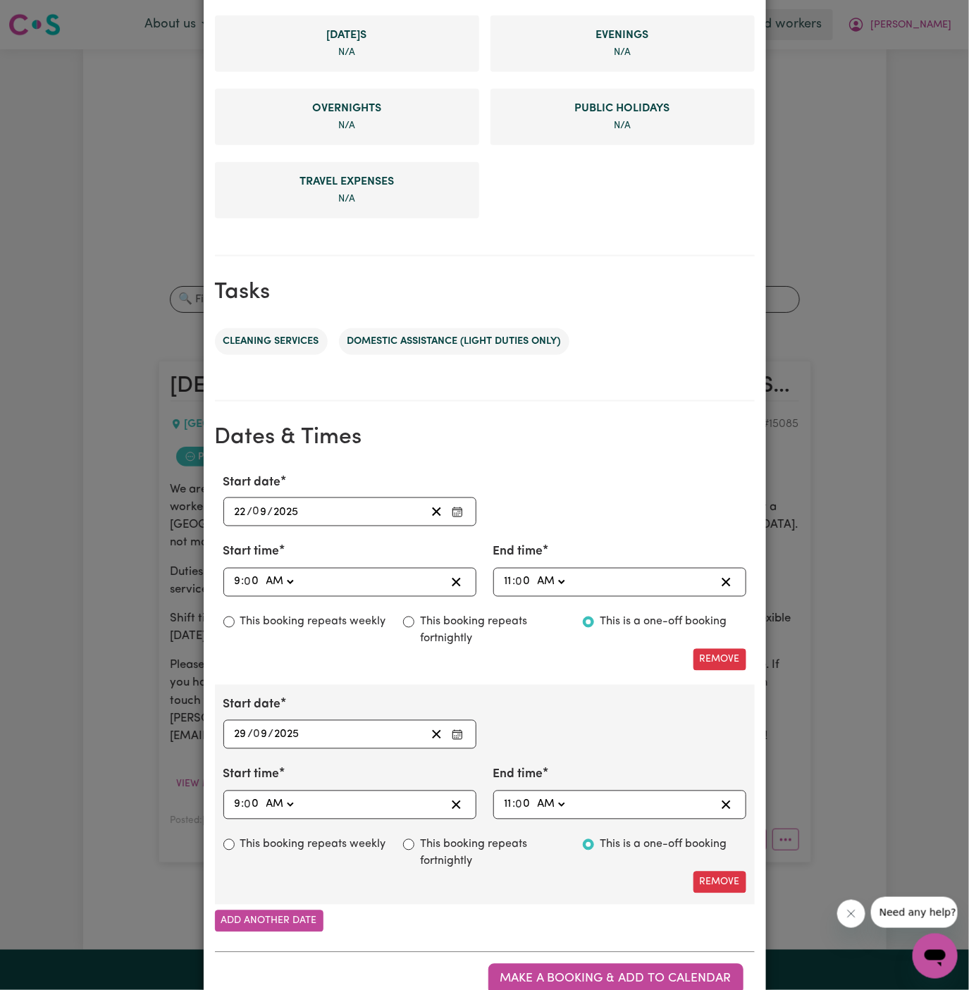
scroll to position [488, 0]
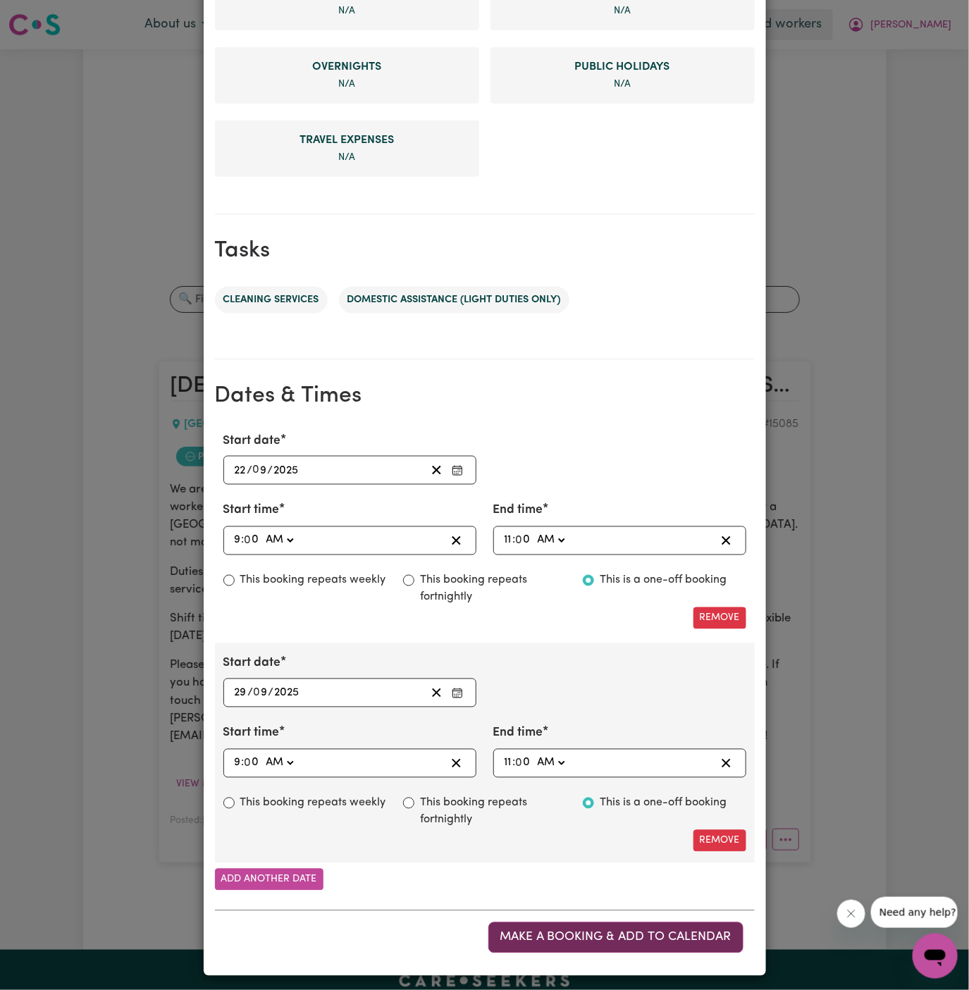
click at [634, 932] on span "Make a booking & add to calendar" at bounding box center [615, 938] width 231 height 12
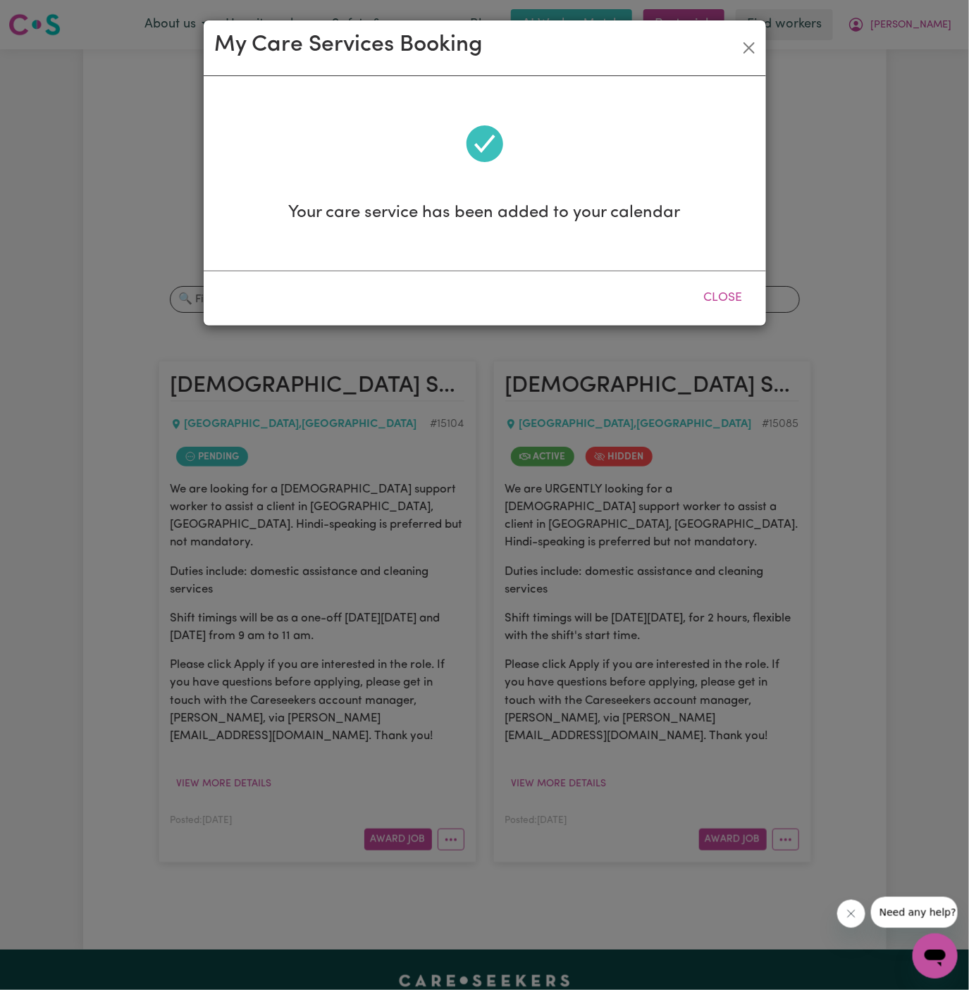
scroll to position [0, 0]
click at [721, 295] on button "Close" at bounding box center [723, 298] width 63 height 31
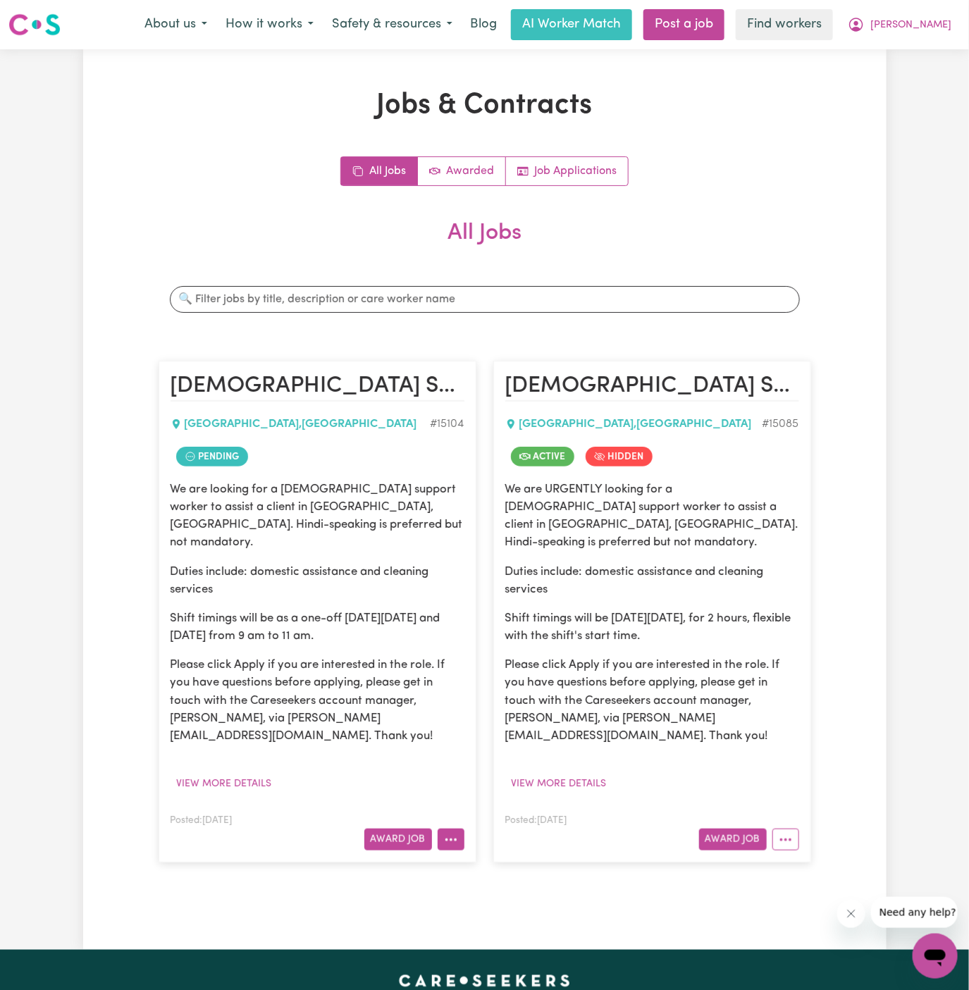
click at [459, 829] on button "More options" at bounding box center [451, 840] width 27 height 22
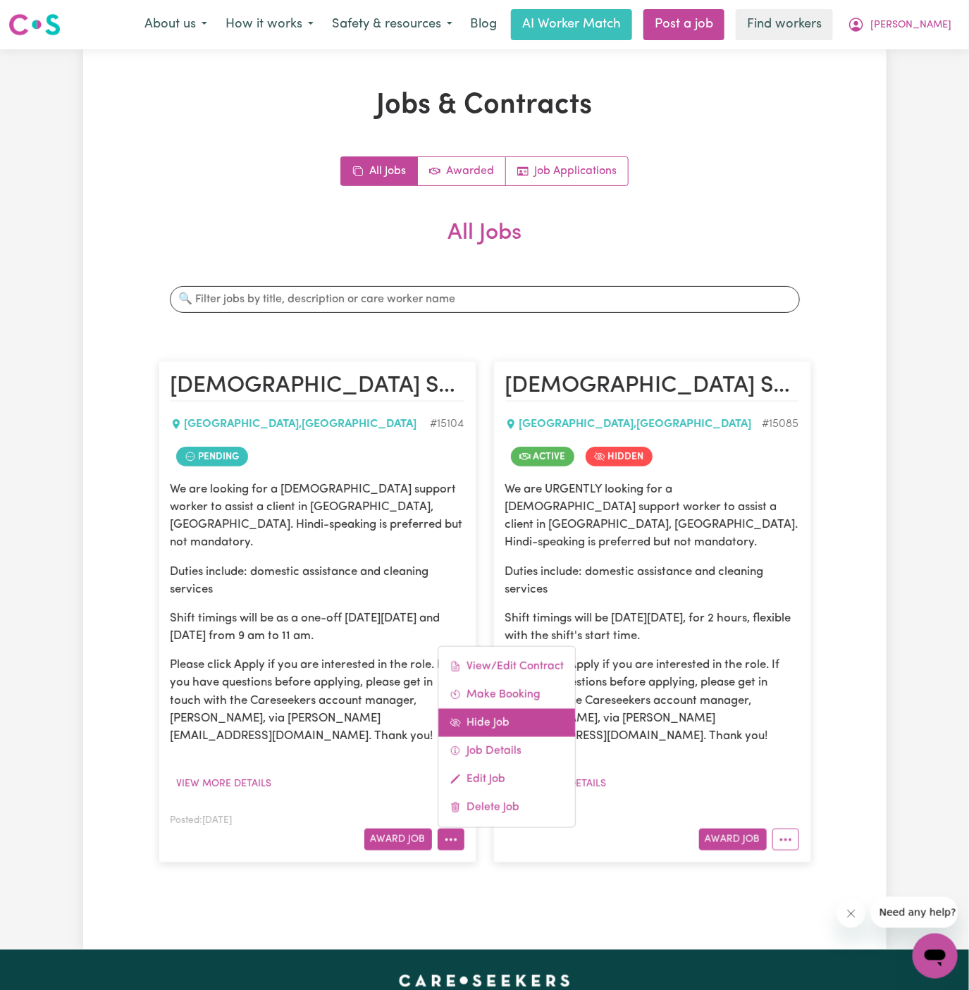
click at [493, 709] on link "Hide Job" at bounding box center [506, 723] width 137 height 28
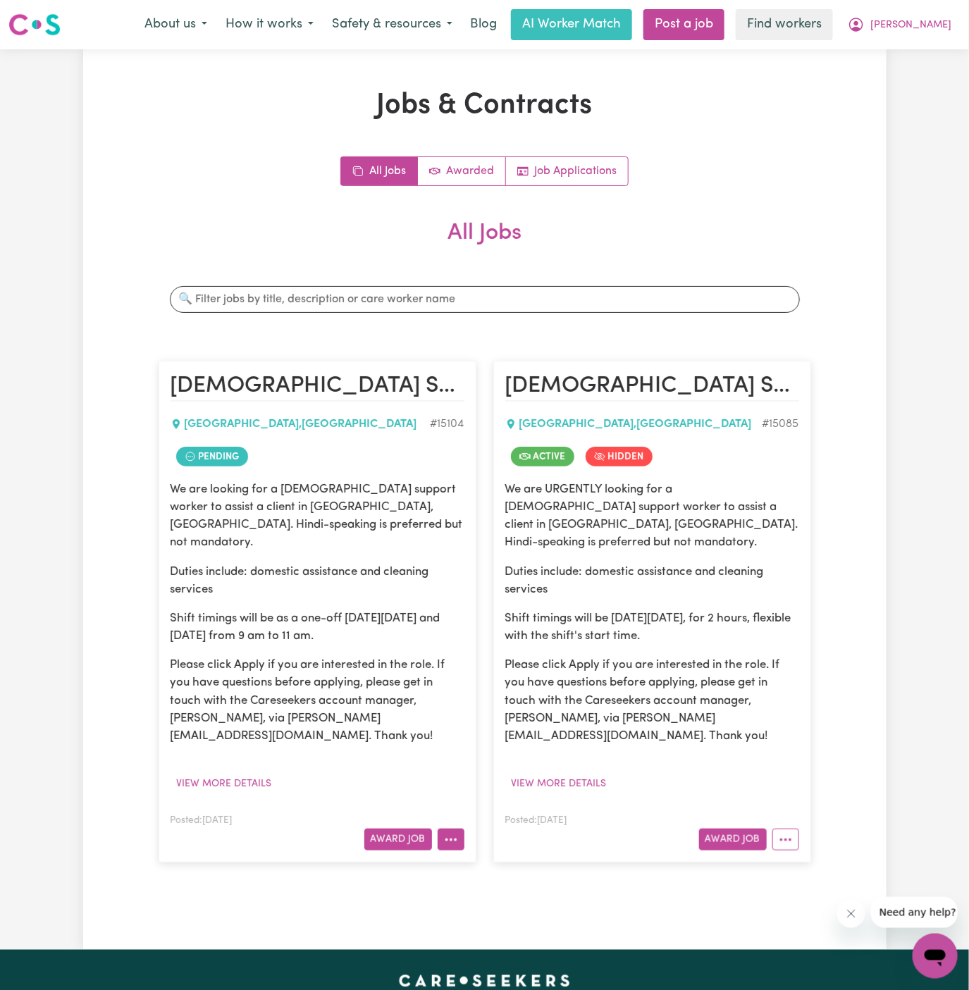
click at [446, 833] on icon "More options" at bounding box center [451, 840] width 14 height 14
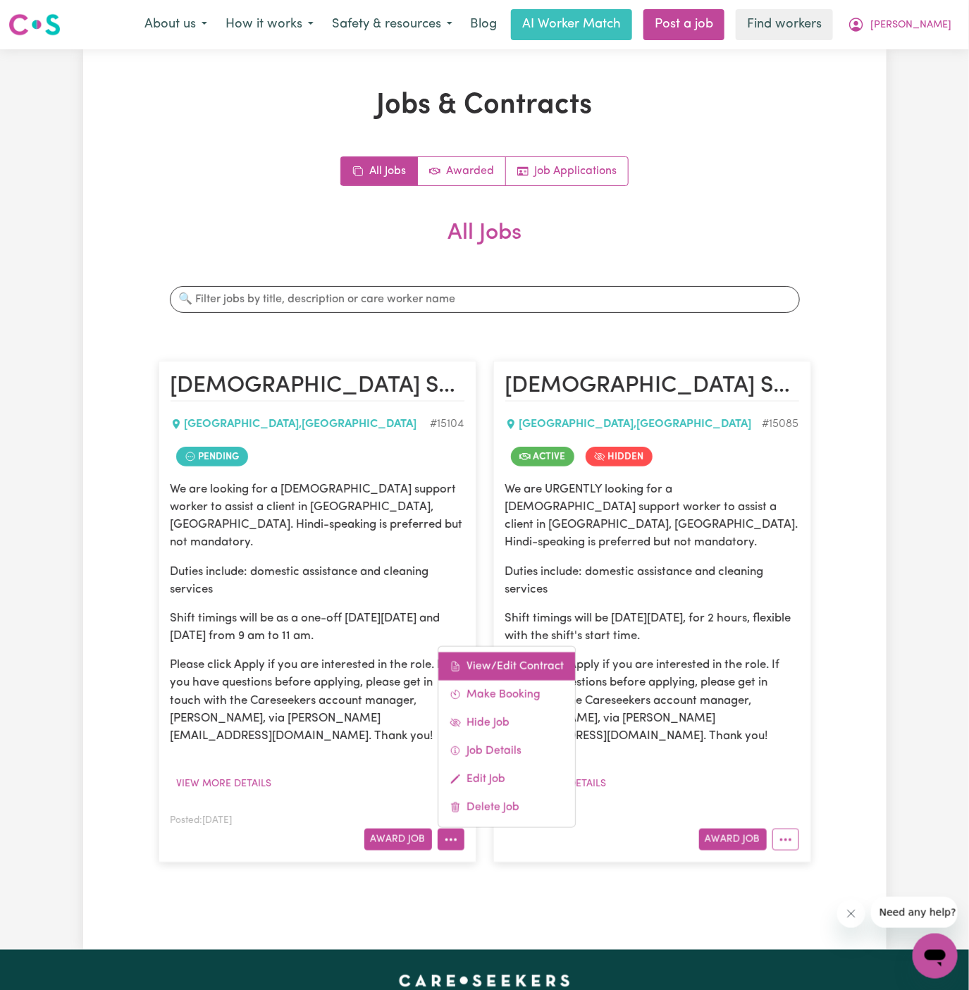
click at [488, 653] on link "View/Edit Contract" at bounding box center [506, 667] width 137 height 28
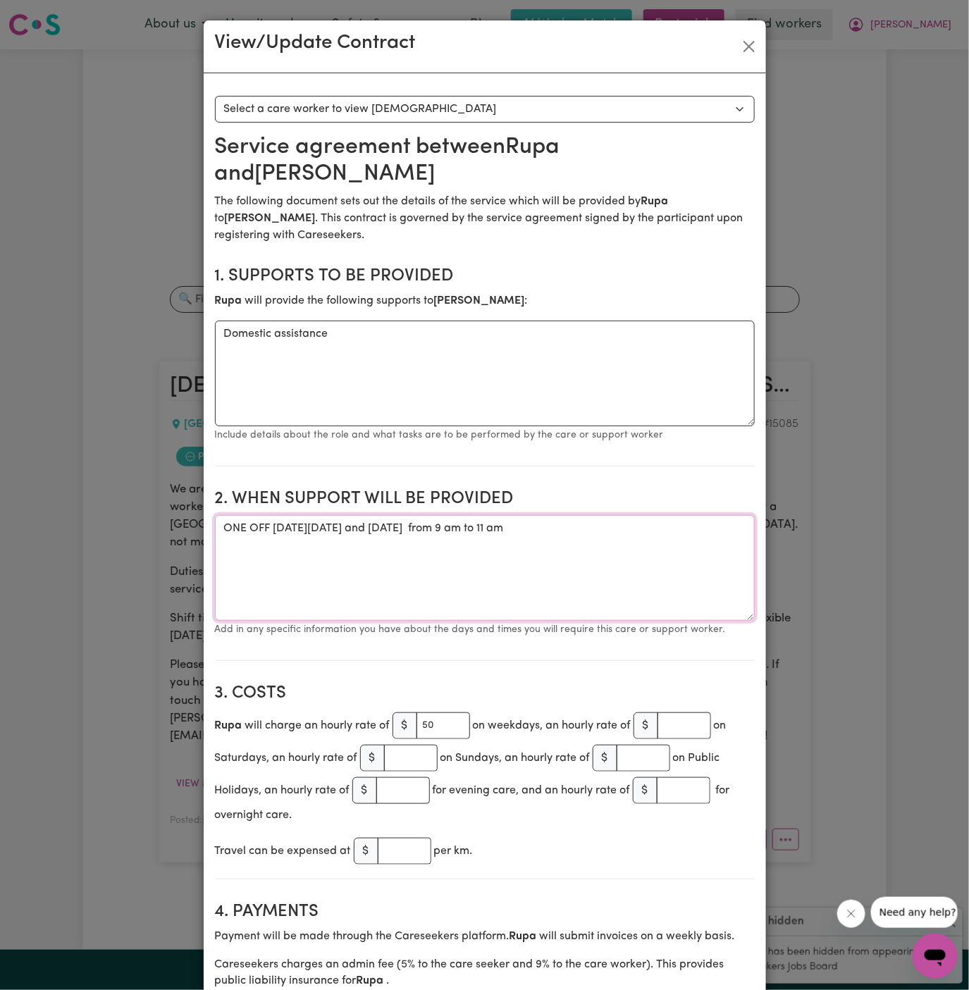
click at [338, 515] on textarea "ONE OFF on Monday, 22/09 and 29/09 from 9 am to 11 am" at bounding box center [485, 568] width 540 height 106
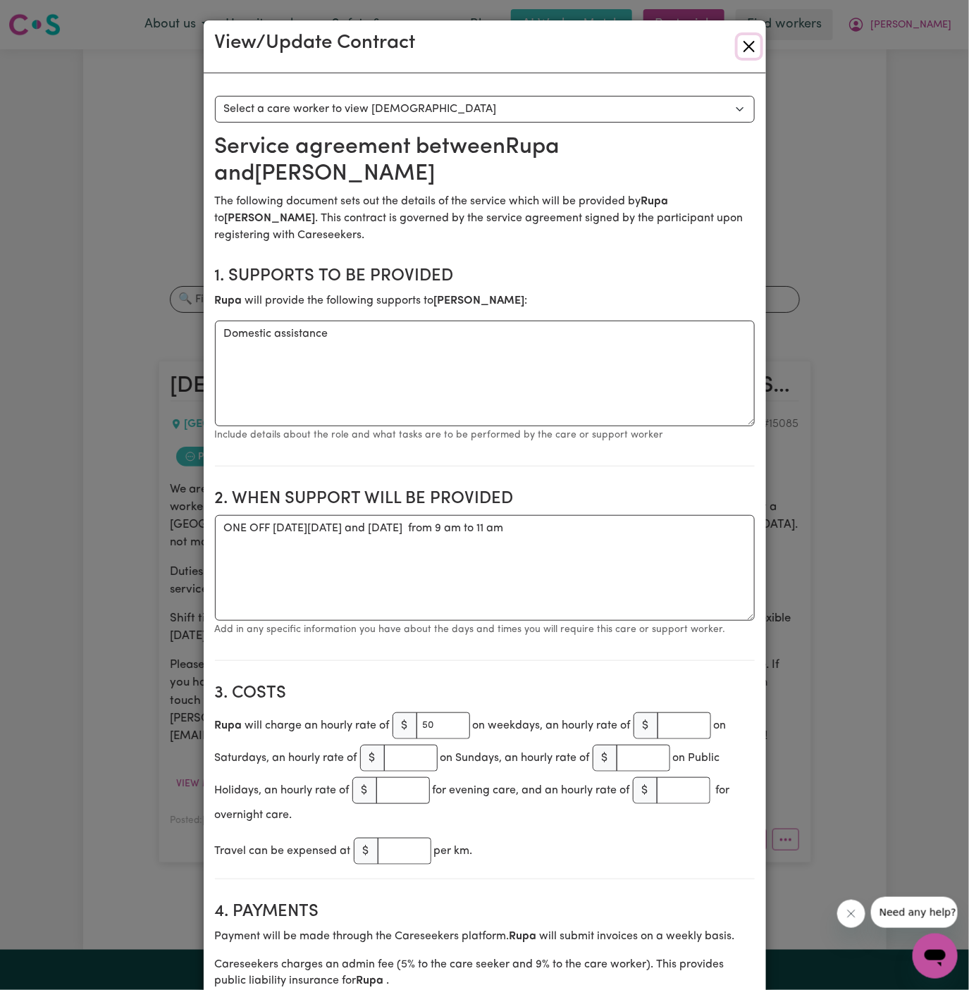
click at [738, 45] on button "Close" at bounding box center [749, 46] width 23 height 23
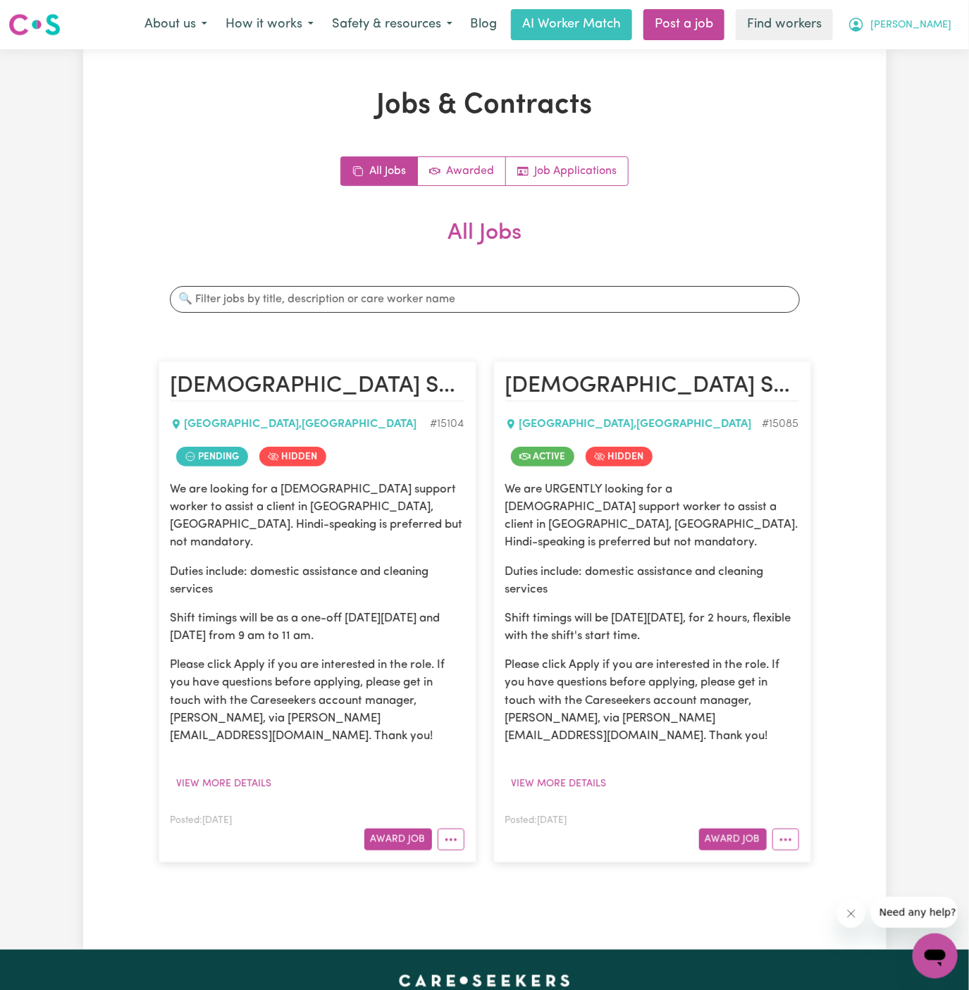
click at [946, 23] on button "Janki" at bounding box center [900, 25] width 122 height 30
click at [936, 80] on link "Logout" at bounding box center [904, 81] width 111 height 27
